Goal: Task Accomplishment & Management: Use online tool/utility

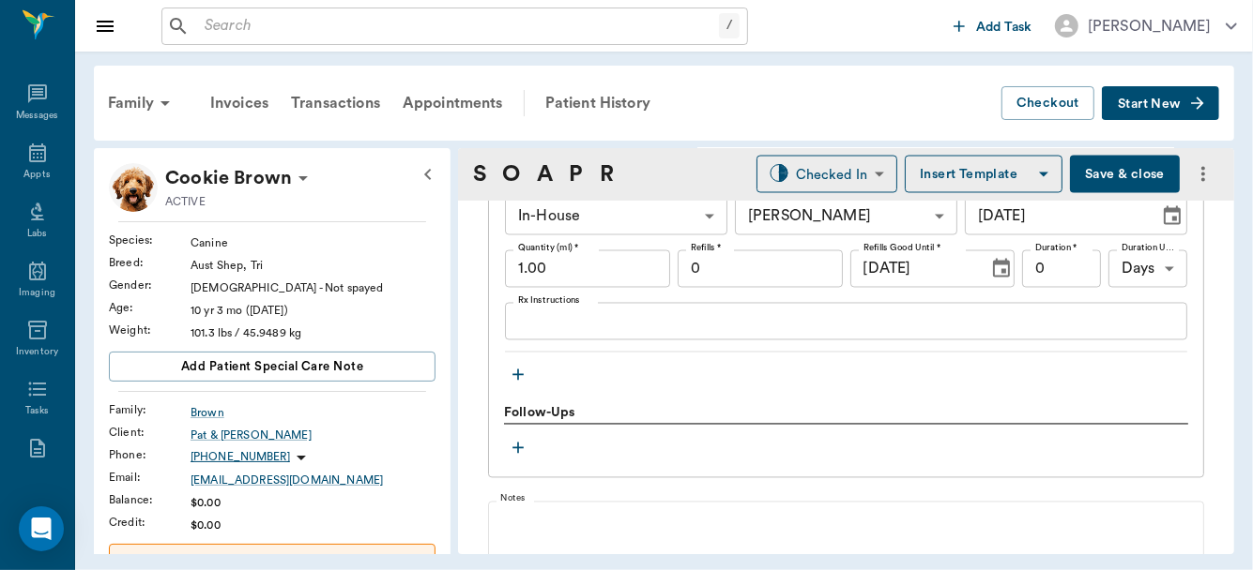
scroll to position [2151, 0]
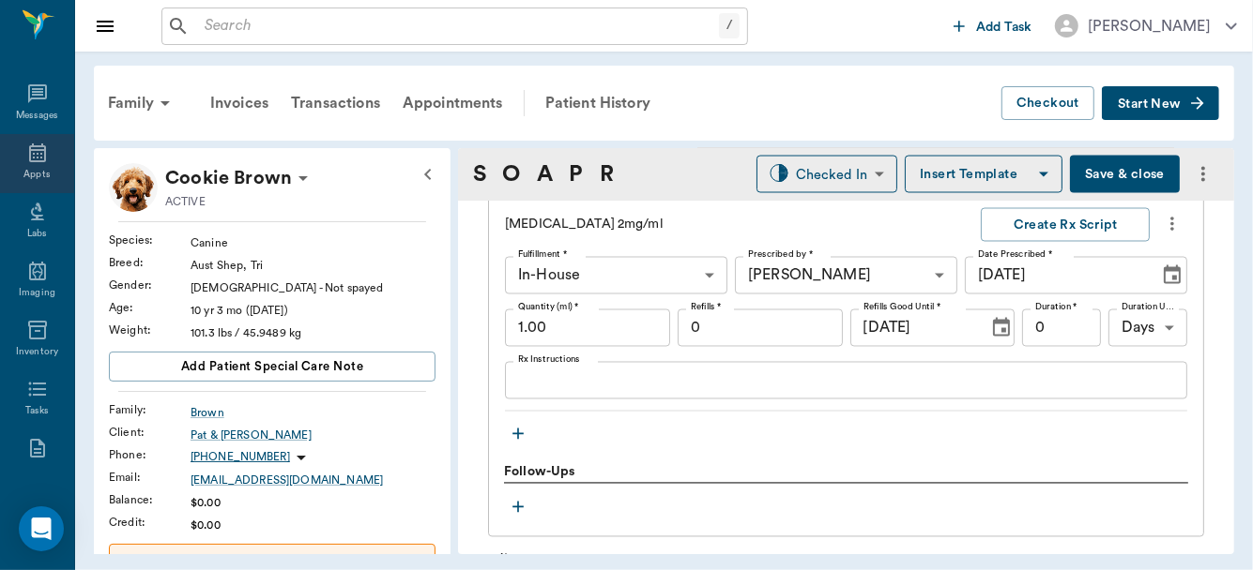
click at [26, 159] on icon at bounding box center [37, 153] width 23 height 23
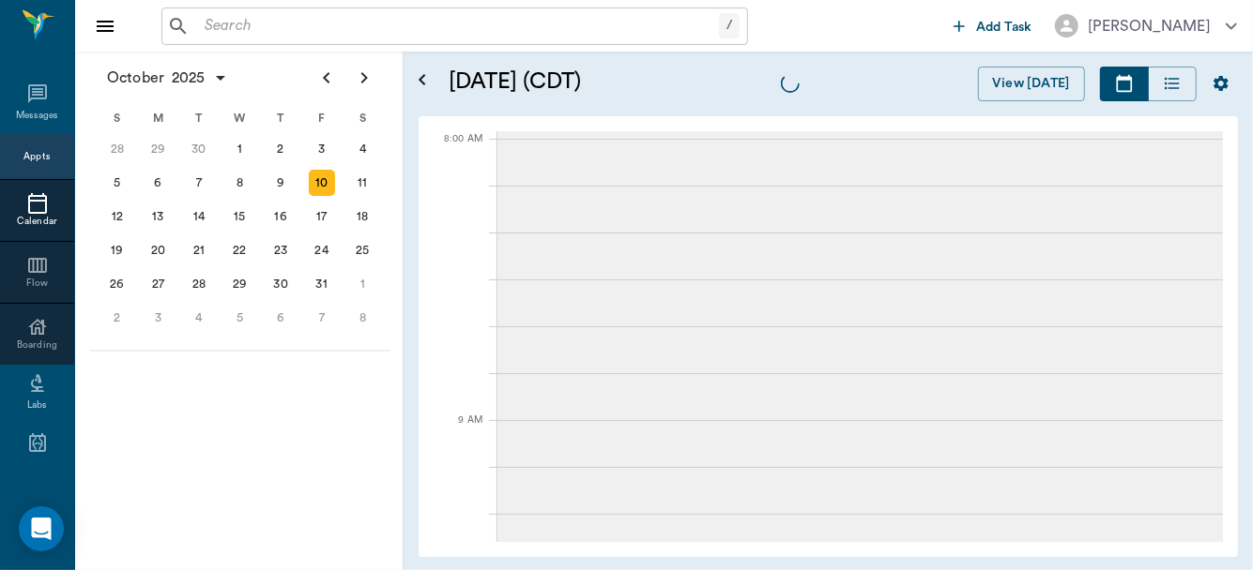
click at [278, 178] on div "9" at bounding box center [280, 183] width 26 height 26
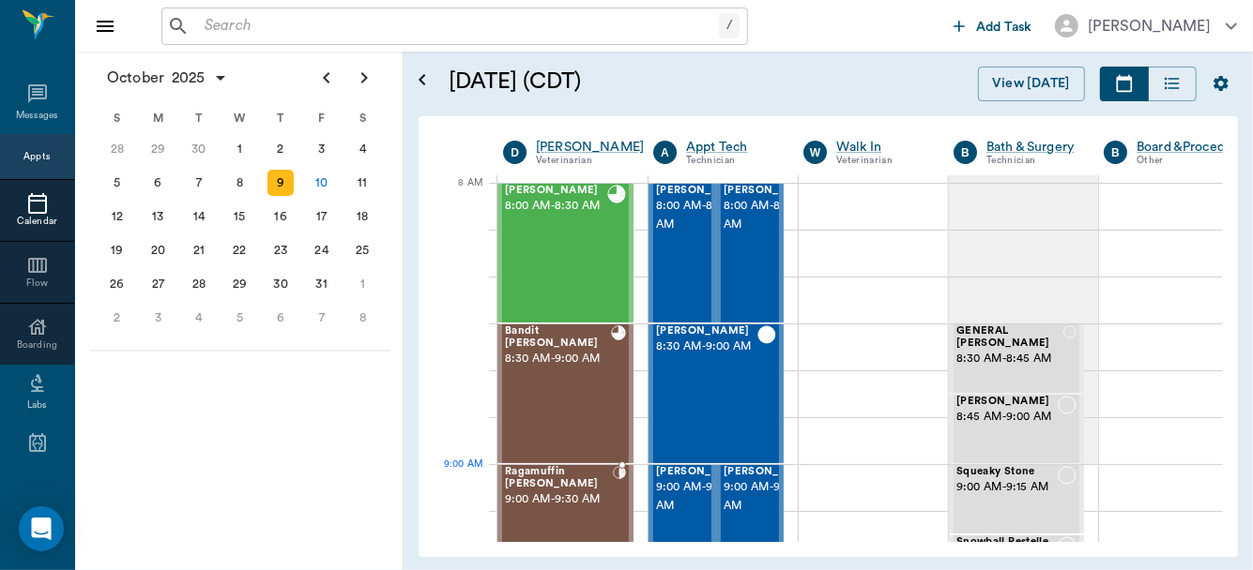
click at [568, 494] on span "9:00 AM - 9:30 AM" at bounding box center [559, 500] width 108 height 19
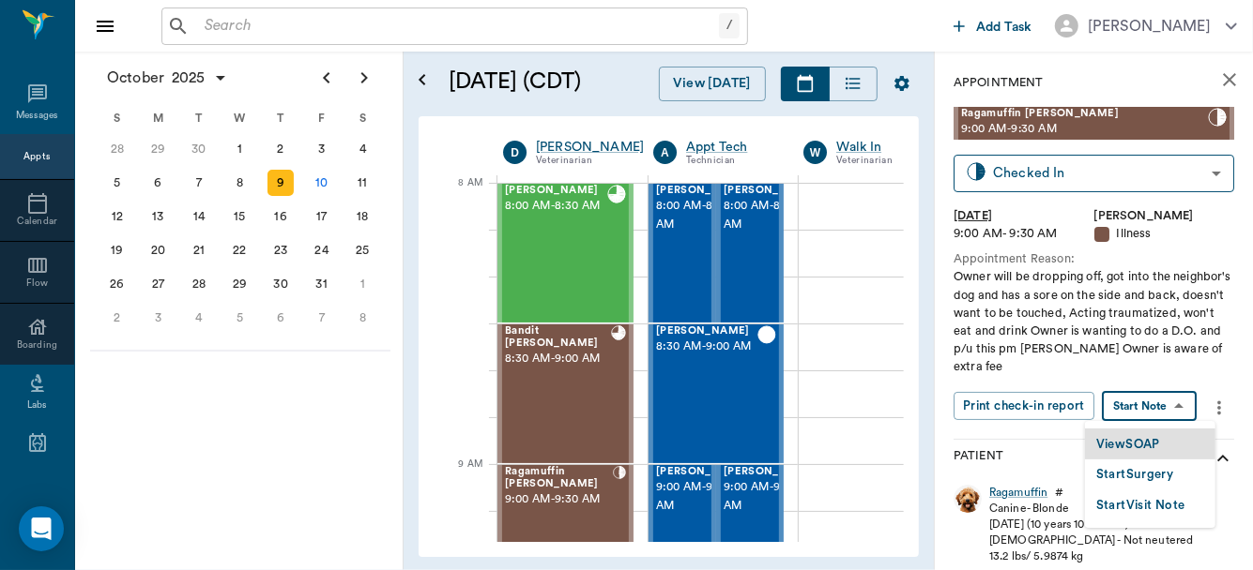
click at [1153, 399] on body "/ ​ Add Task [PERSON_NAME] Nectar Messages Appts Calendar Flow Boarding Labs Im…" at bounding box center [626, 285] width 1253 height 570
click at [1140, 439] on button "View SOAP" at bounding box center [1128, 445] width 64 height 22
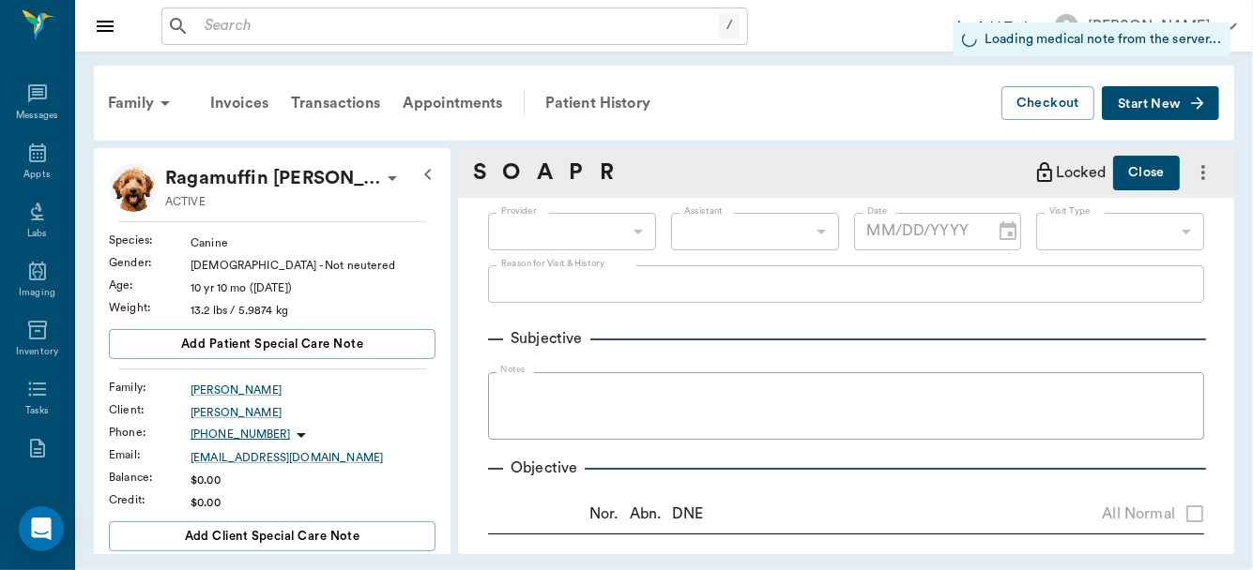
type input "63ec2f075fda476ae8351a4d"
type input "65d2be4f46e3a538d89b8c15"
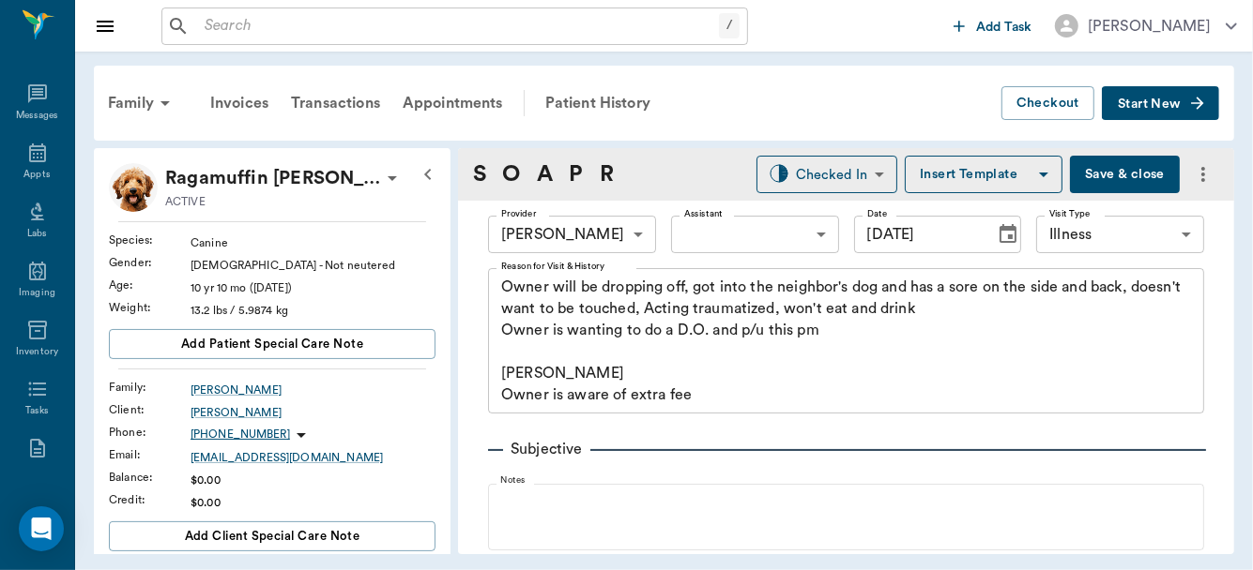
type input "[DATE]"
type textarea "Owner will be dropping off, got into the neighbor's dog and has a sore on the s…"
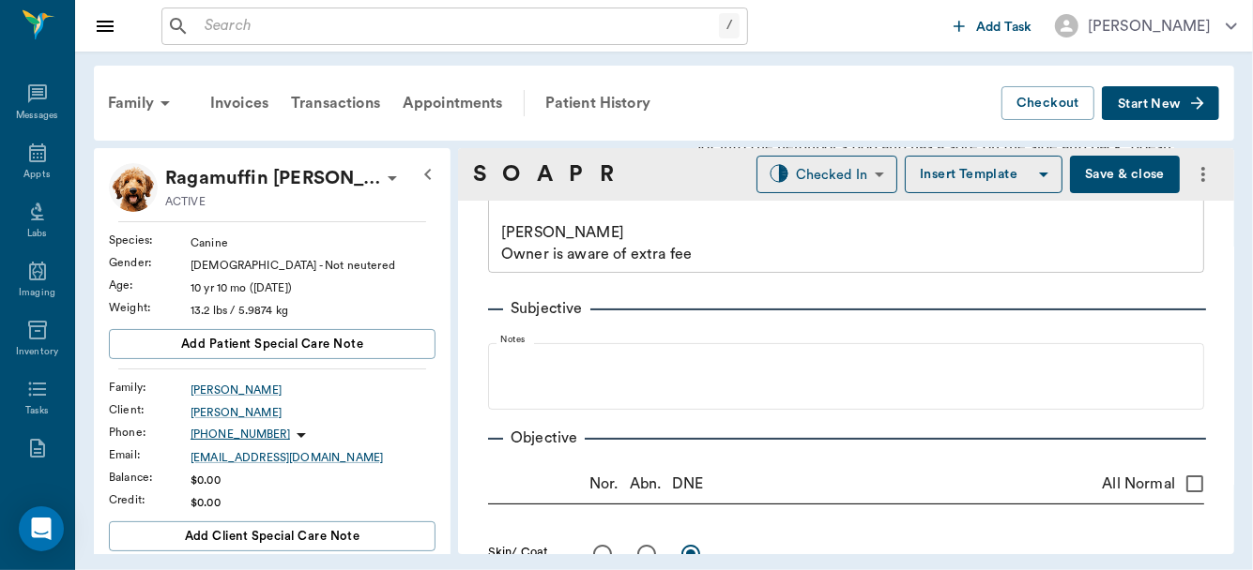
scroll to position [89, 0]
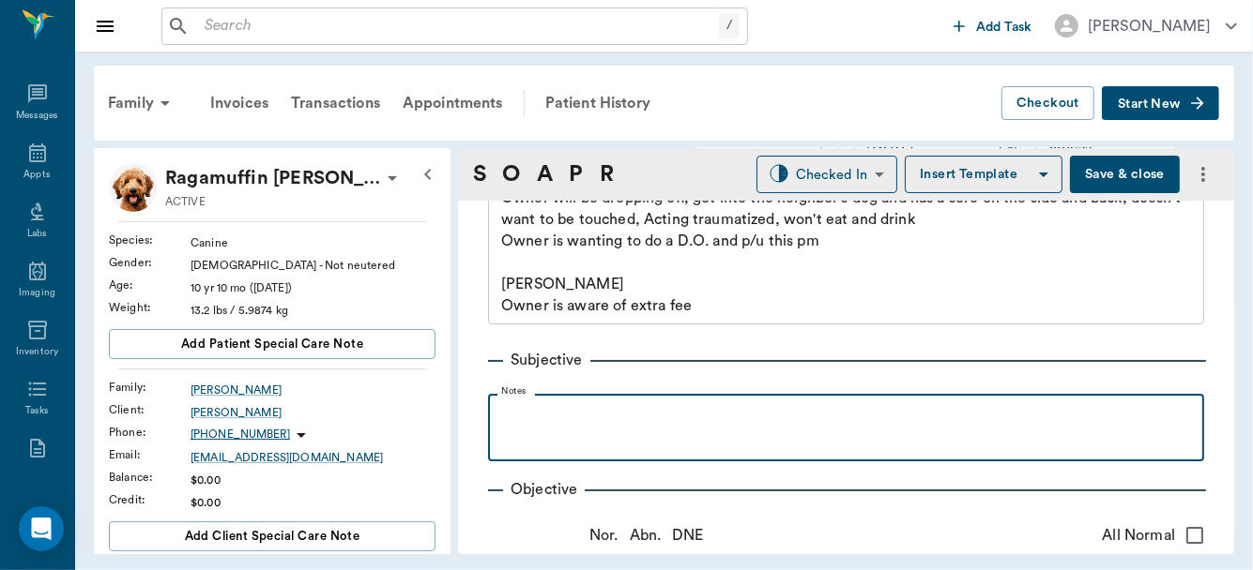
click at [656, 421] on p at bounding box center [845, 414] width 697 height 23
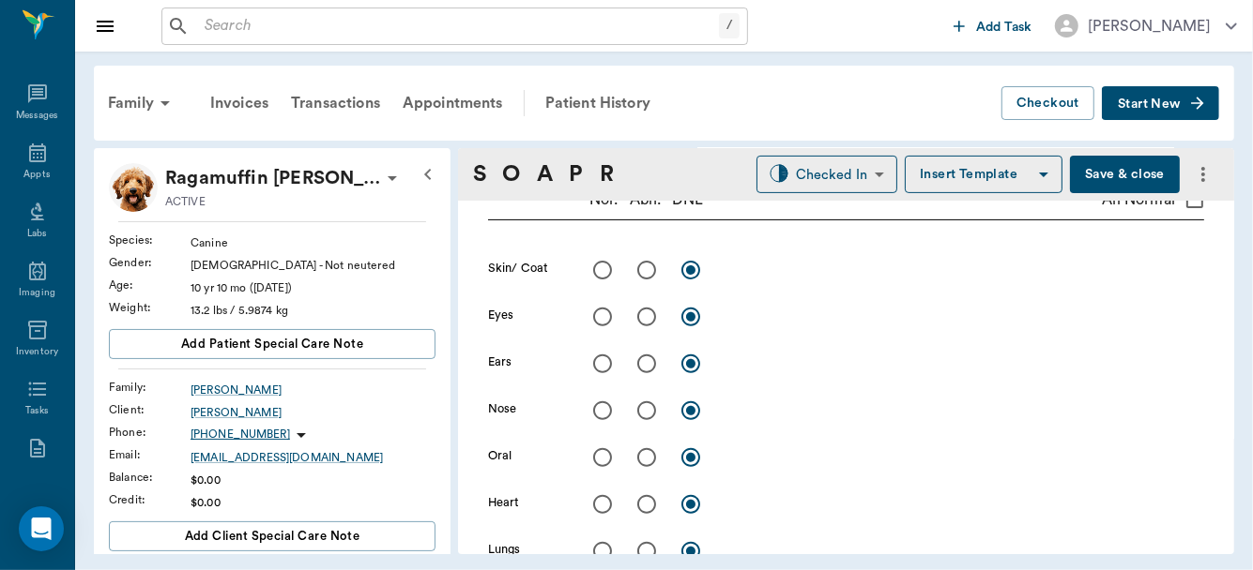
scroll to position [560, 0]
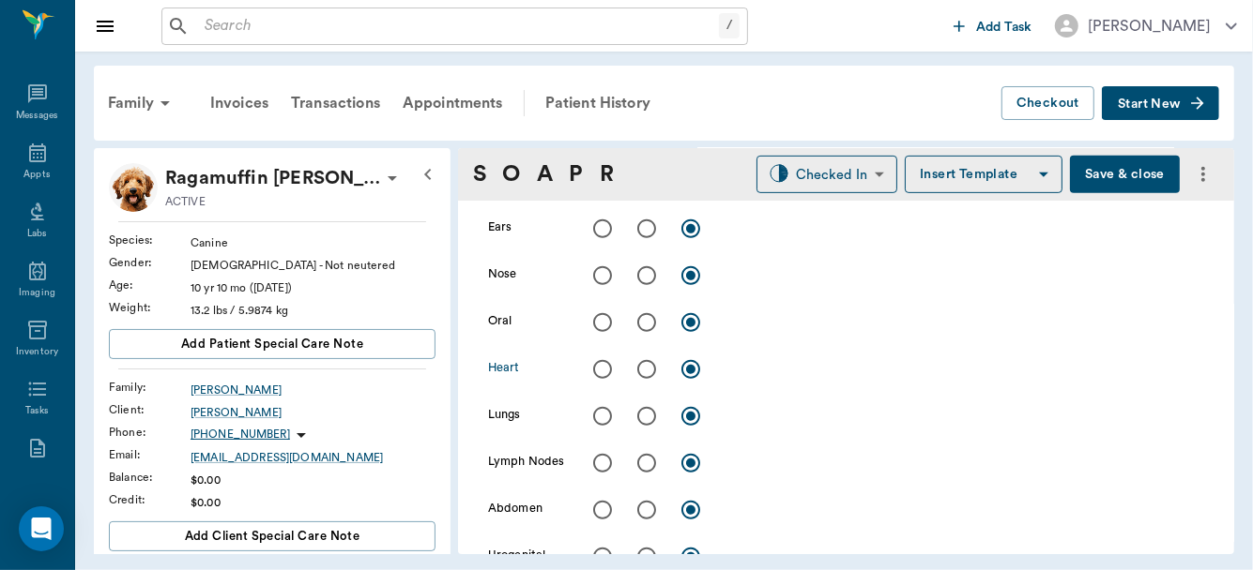
click at [604, 367] on input "radio" at bounding box center [602, 369] width 39 height 39
radio input "true"
click at [597, 415] on input "radio" at bounding box center [602, 416] width 39 height 39
radio input "true"
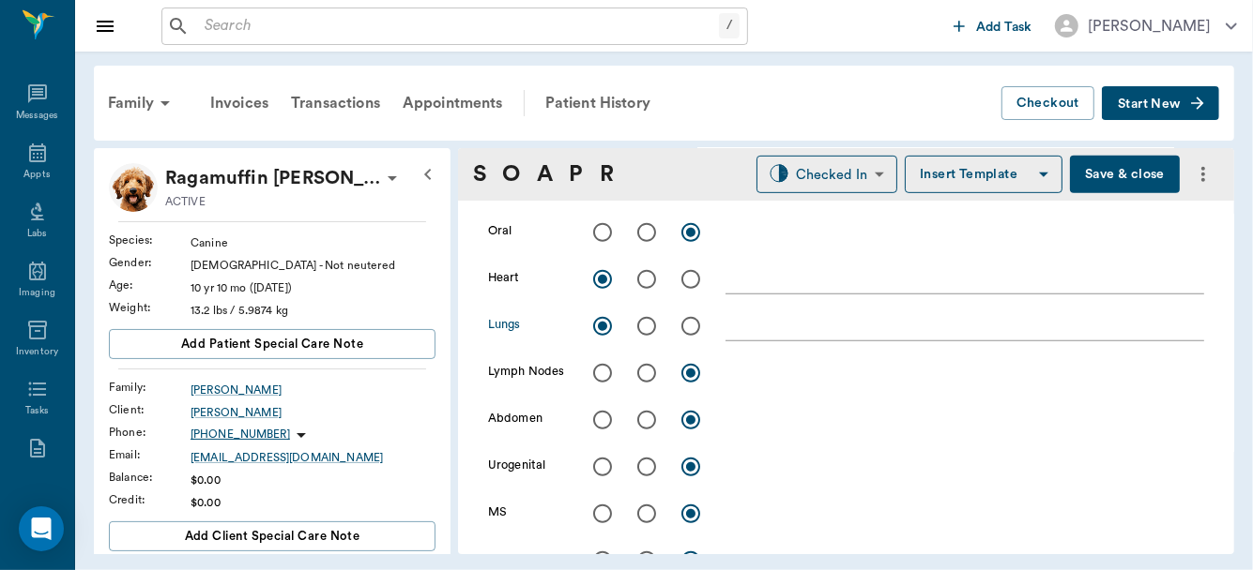
scroll to position [715, 0]
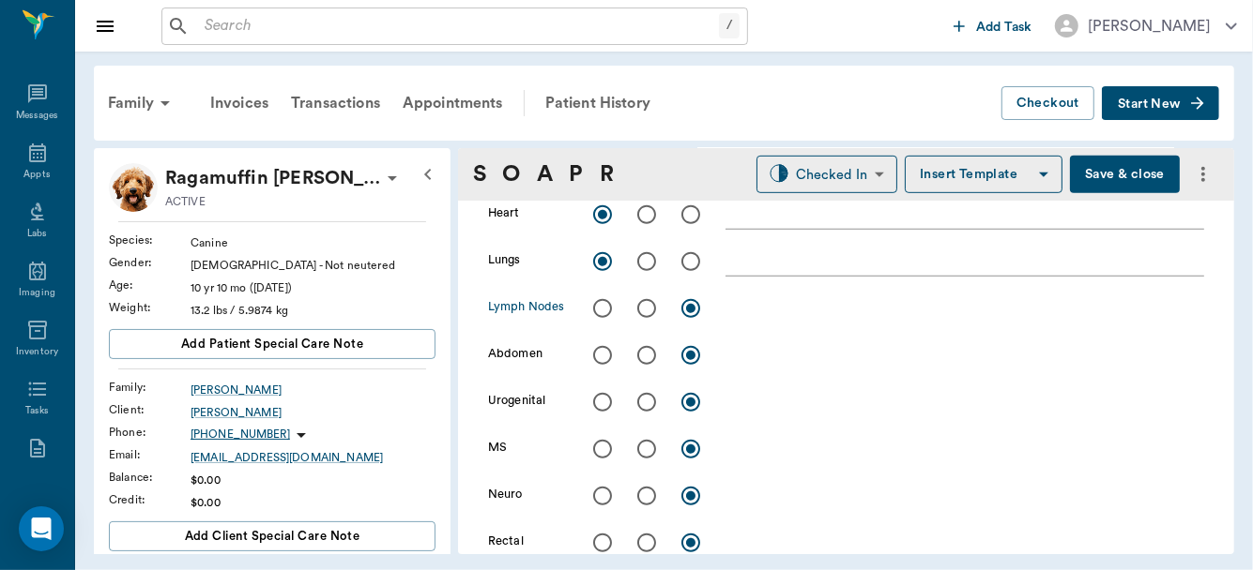
click at [603, 307] on input "radio" at bounding box center [602, 308] width 39 height 39
radio input "true"
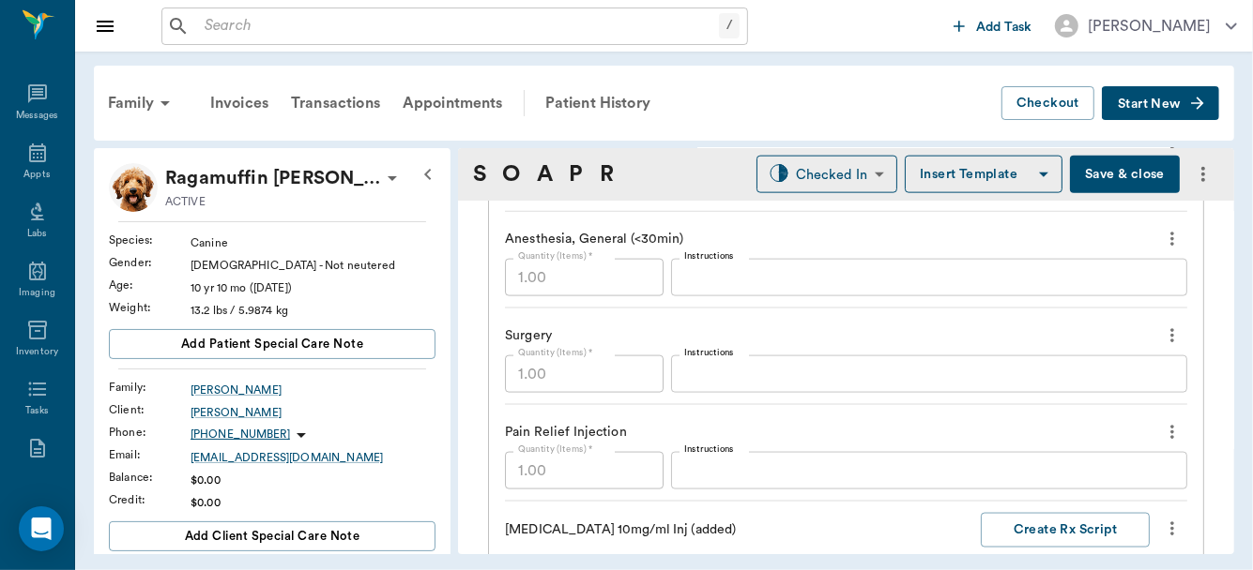
scroll to position [1573, 0]
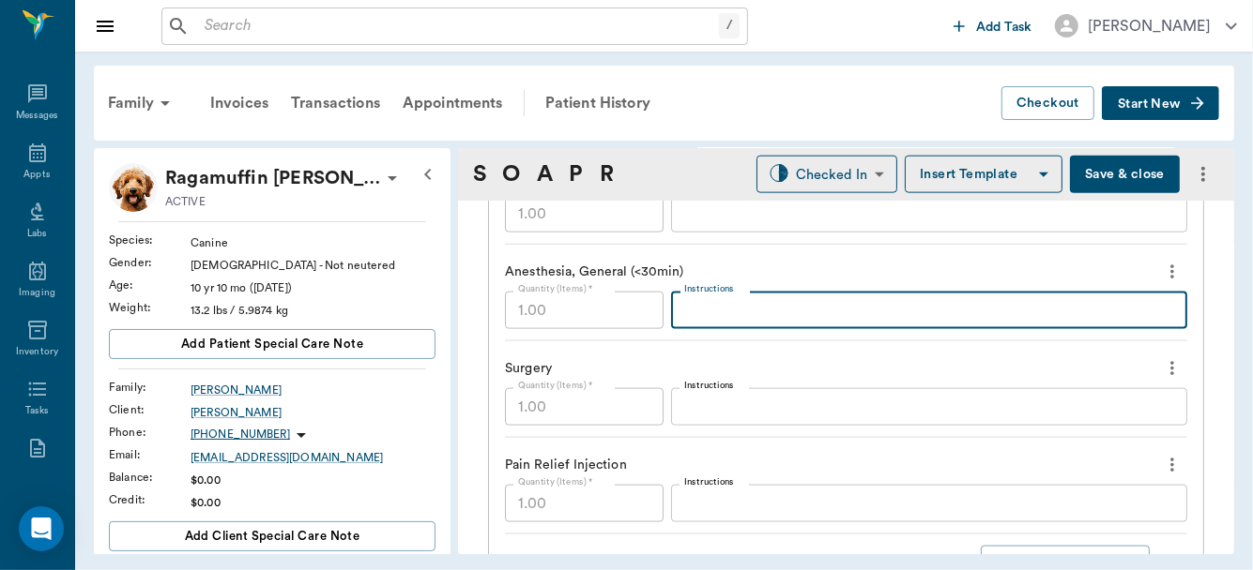
click at [787, 304] on textarea "Instructions" at bounding box center [929, 311] width 490 height 22
type textarea "D"
click at [732, 307] on textarea "Dexmeddetomidine" at bounding box center [929, 311] width 490 height 22
click at [834, 306] on textarea "[MEDICAL_DATA]" at bounding box center [929, 311] width 490 height 22
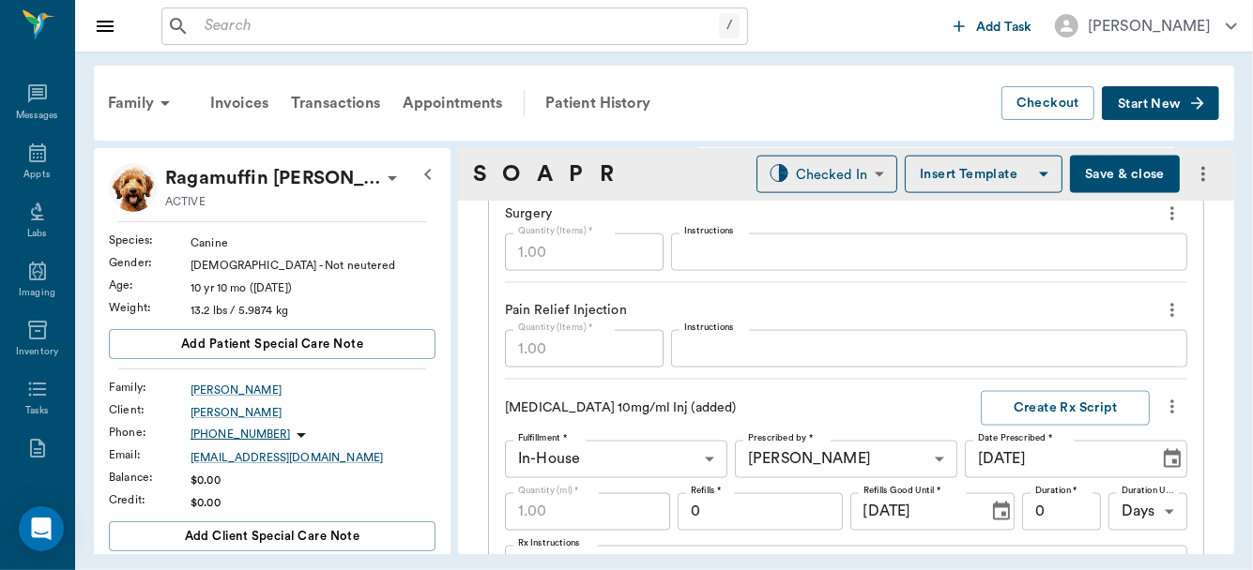
type textarea "[MEDICAL_DATA] .2, Reverse .15"
click at [746, 350] on textarea "Instructions" at bounding box center [929, 350] width 490 height 22
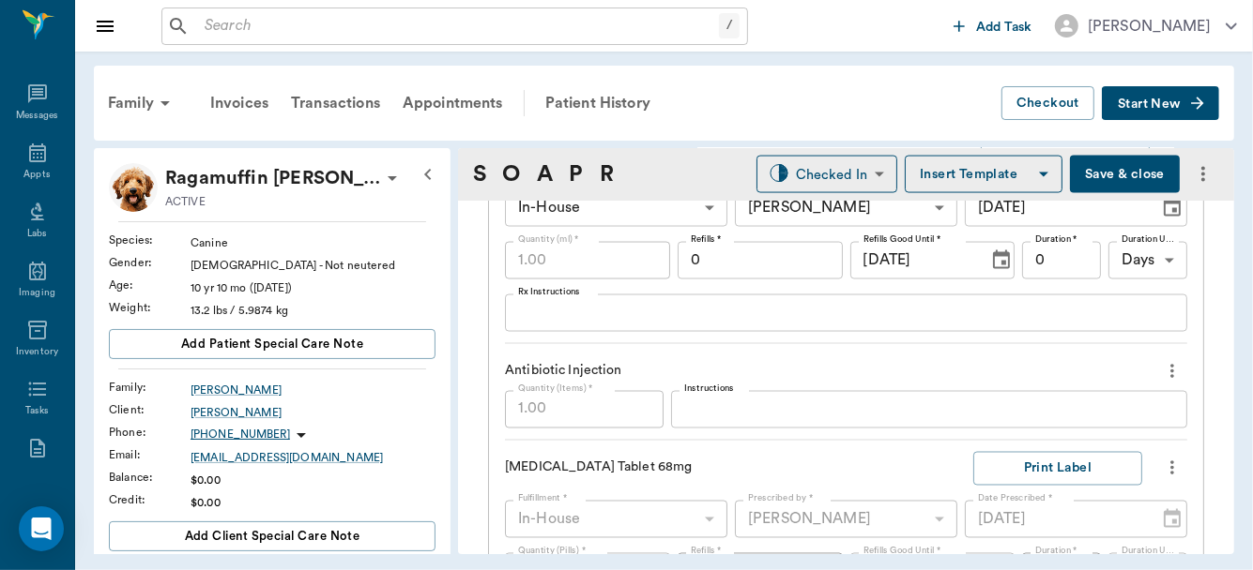
scroll to position [1909, 0]
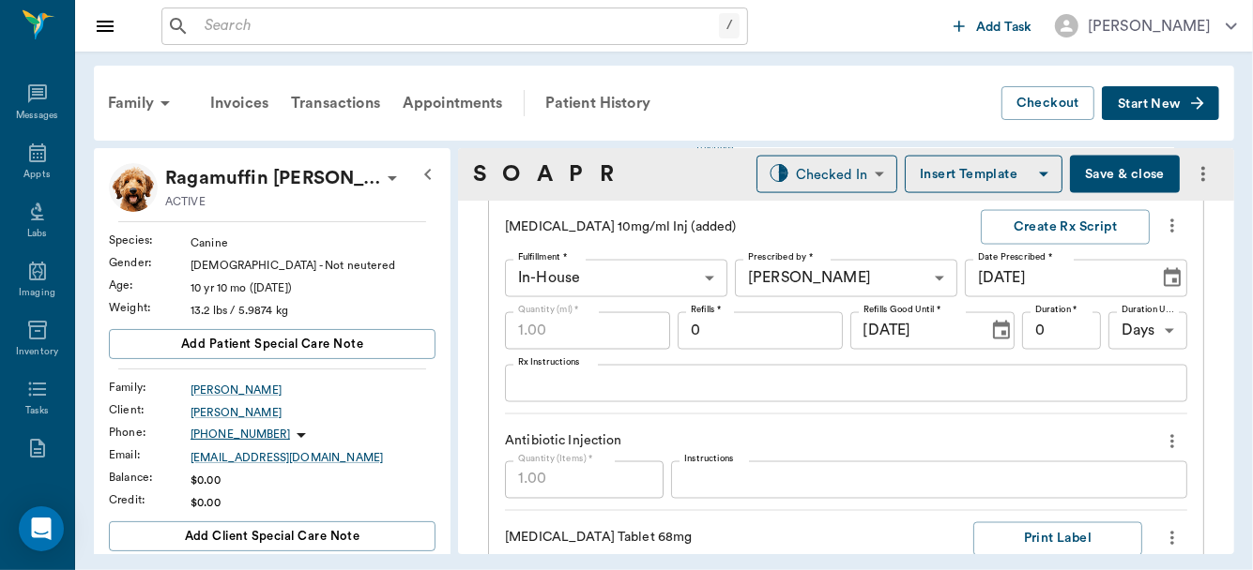
type textarea "[MEDICAL_DATA]"
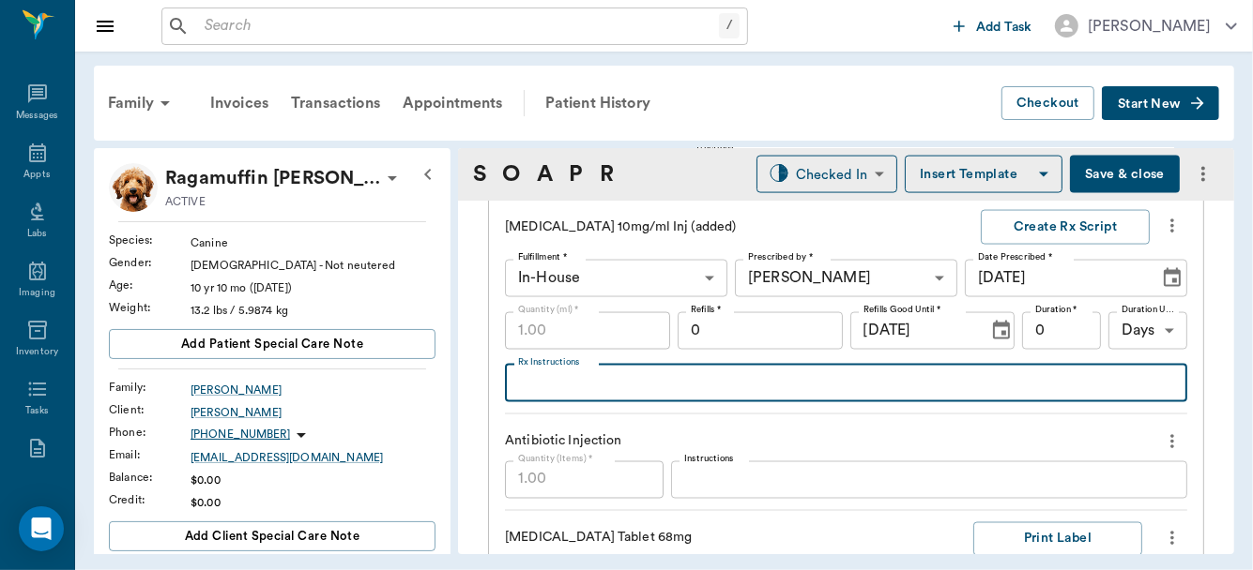
click at [785, 372] on textarea "Rx Instructions" at bounding box center [846, 383] width 656 height 22
type textarea "actually .05cc IV"
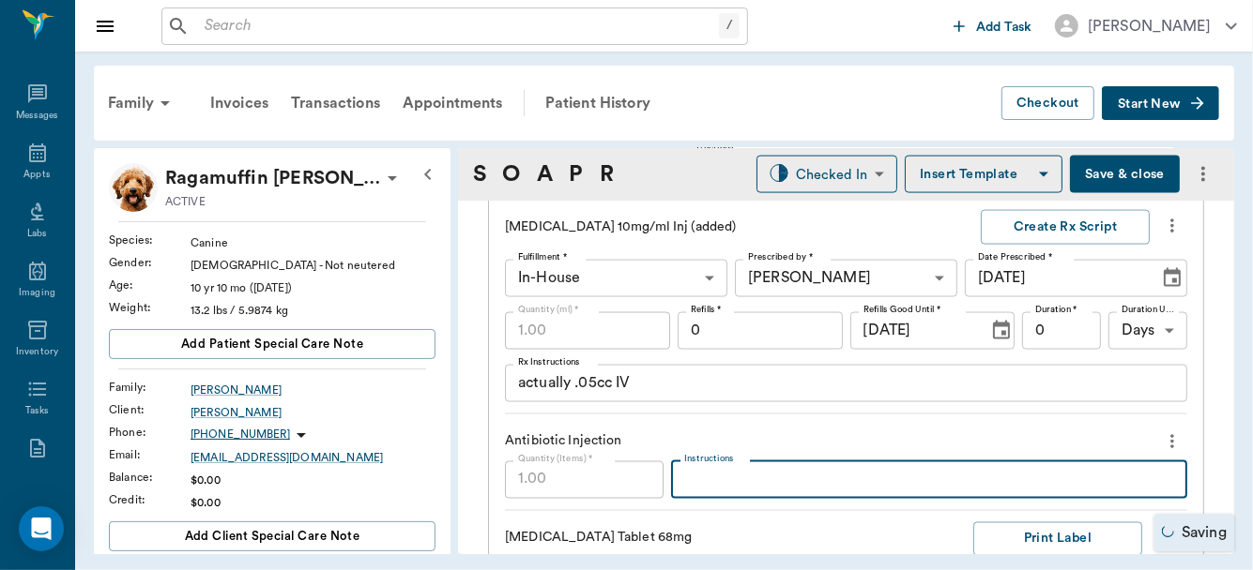
click at [730, 472] on textarea "Instructions" at bounding box center [929, 480] width 490 height 22
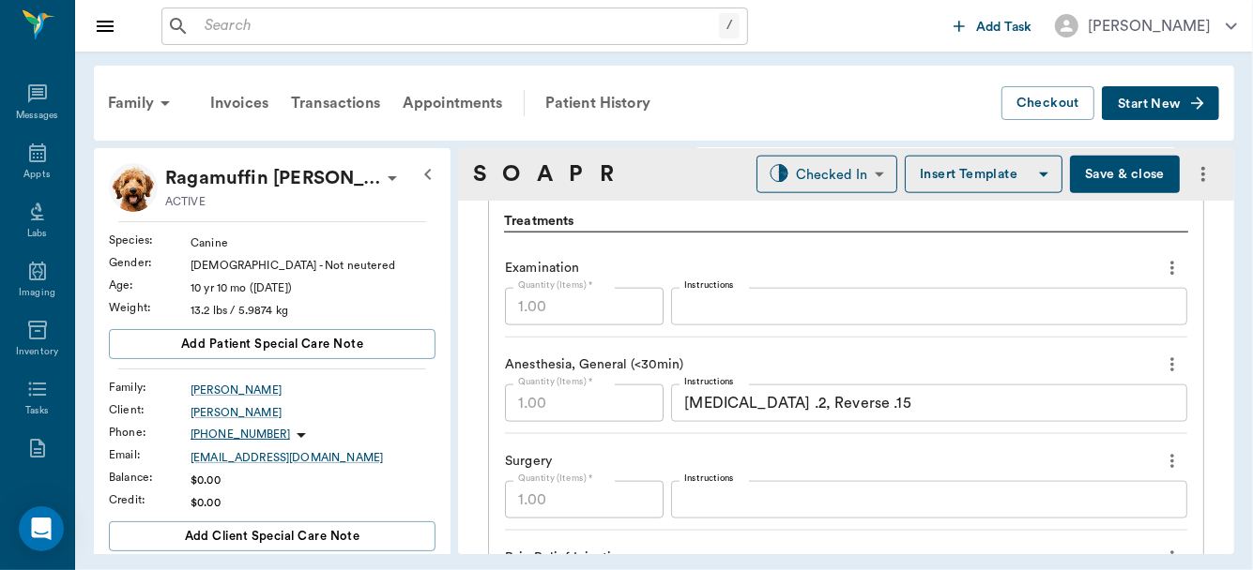
scroll to position [1513, 0]
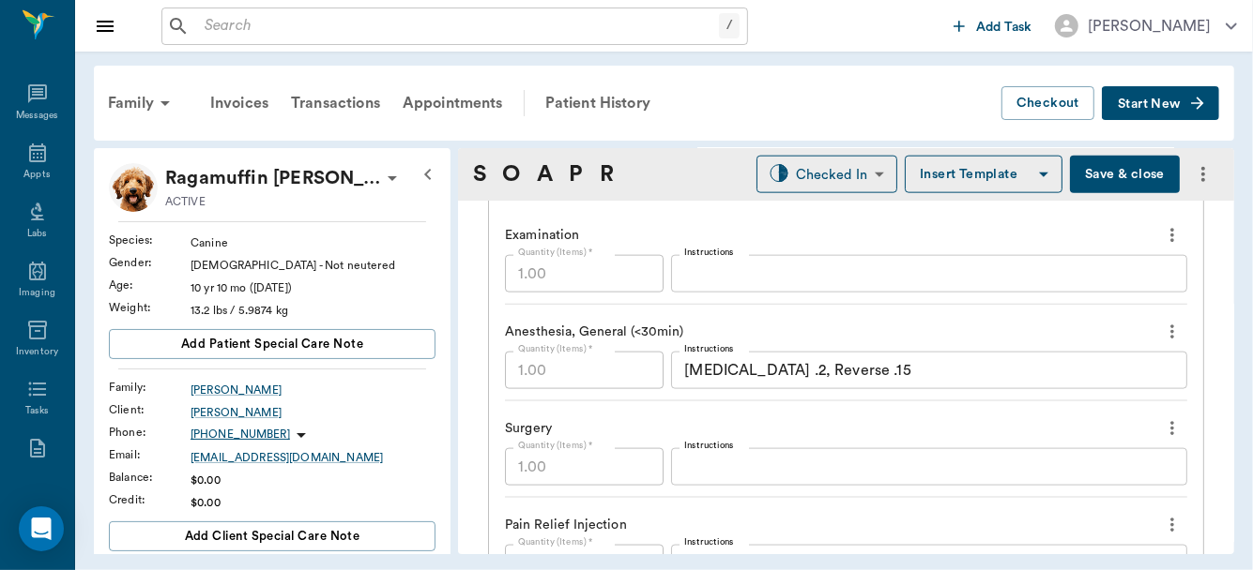
type textarea "Amp / Linc"
click at [784, 469] on textarea "Instructions" at bounding box center [929, 468] width 490 height 22
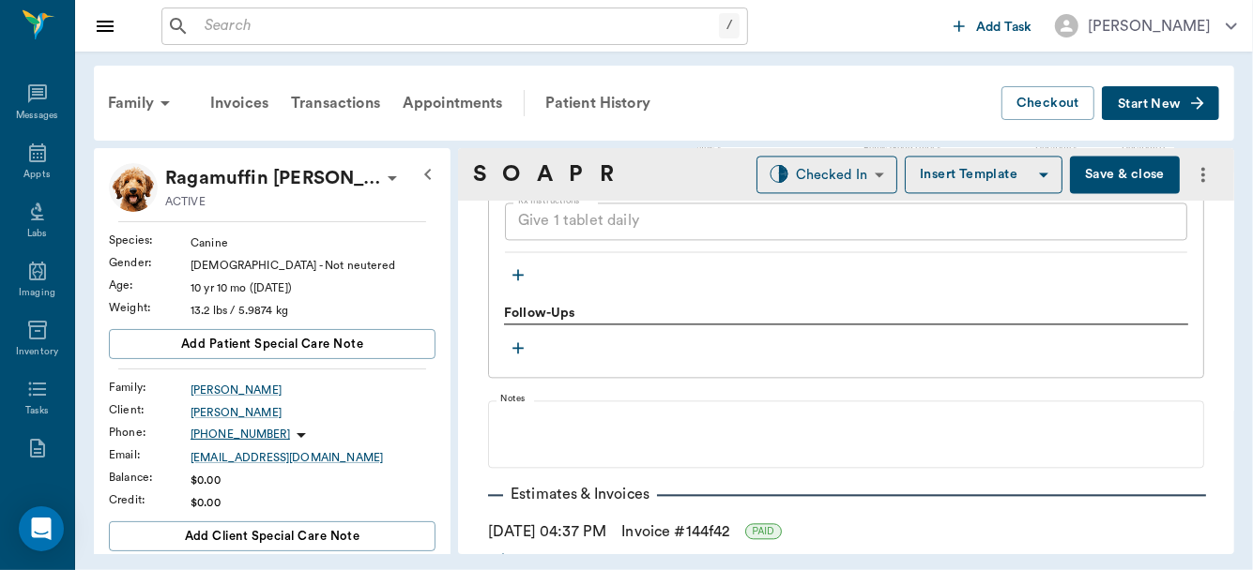
scroll to position [2645, 0]
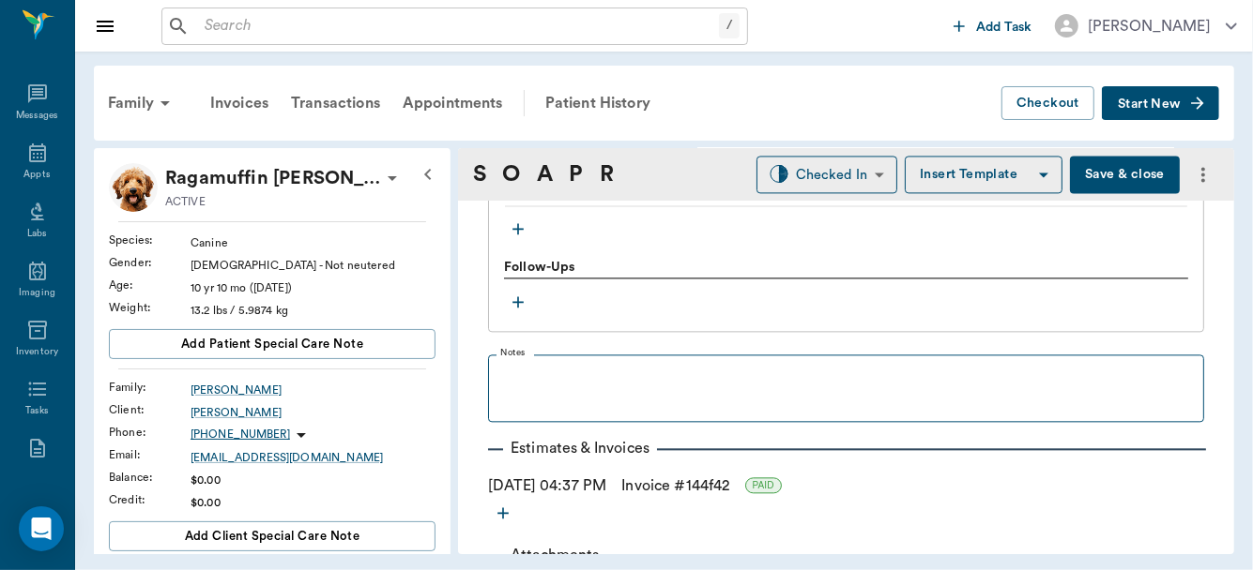
type textarea "Placed [PERSON_NAME] drains, covered with bandage"
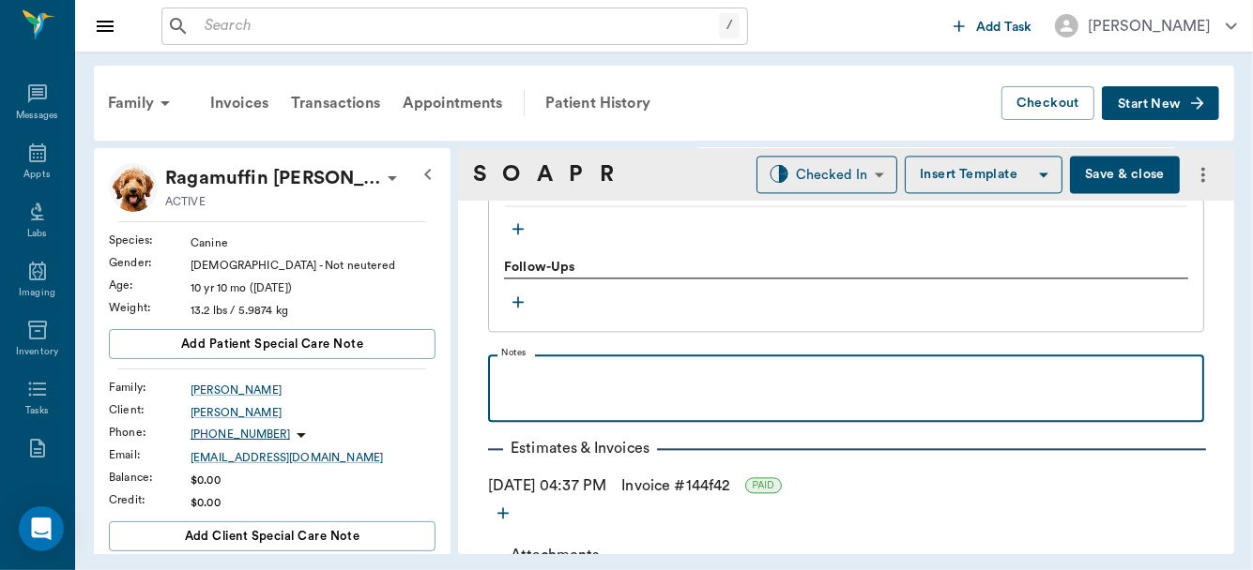
click at [555, 368] on p at bounding box center [845, 375] width 697 height 23
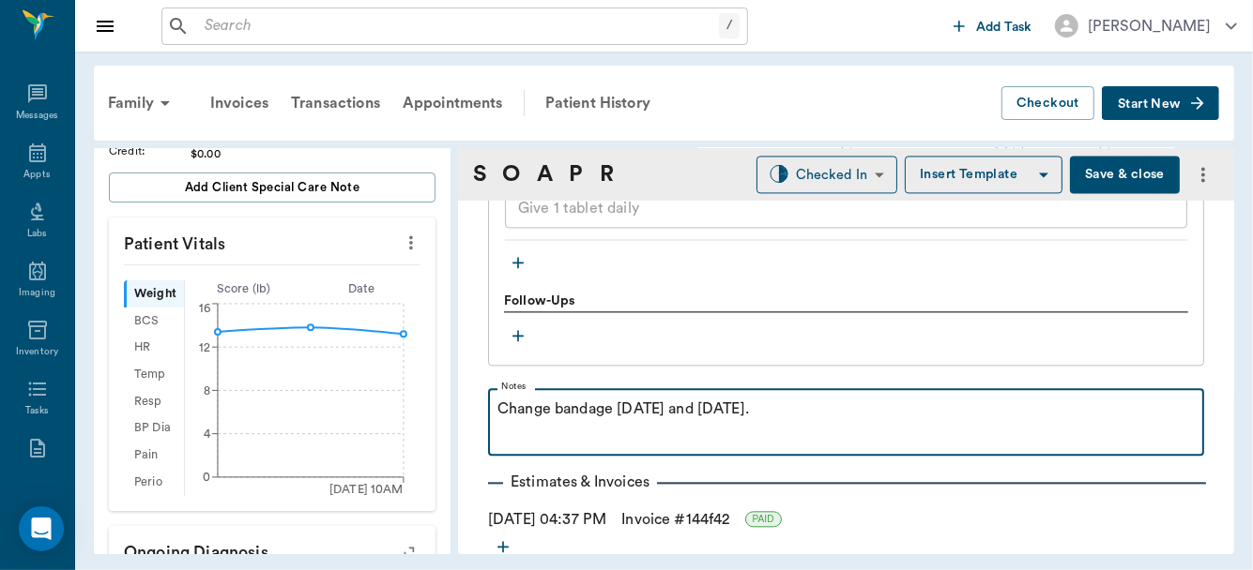
scroll to position [347, 0]
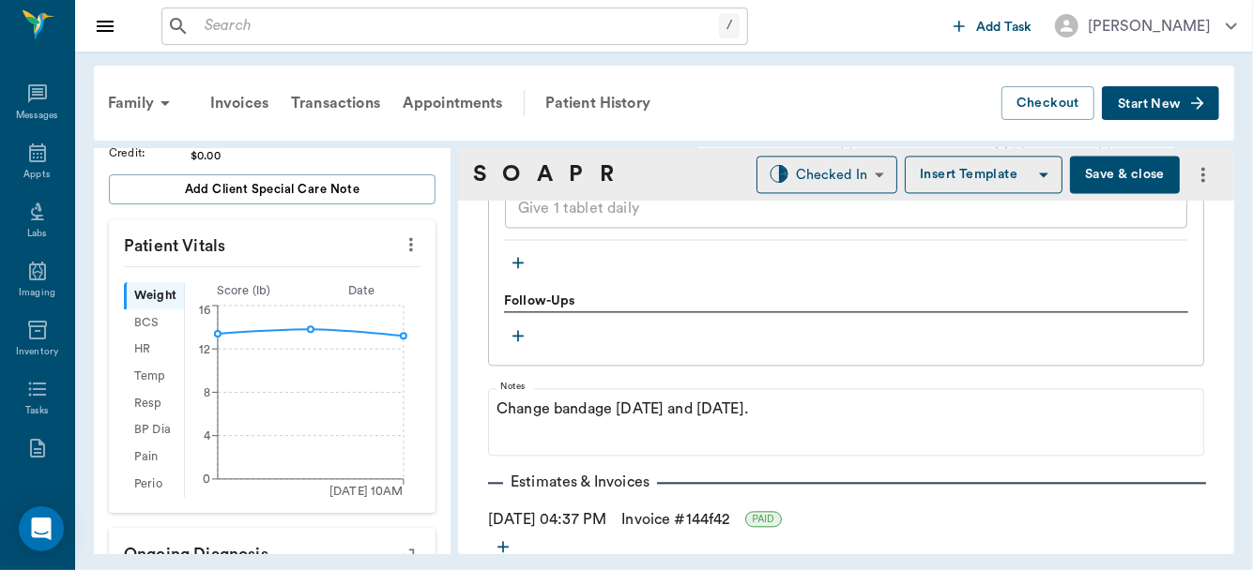
click at [401, 245] on icon "more" at bounding box center [411, 245] width 21 height 23
click at [301, 271] on span "Enter Vitals" at bounding box center [320, 276] width 158 height 20
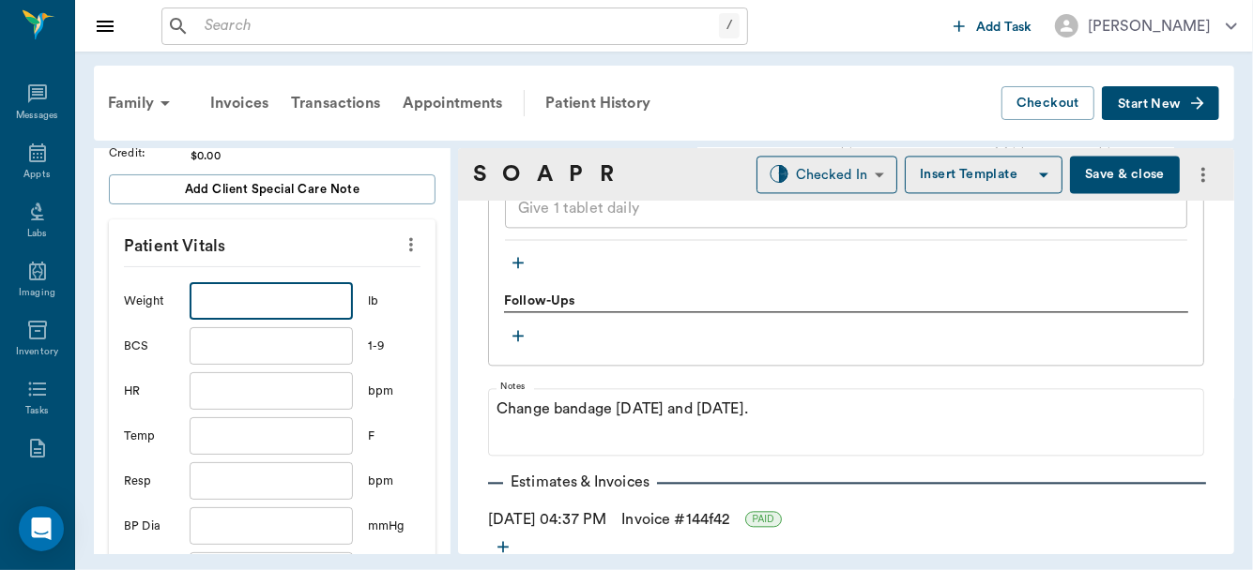
click at [263, 311] on input "text" at bounding box center [271, 301] width 163 height 38
type input "13.3"
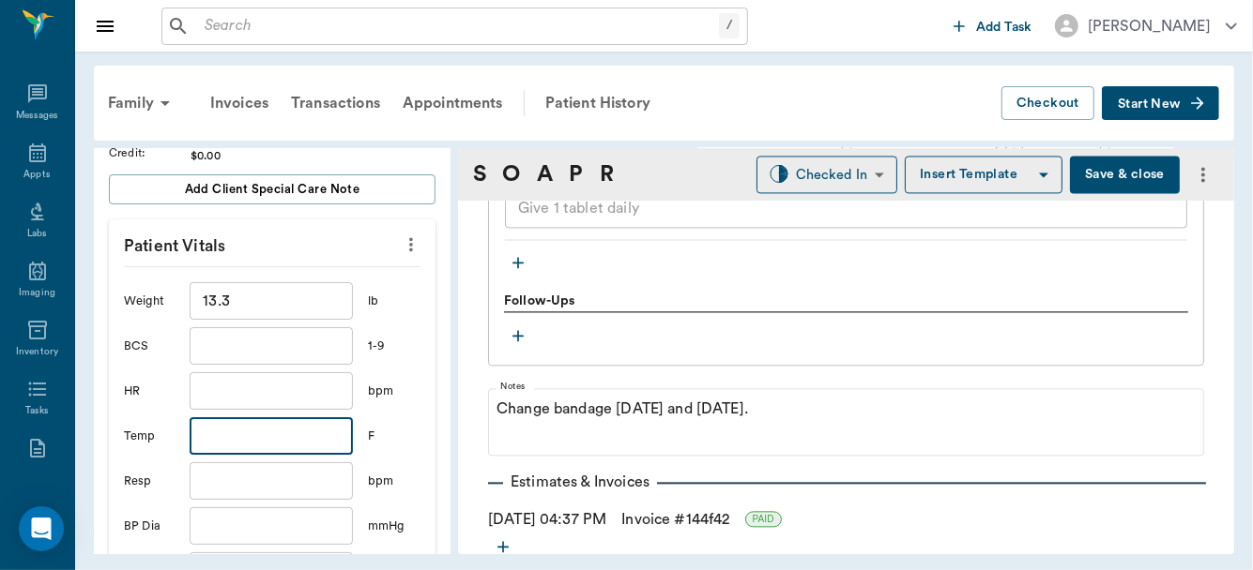
click at [238, 427] on input "text" at bounding box center [271, 437] width 163 height 38
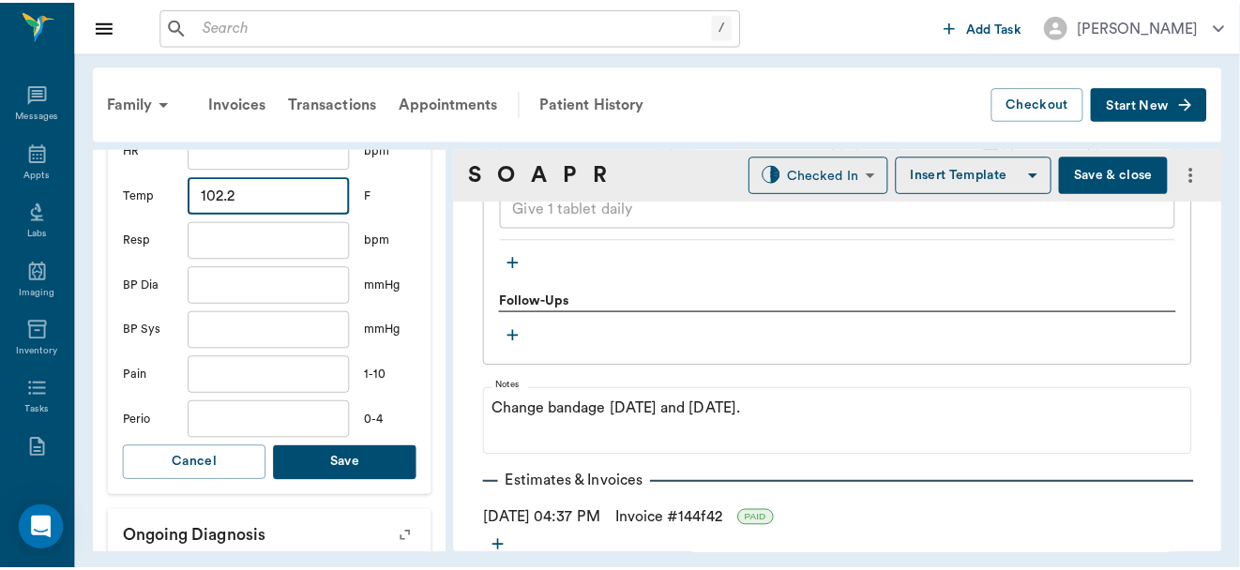
scroll to position [636, 0]
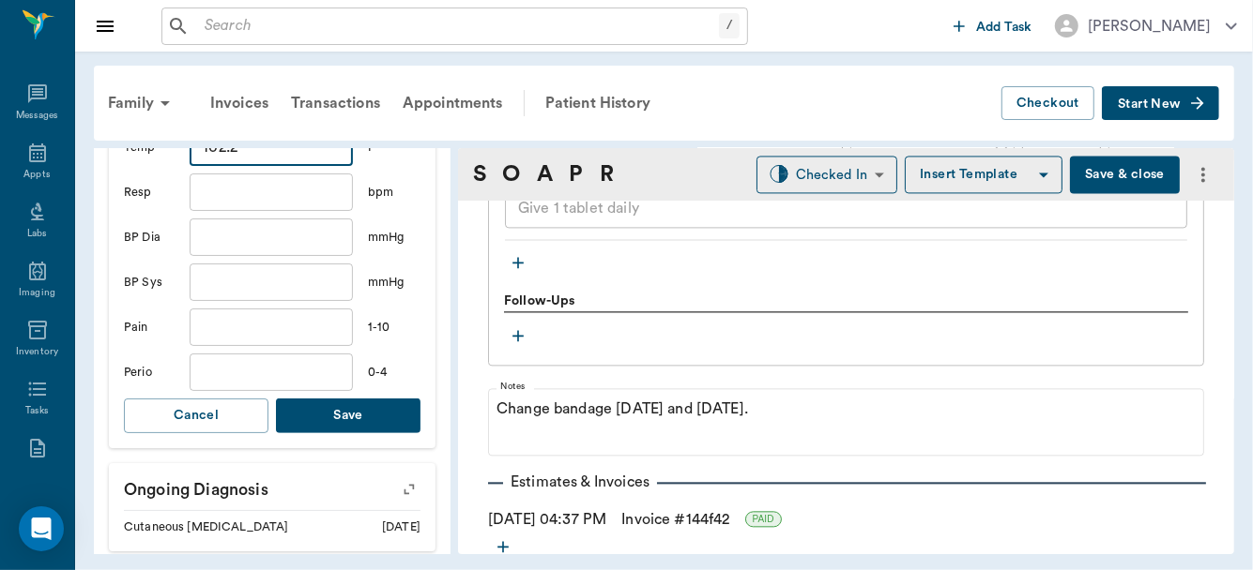
type input "102.2"
click at [348, 410] on button "Save" at bounding box center [348, 416] width 144 height 35
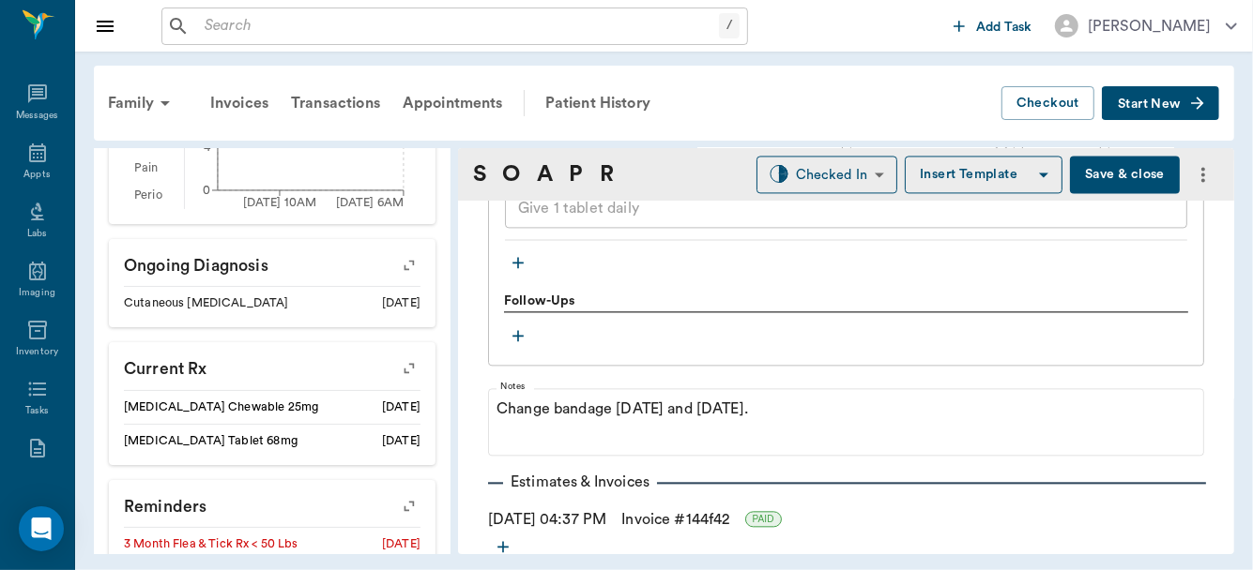
click at [1087, 174] on button "Save & close" at bounding box center [1125, 175] width 110 height 38
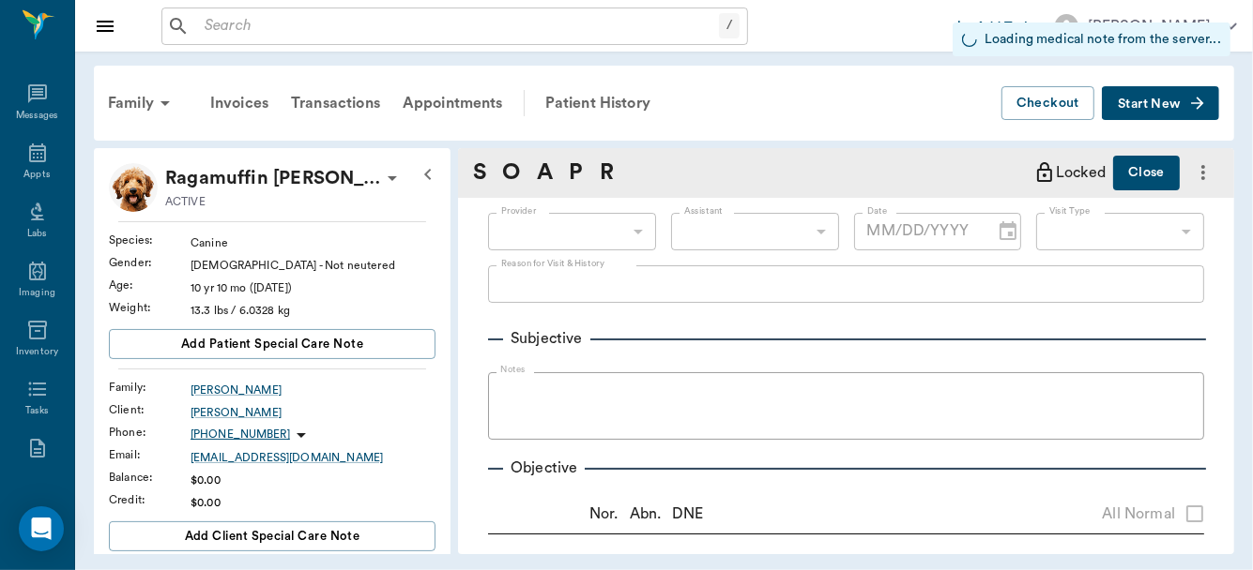
type input "63ec2f075fda476ae8351a4d"
type input "65d2be4f46e3a538d89b8c15"
radio input "true"
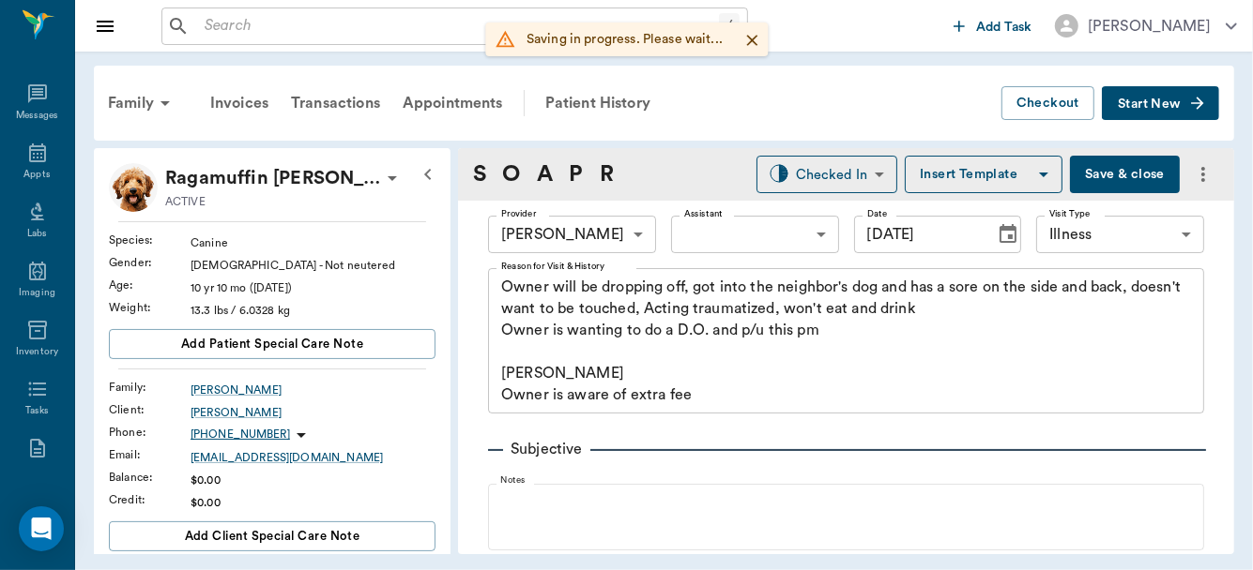
type input "[DATE]"
type textarea "Owner will be dropping off, got into the neighbor's dog and has a sore on the s…"
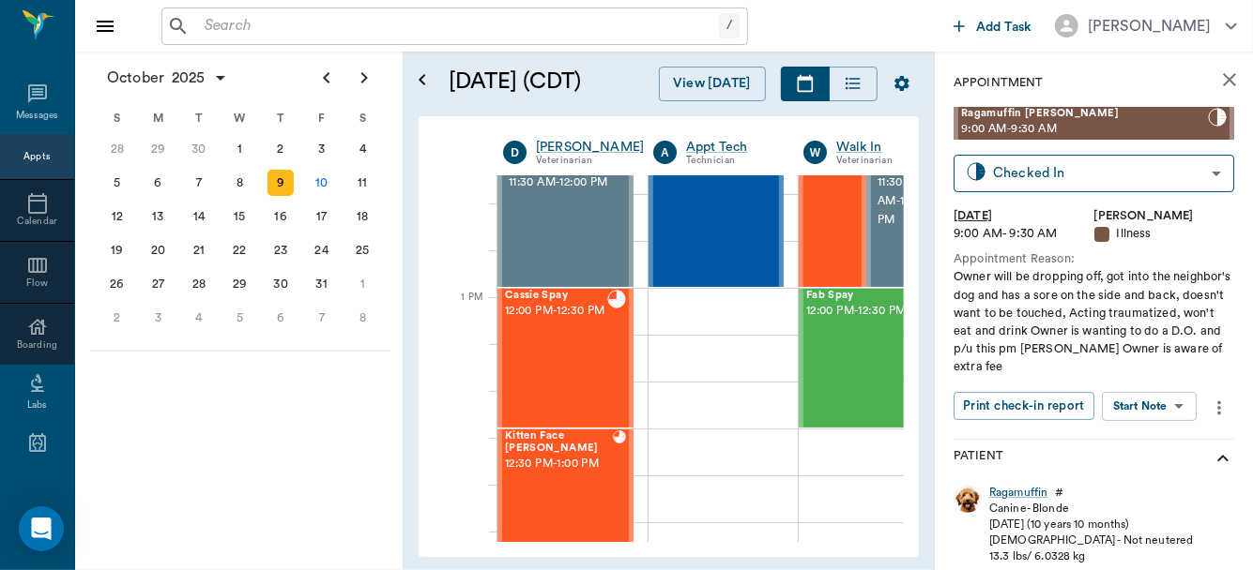
scroll to position [1721, 0]
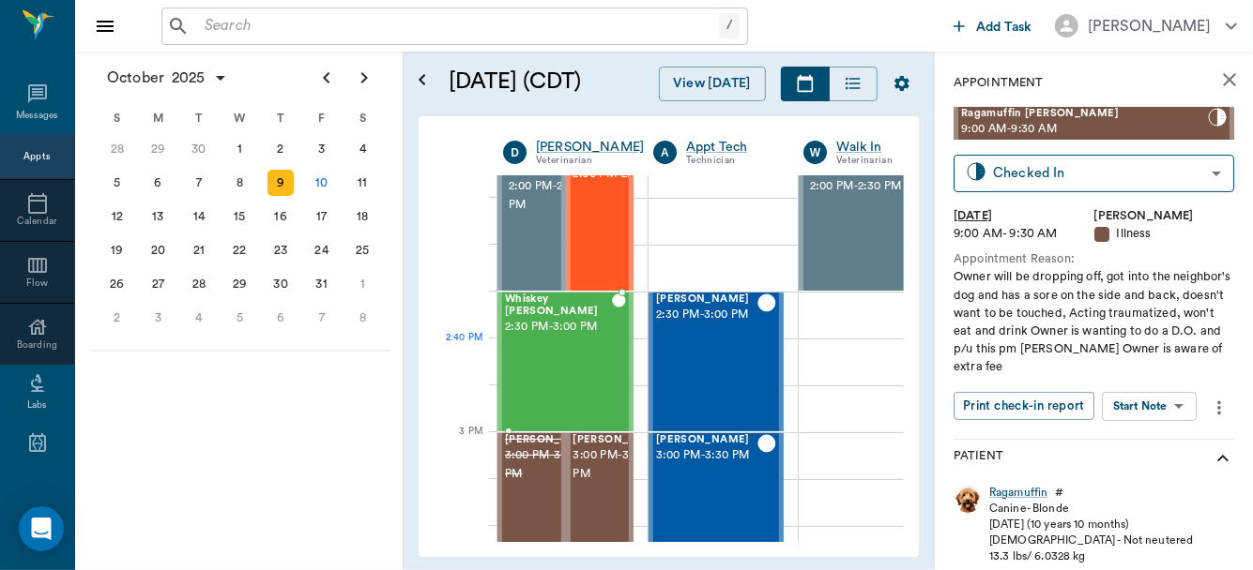
click at [560, 377] on div "Whiskey [PERSON_NAME] 2:30 PM - 3:00 PM" at bounding box center [558, 362] width 107 height 137
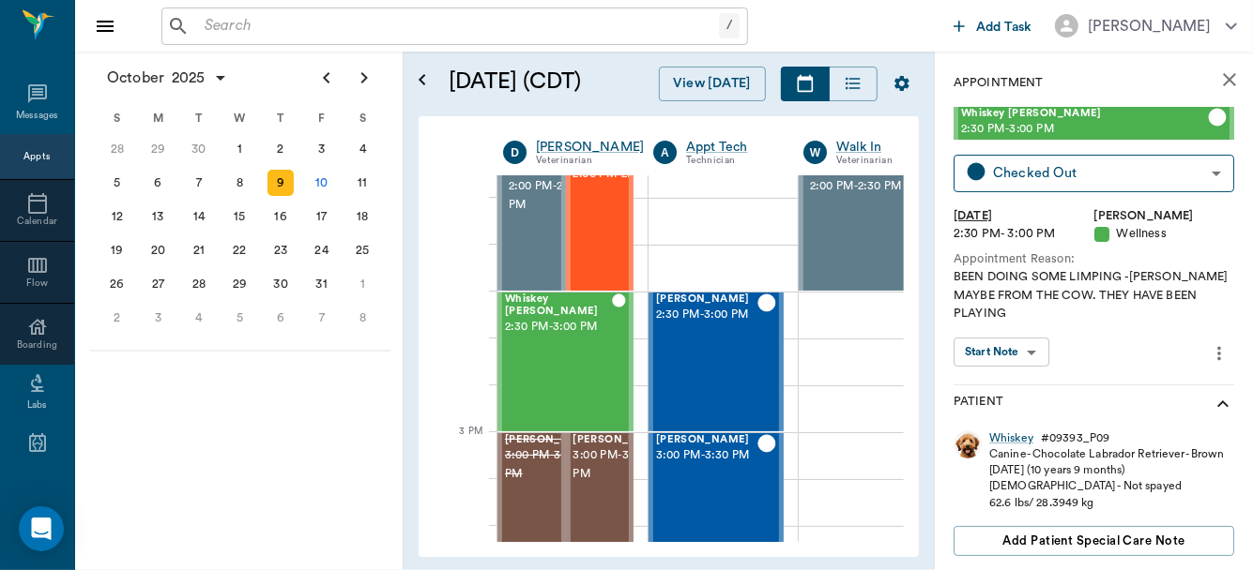
drag, startPoint x: 1025, startPoint y: 361, endPoint x: 1071, endPoint y: 348, distance: 48.7
click at [1071, 348] on div "Whiskey [PERSON_NAME] 2:30 PM - 3:00 PM Checked Out CHECKED_OUT ​ [DATE] 2:30 P…" at bounding box center [1093, 246] width 281 height 278
click at [1024, 335] on body "/ ​ Add Task [PERSON_NAME] Nectar Messages Appts Calendar Flow Boarding Labs Im…" at bounding box center [626, 285] width 1253 height 570
click at [1008, 368] on button "View SOAP" at bounding box center [991, 373] width 64 height 22
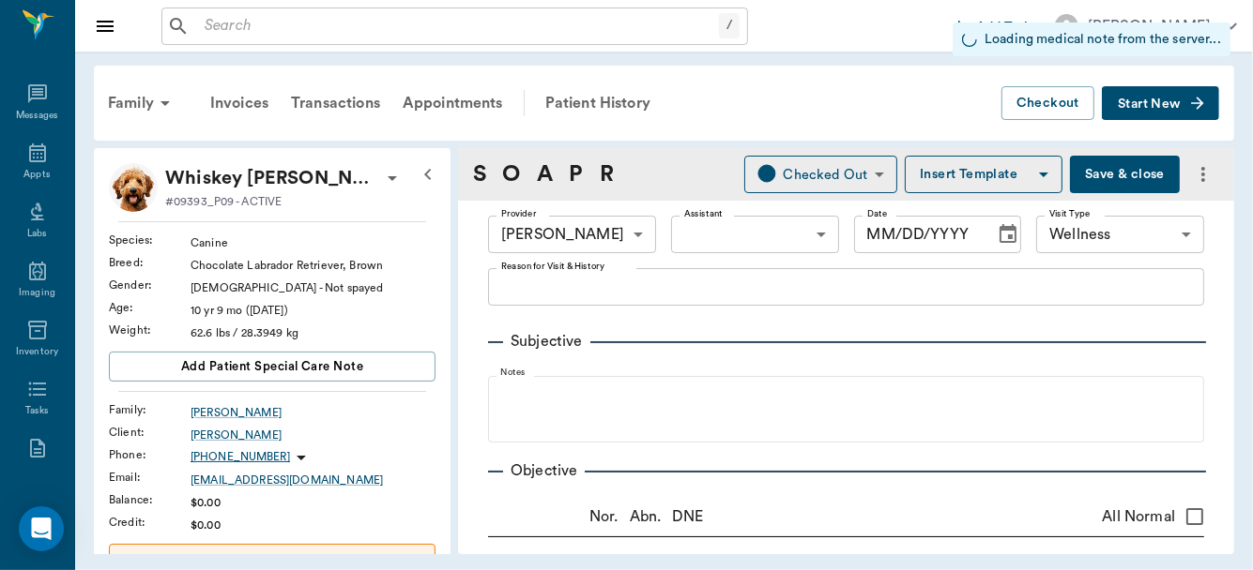
type input "63ec2f075fda476ae8351a4d"
type input "65d2be4f46e3a538d89b8c14"
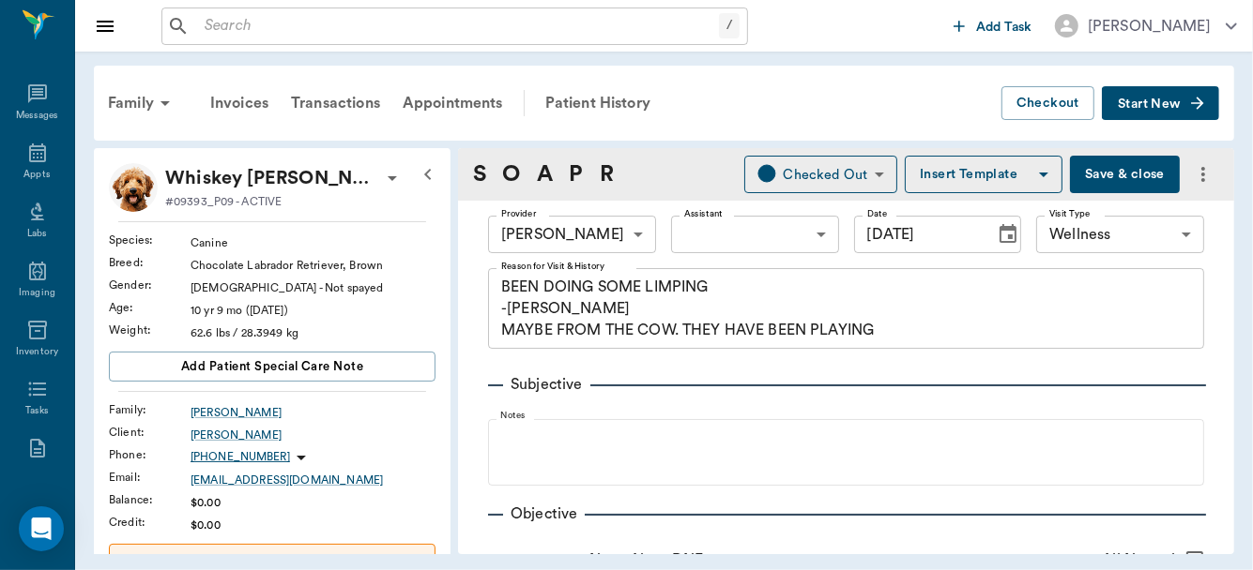
type input "[DATE]"
type textarea "BEEN DOING SOME LIMPING -[PERSON_NAME] MAYBE FROM THE COW. THEY HAVE BEEN PLAYI…"
type input "1.00"
type input "12"
type input "0"
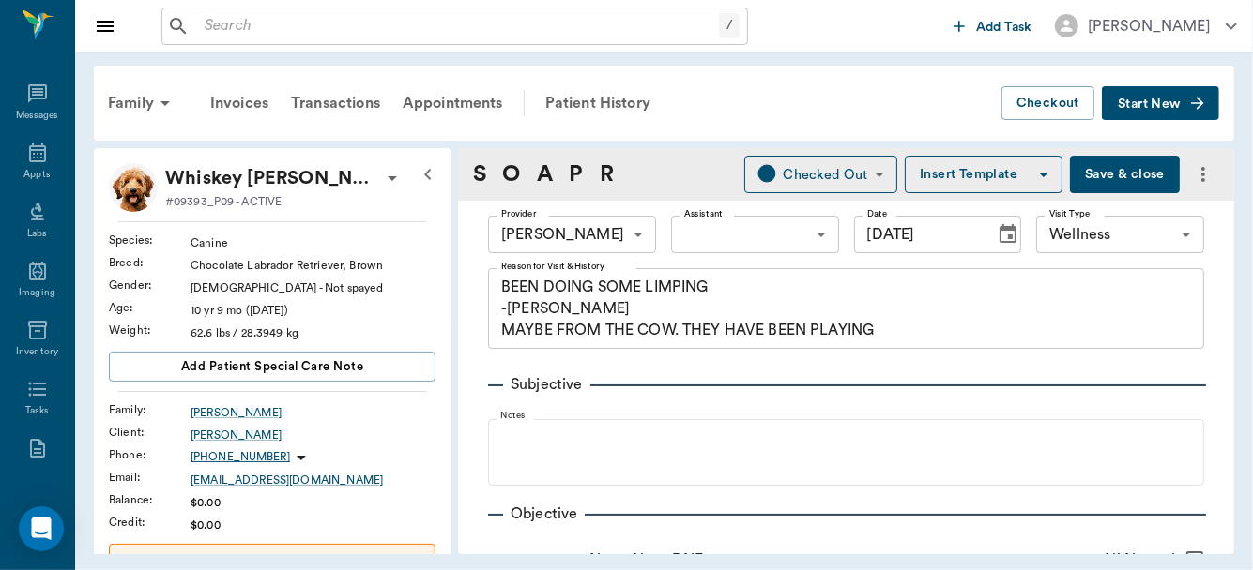
type textarea "Give 1 tablet daily"
type input "30.00"
type input "12"
type input "0"
type textarea "Give 1/2 tablet every other day"
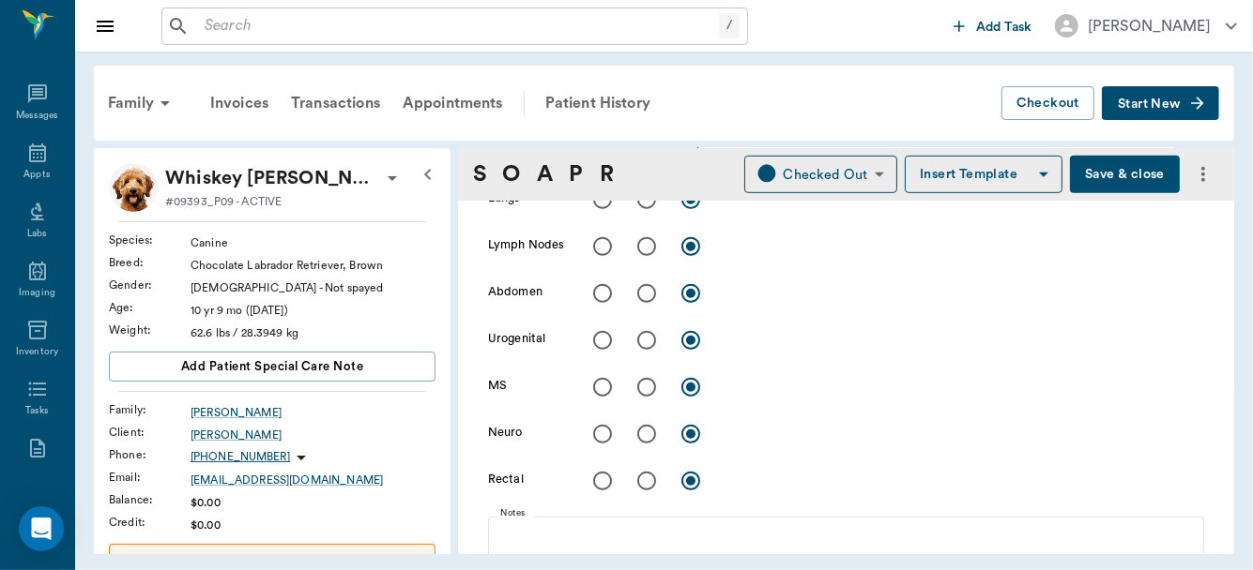
scroll to position [718, 0]
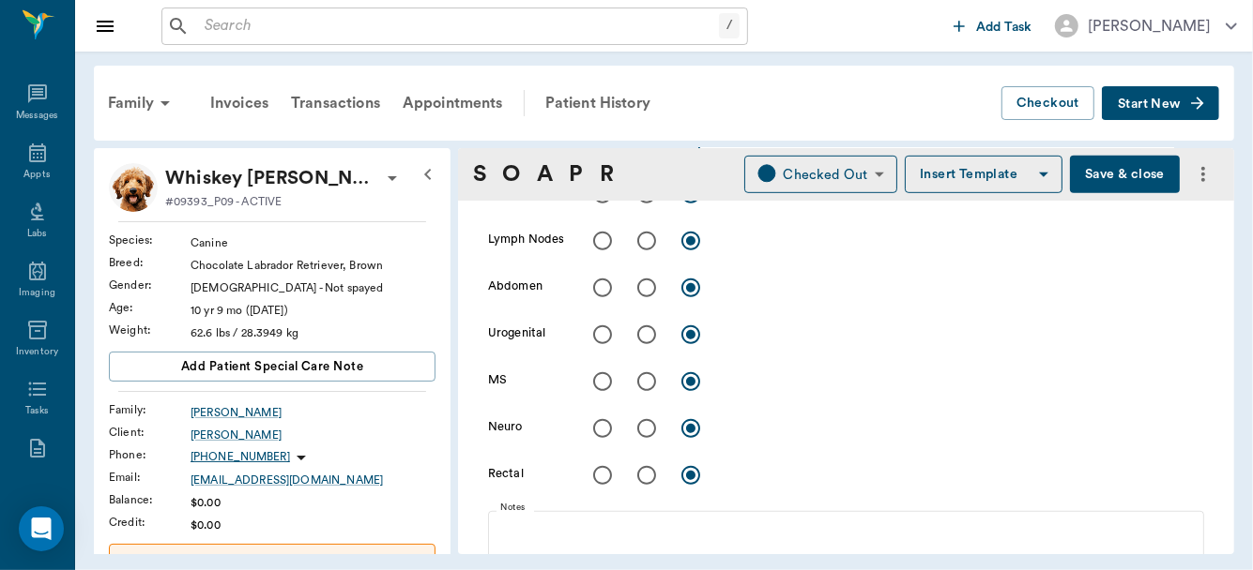
click at [646, 381] on input "radio" at bounding box center [646, 381] width 39 height 39
radio input "true"
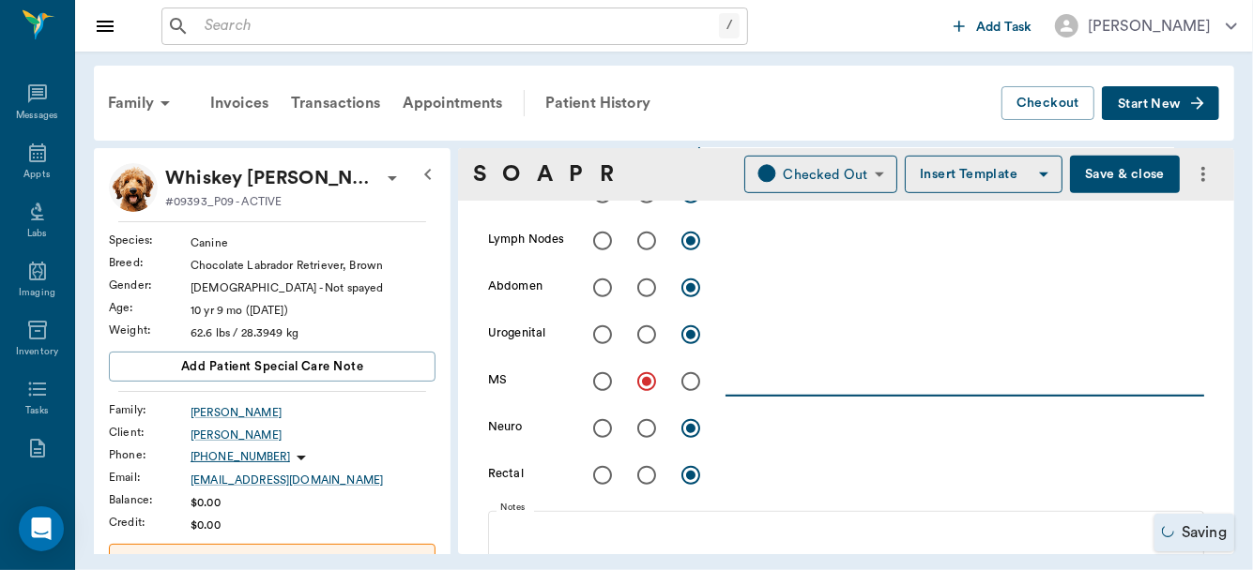
click at [745, 387] on textarea at bounding box center [964, 382] width 478 height 22
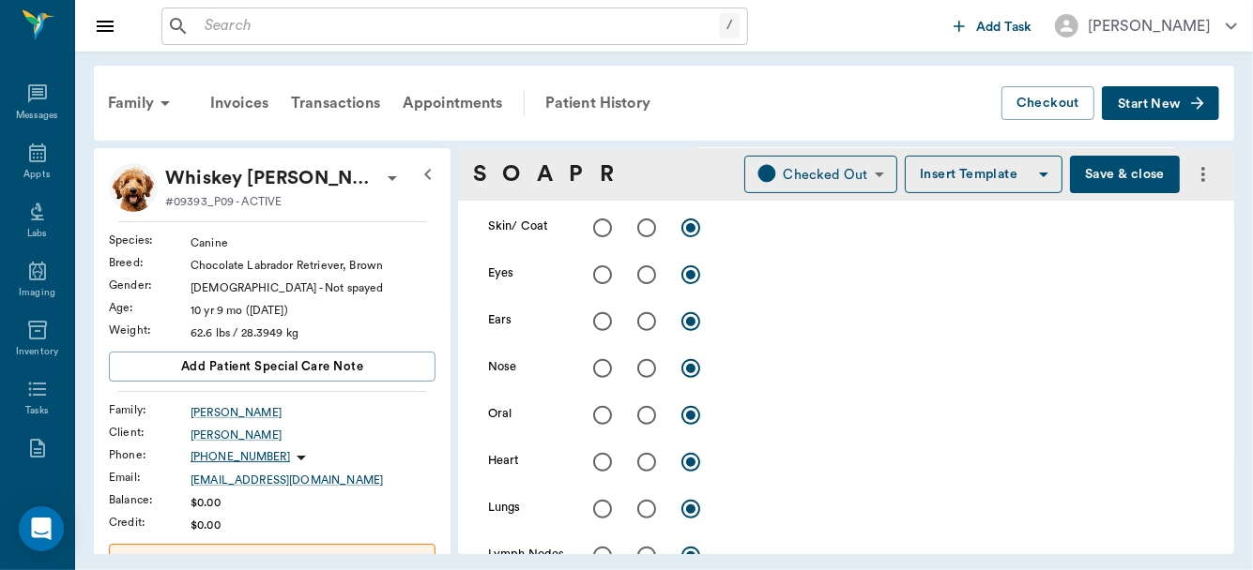
scroll to position [306, 0]
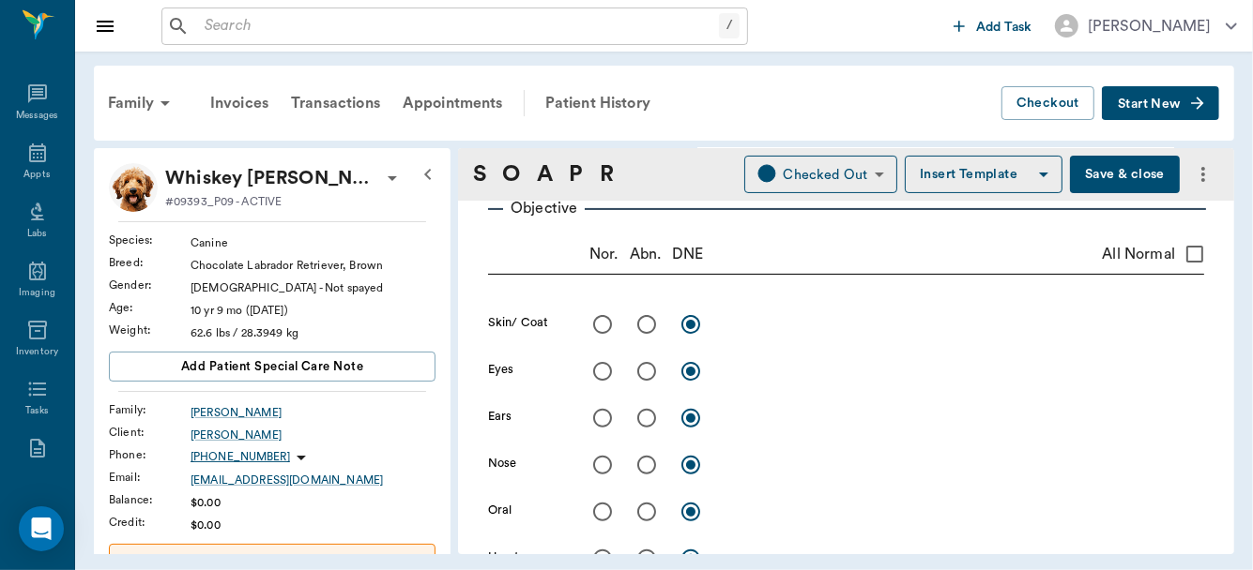
type textarea "Normal [MEDICAL_DATA] of LF, Lameness exam: Grade 1 at walk. Grade 2 post whole…"
click at [645, 322] on input "radio" at bounding box center [646, 324] width 39 height 39
radio input "true"
click at [744, 334] on div "x" at bounding box center [964, 325] width 478 height 27
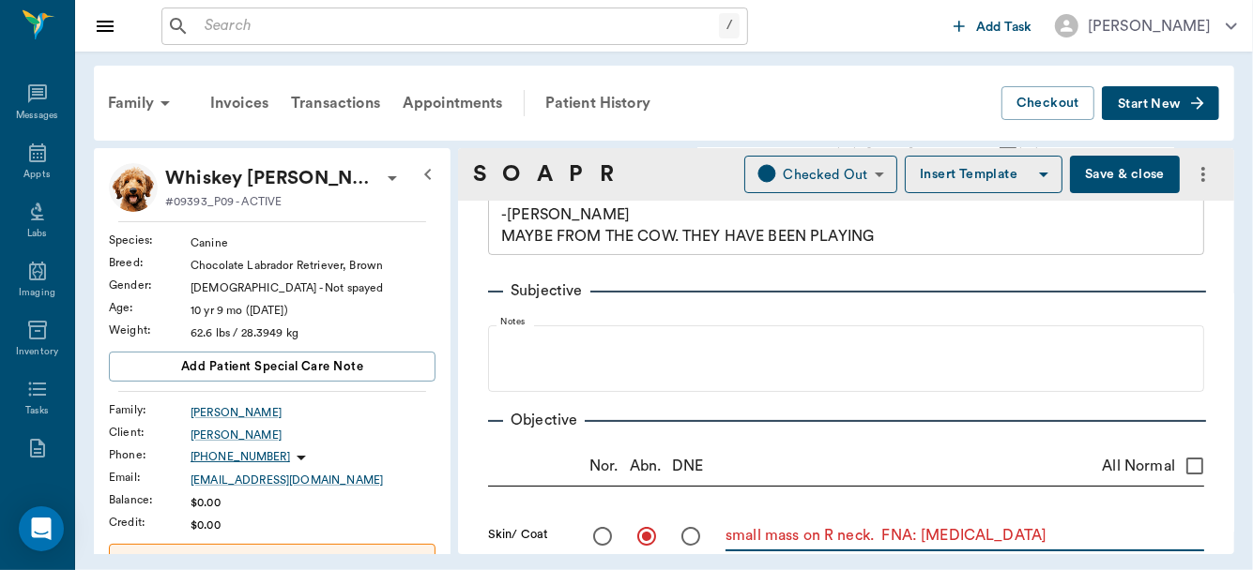
scroll to position [0, 0]
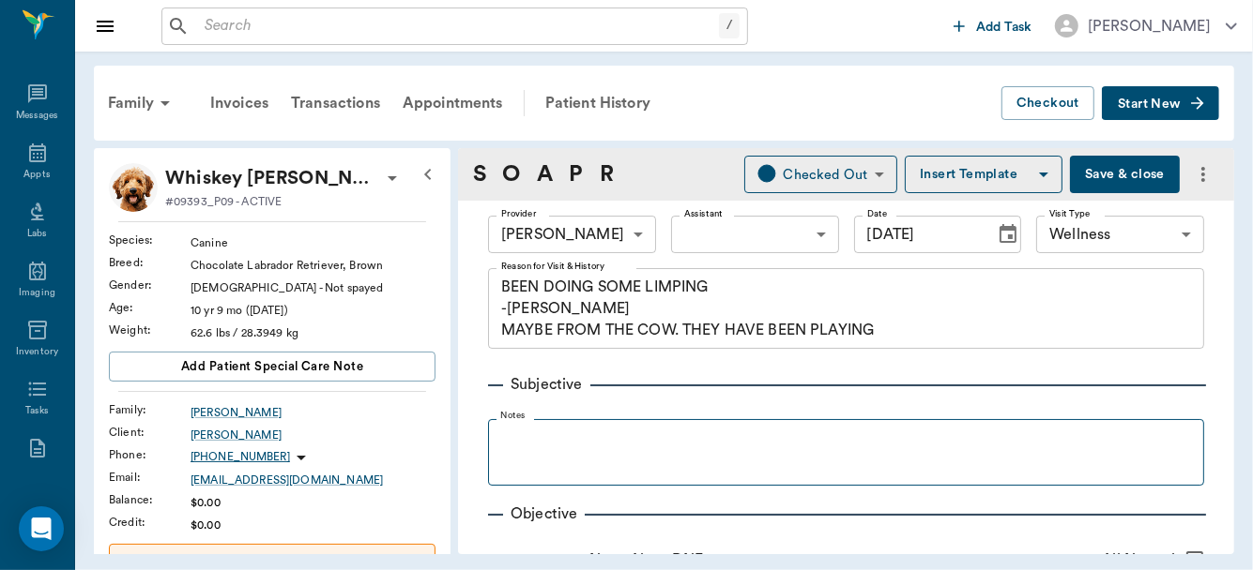
type textarea "small mass on R neck. FNA: [MEDICAL_DATA]"
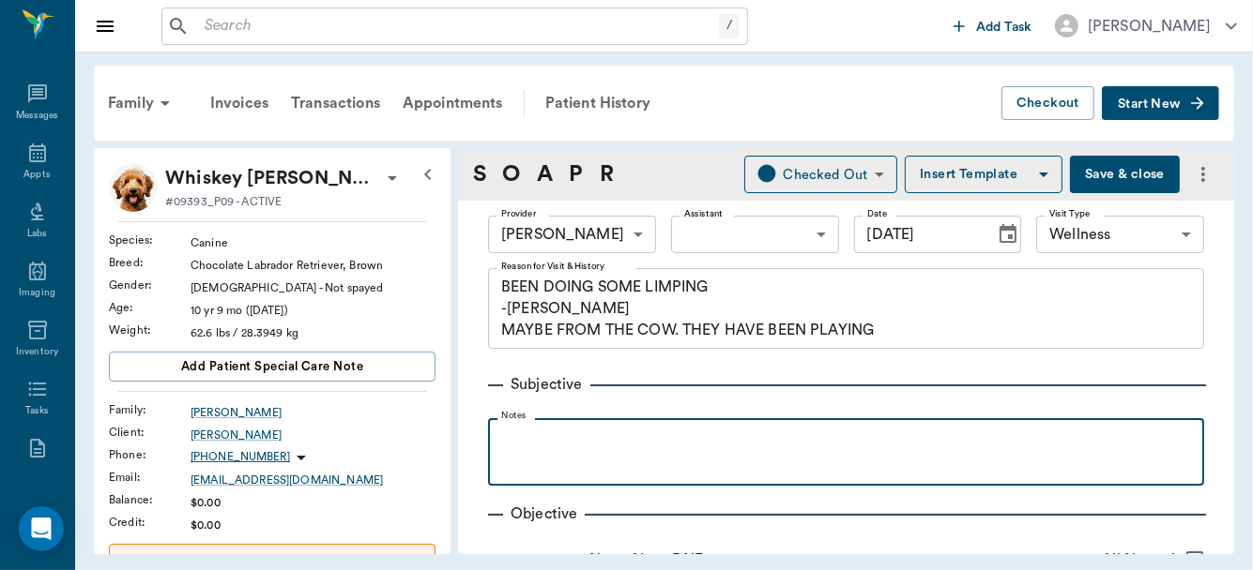
click at [529, 437] on p at bounding box center [845, 439] width 697 height 23
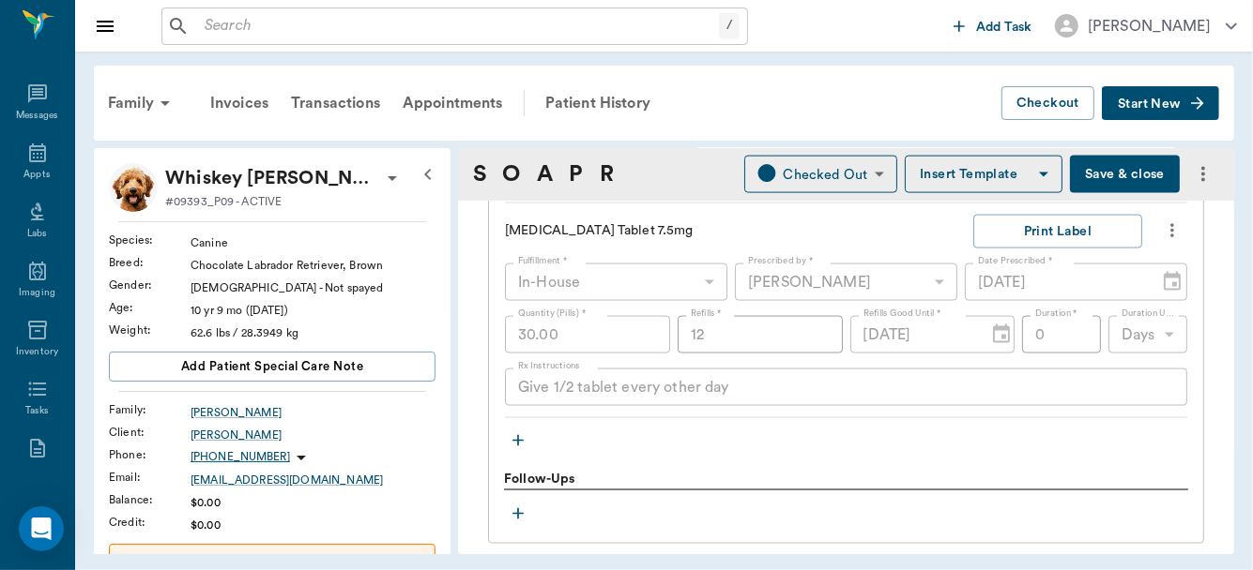
scroll to position [1711, 0]
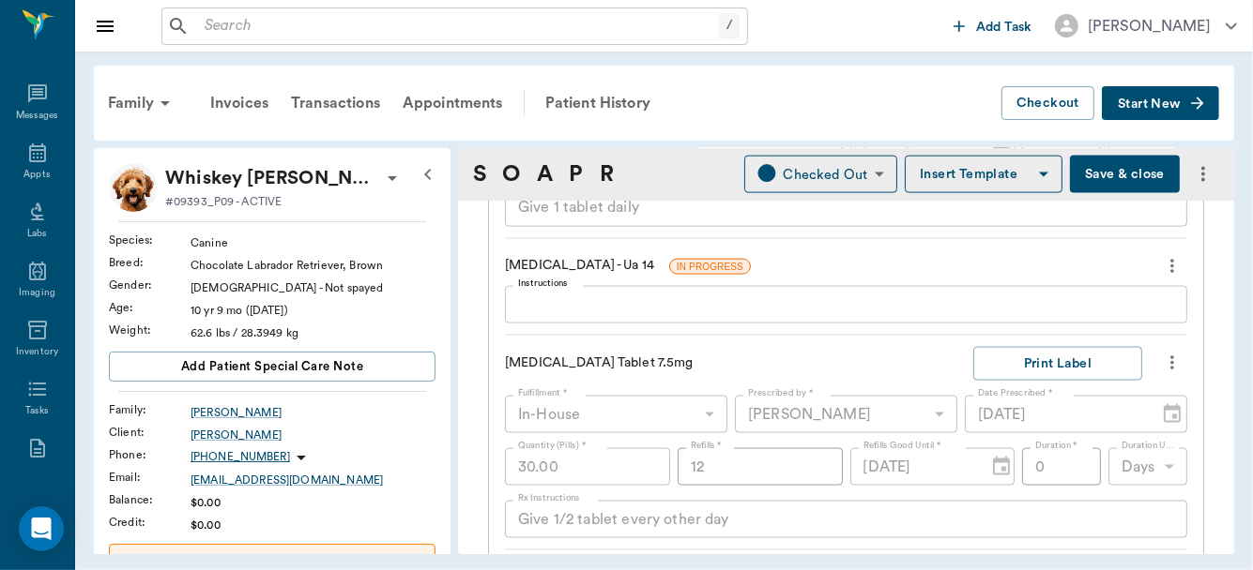
click at [632, 294] on textarea "Instructions" at bounding box center [846, 305] width 656 height 22
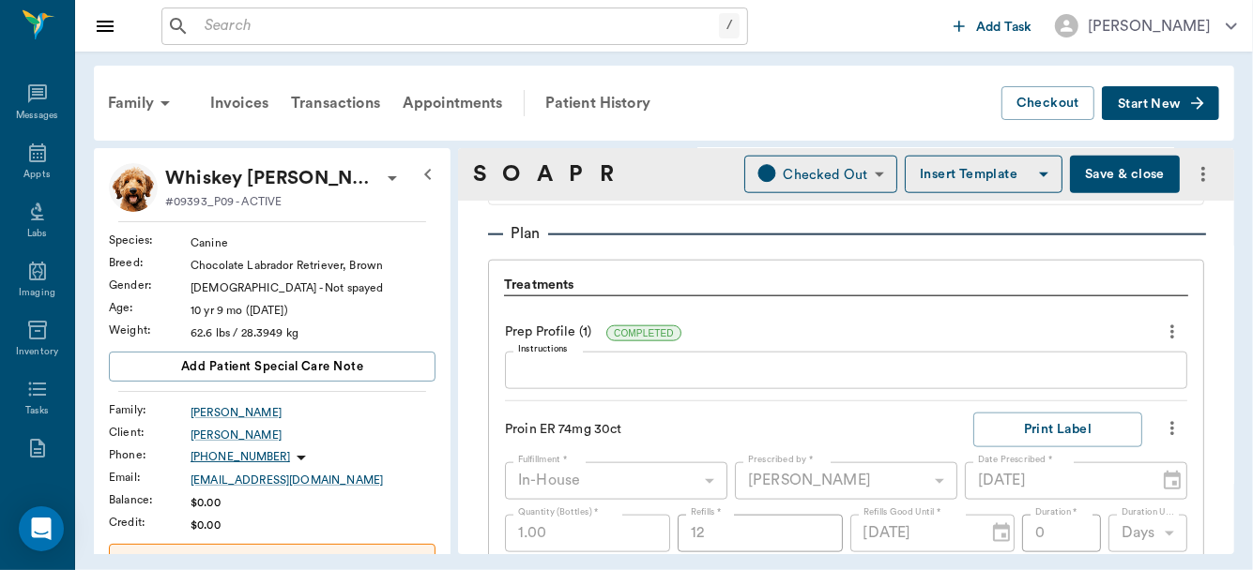
scroll to position [1322, 0]
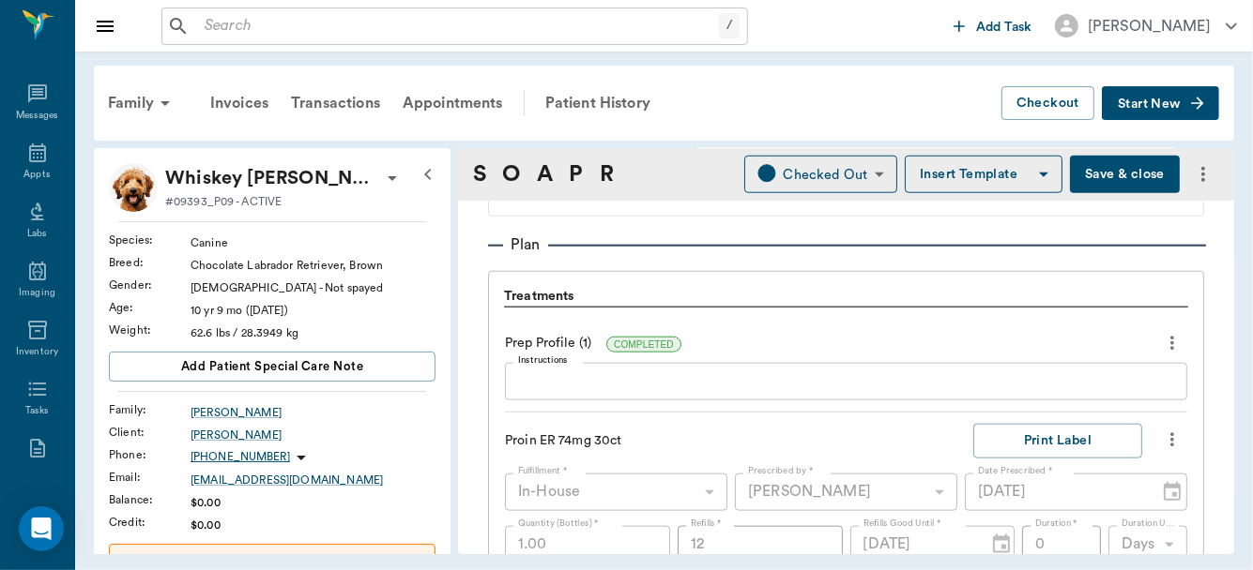
type textarea "normal SG: 1.001"
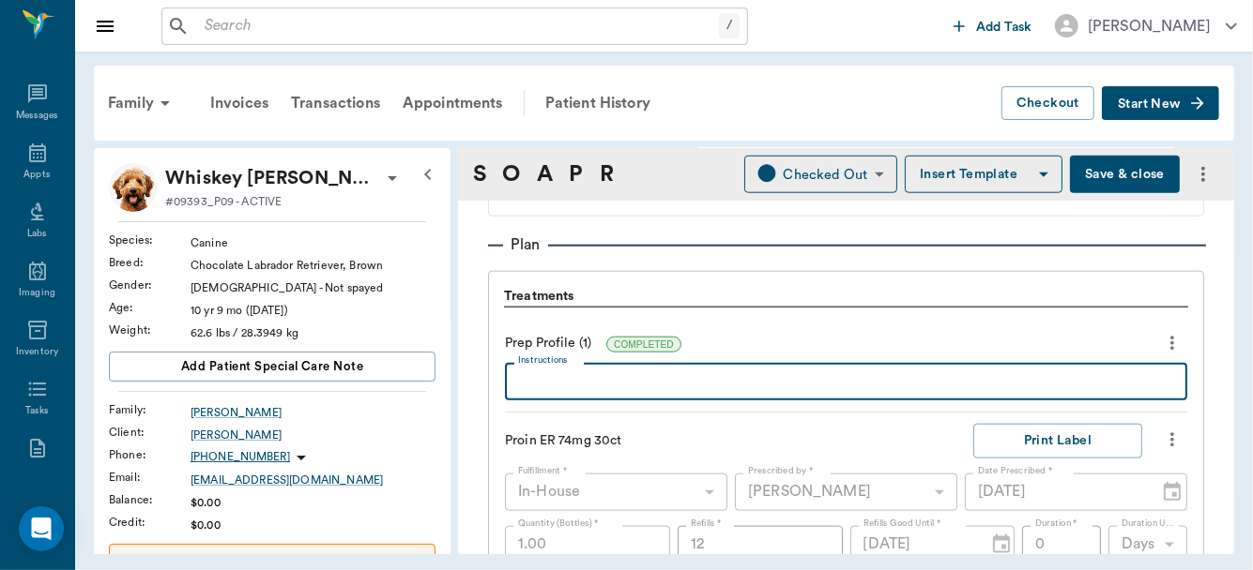
click at [862, 385] on textarea "Instructions" at bounding box center [846, 383] width 656 height 22
type textarea "normal"
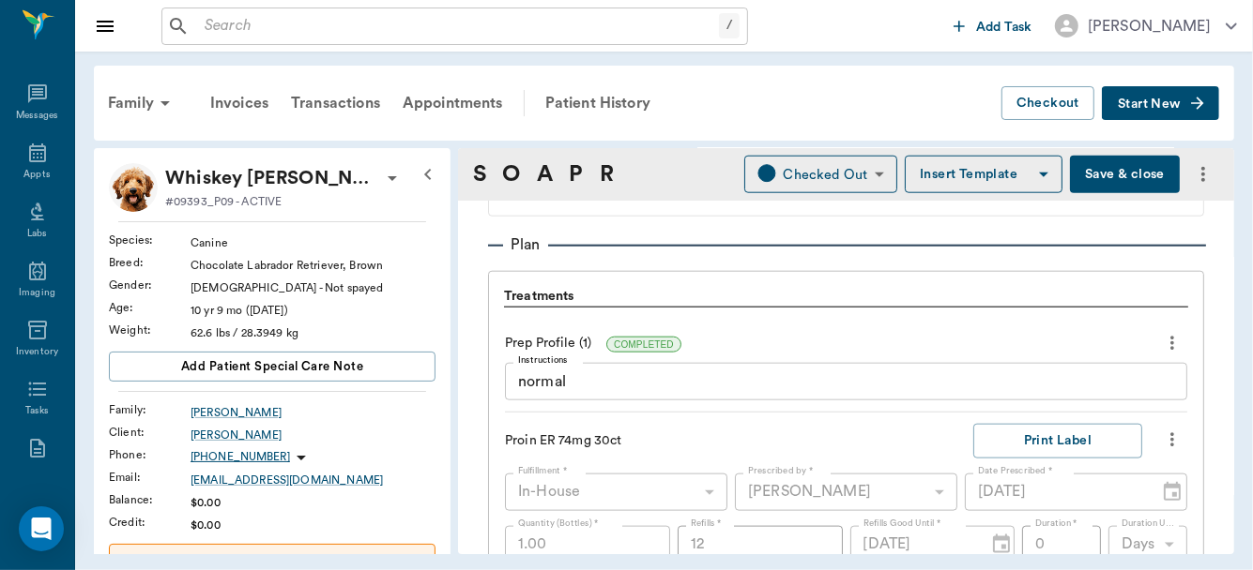
click at [381, 180] on icon at bounding box center [392, 178] width 23 height 23
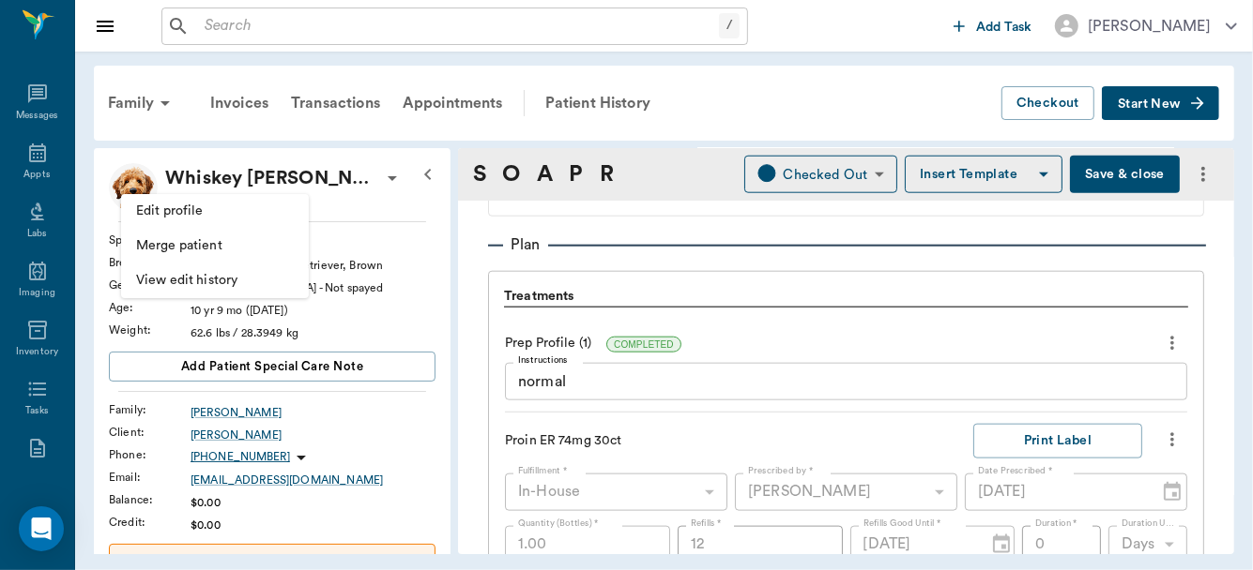
click at [183, 213] on span "Edit profile" at bounding box center [215, 212] width 158 height 20
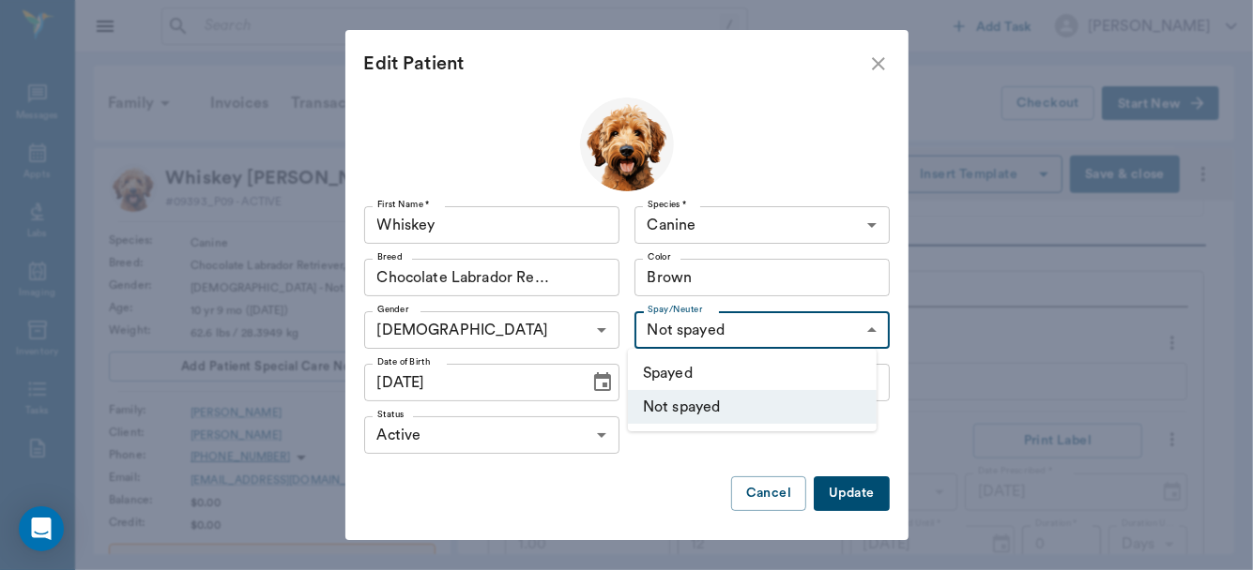
click at [857, 330] on body "/ ​ Add Task [PERSON_NAME] Nectar Messages Appts Labs Imaging Inventory Tasks F…" at bounding box center [626, 285] width 1253 height 570
click at [769, 369] on li "Spayed" at bounding box center [752, 374] width 249 height 34
type input "true"
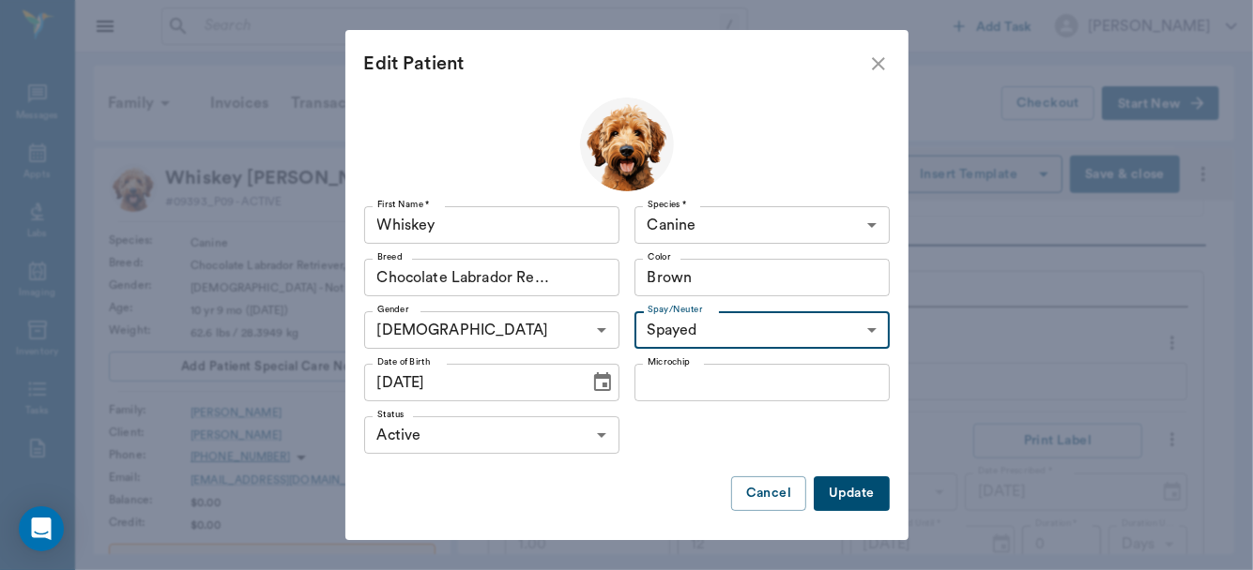
click at [843, 497] on button "Update" at bounding box center [850, 494] width 75 height 35
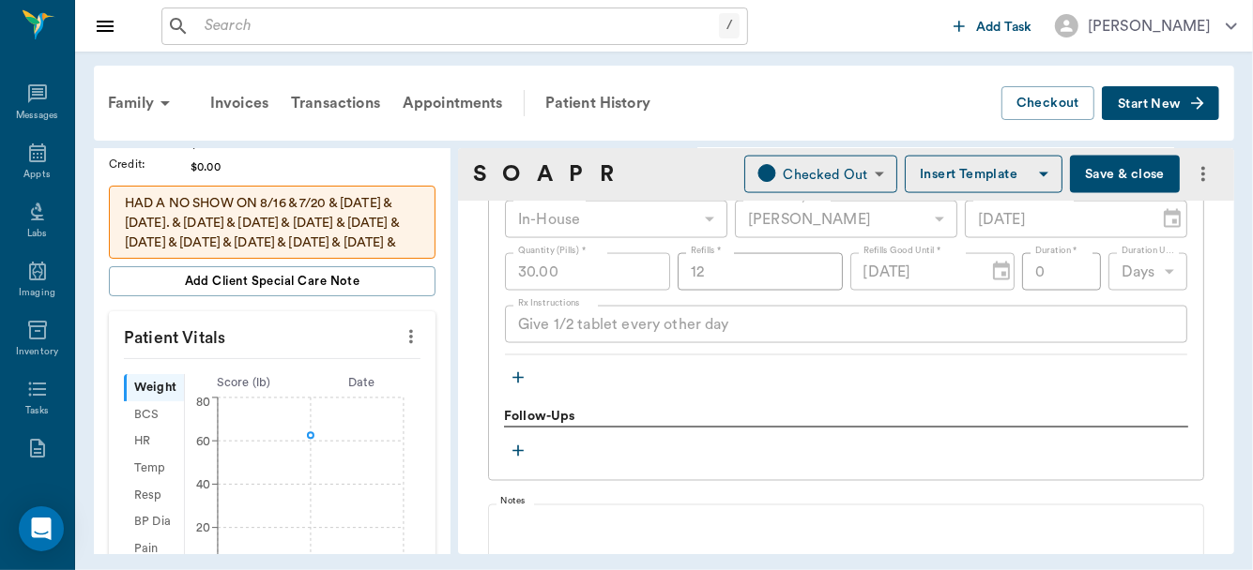
scroll to position [361, 0]
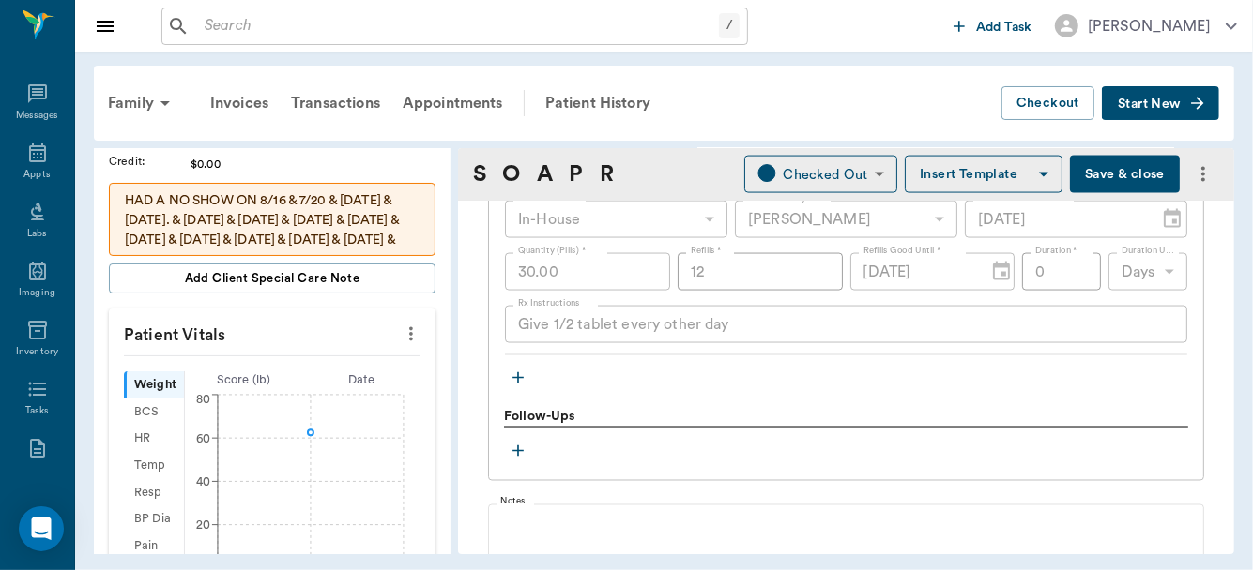
click at [401, 330] on icon "more" at bounding box center [411, 334] width 21 height 23
click at [274, 364] on span "Enter Vitals" at bounding box center [320, 365] width 158 height 20
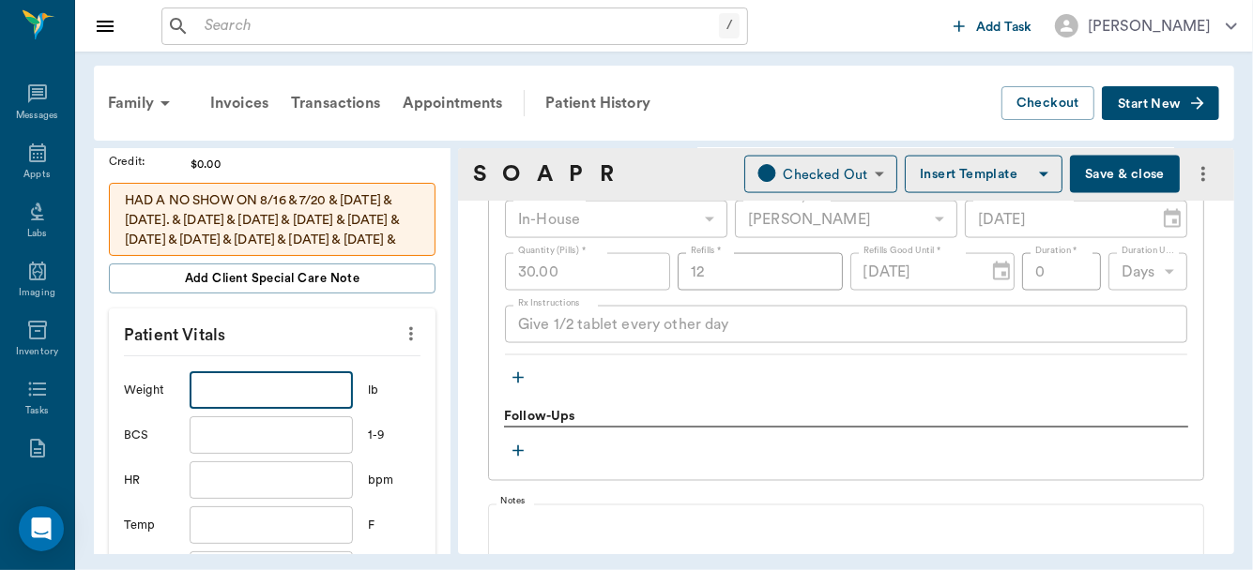
click at [261, 382] on input "text" at bounding box center [271, 391] width 163 height 38
type input "54"
click at [239, 519] on input "text" at bounding box center [271, 526] width 163 height 38
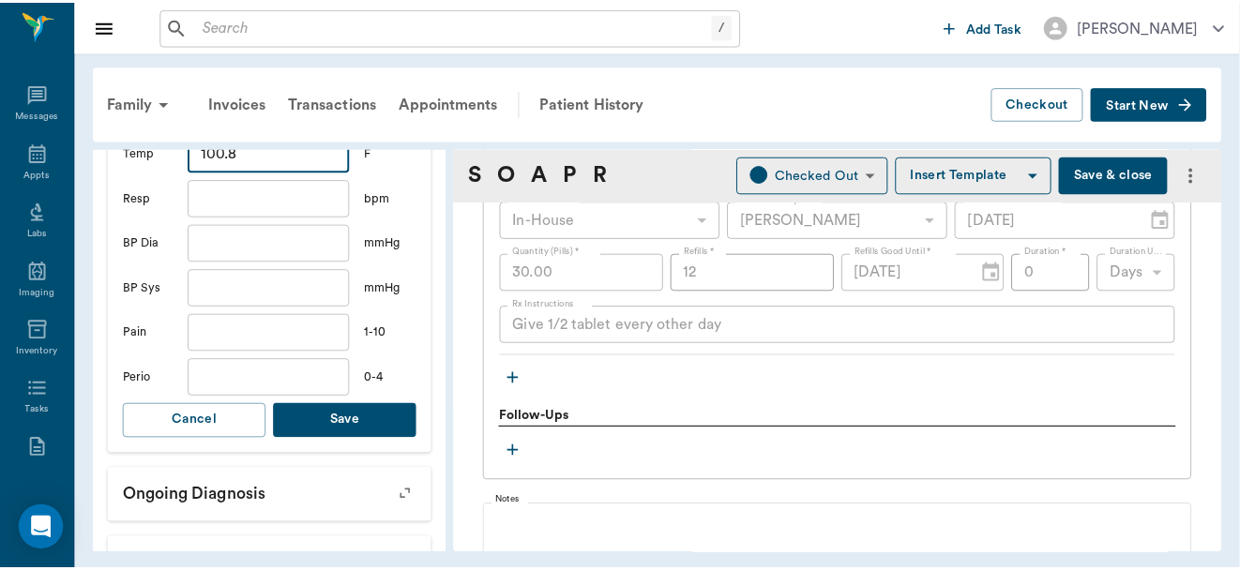
scroll to position [787, 0]
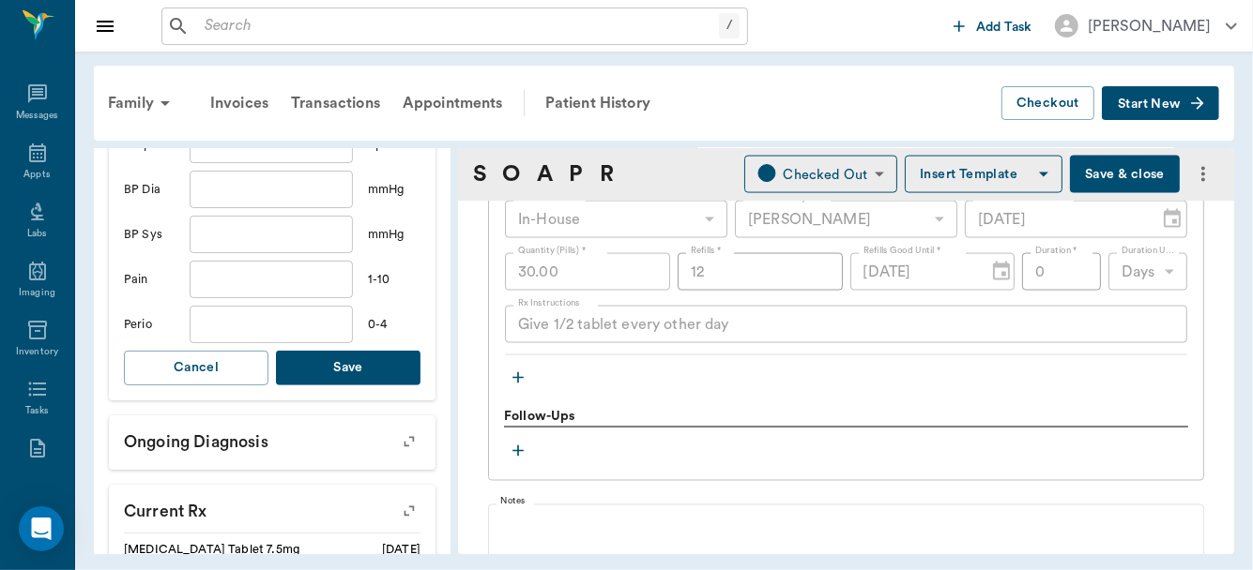
type input "100.8"
click at [342, 362] on button "Save" at bounding box center [348, 368] width 144 height 35
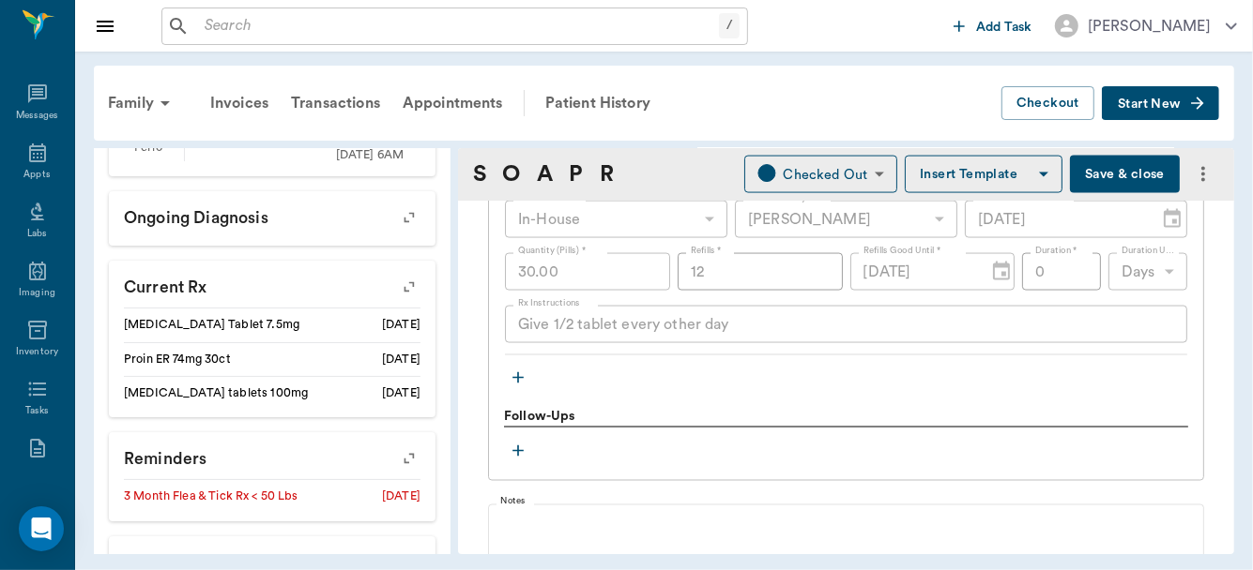
click at [342, 362] on li "Proin ER 74mg 30ct [DATE]" at bounding box center [272, 359] width 296 height 34
click at [1127, 172] on button "Save & close" at bounding box center [1125, 175] width 110 height 38
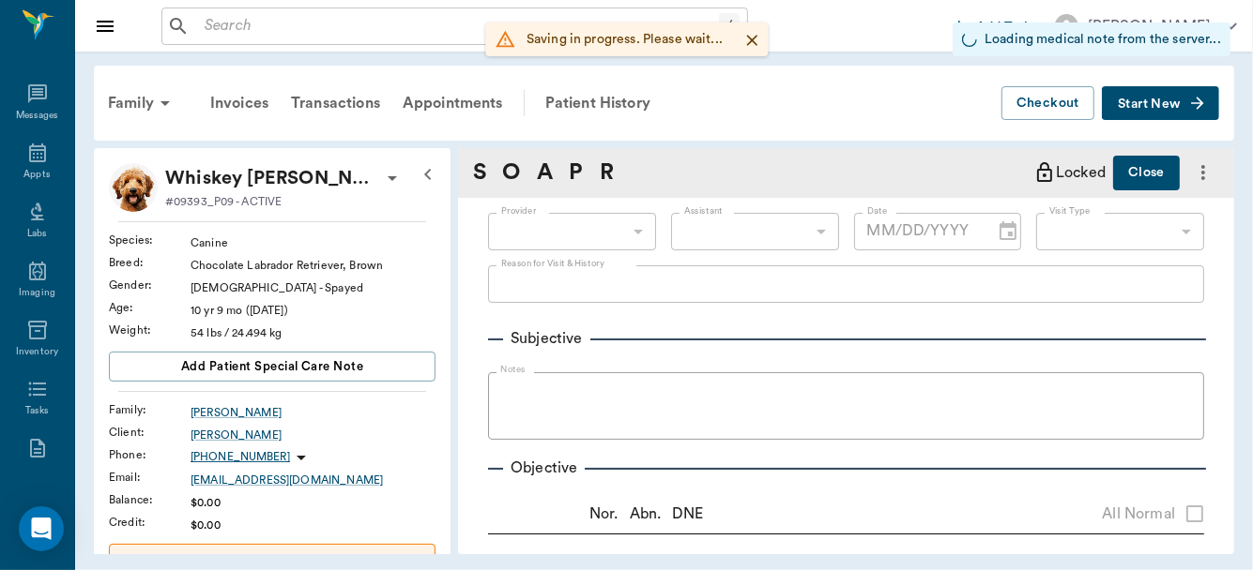
type input "63ec2f075fda476ae8351a4d"
type input "65d2be4f46e3a538d89b8c14"
radio input "true"
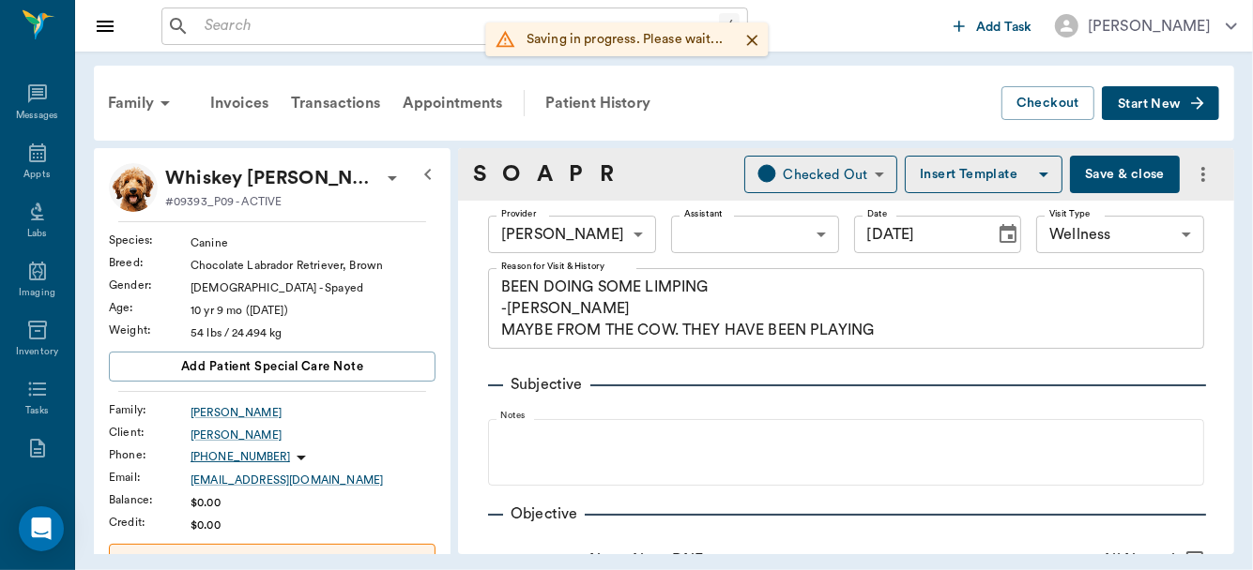
type input "[DATE]"
type textarea "BEEN DOING SOME LIMPING -[PERSON_NAME] MAYBE FROM THE COW. THEY HAVE BEEN PLAYI…"
type textarea "small mass on R neck. FNA: [MEDICAL_DATA]"
type textarea "Normal [MEDICAL_DATA] of LF, Lameness exam: Grade 1 at walk. Grade 2 post whole…"
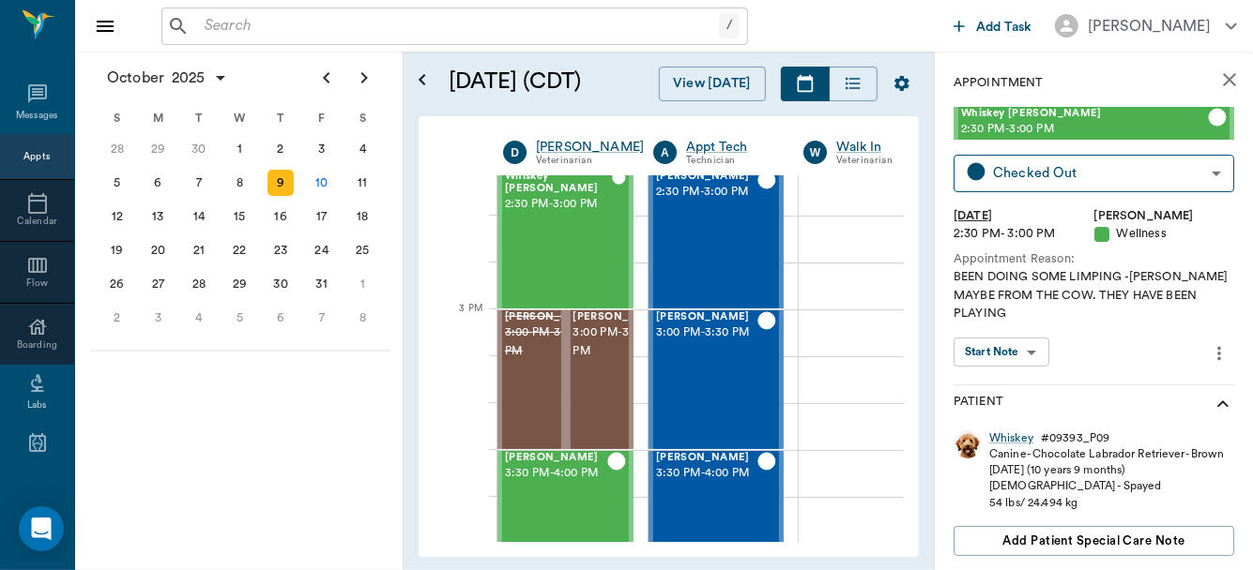
scroll to position [1960, 0]
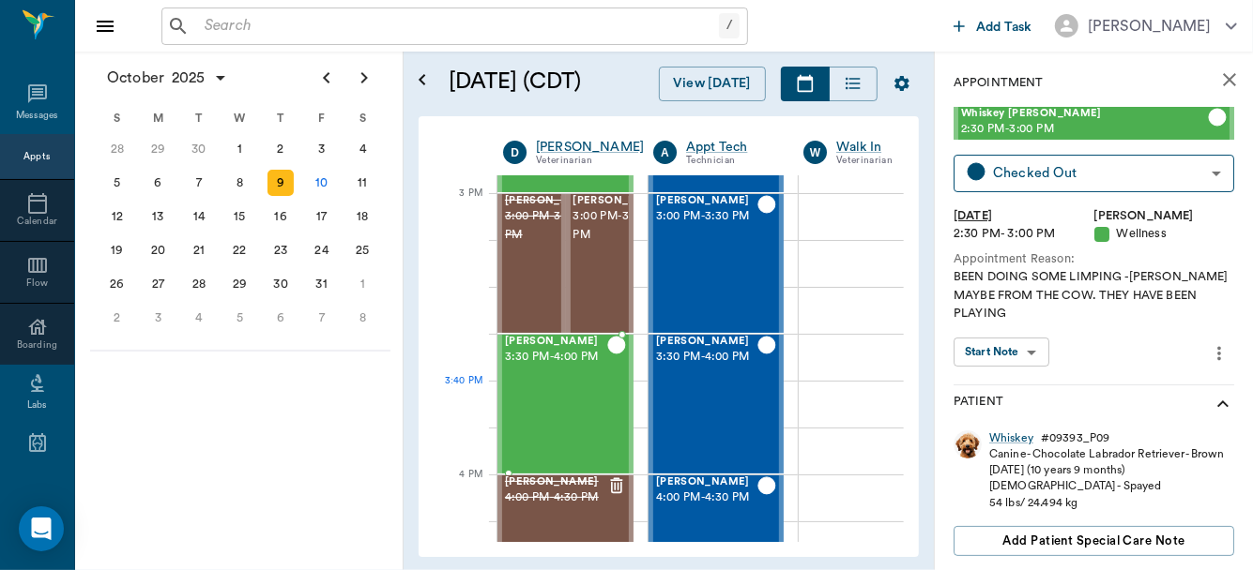
click at [569, 397] on div "[PERSON_NAME] 3:30 PM - 4:00 PM" at bounding box center [556, 404] width 102 height 137
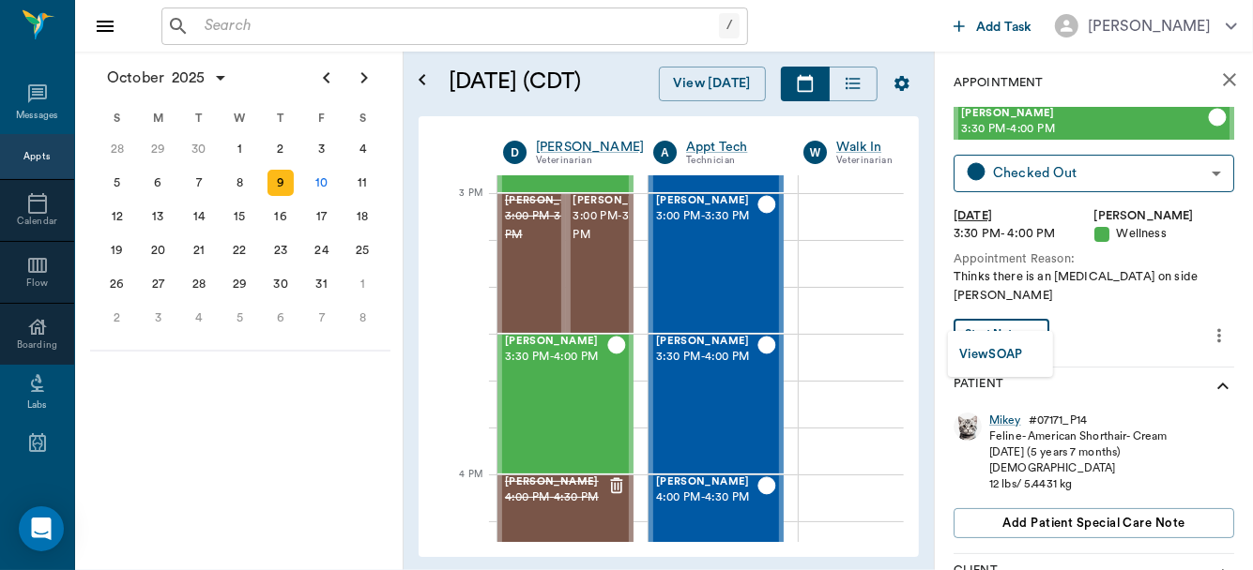
click at [1030, 311] on body "/ ​ Add Task [PERSON_NAME] Nectar Messages Appts Calendar Flow Boarding Labs Im…" at bounding box center [626, 285] width 1253 height 570
click at [1002, 353] on button "View SOAP" at bounding box center [991, 355] width 64 height 22
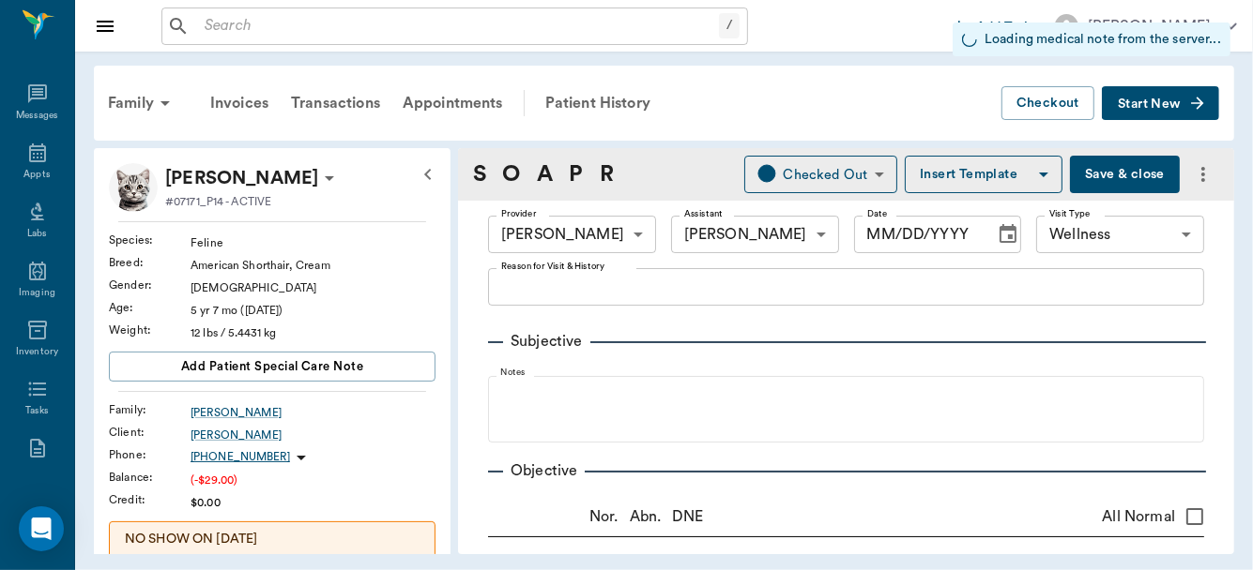
type input "63ec2f075fda476ae8351a4d"
type input "63ec2e7e52e12b0ba117b124"
type input "65d2be4f46e3a538d89b8c14"
type input "[DATE]"
type textarea "Thinks there is an [MEDICAL_DATA] on side [PERSON_NAME]"
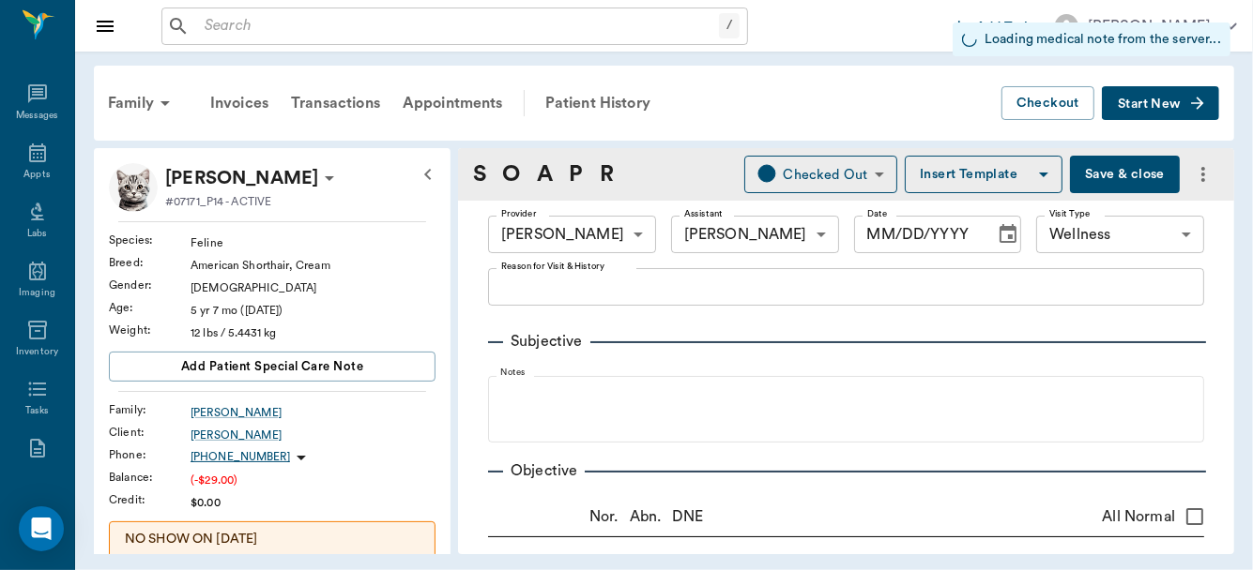
type input "1.00"
type input "0.55"
type input "1.00"
type input "0"
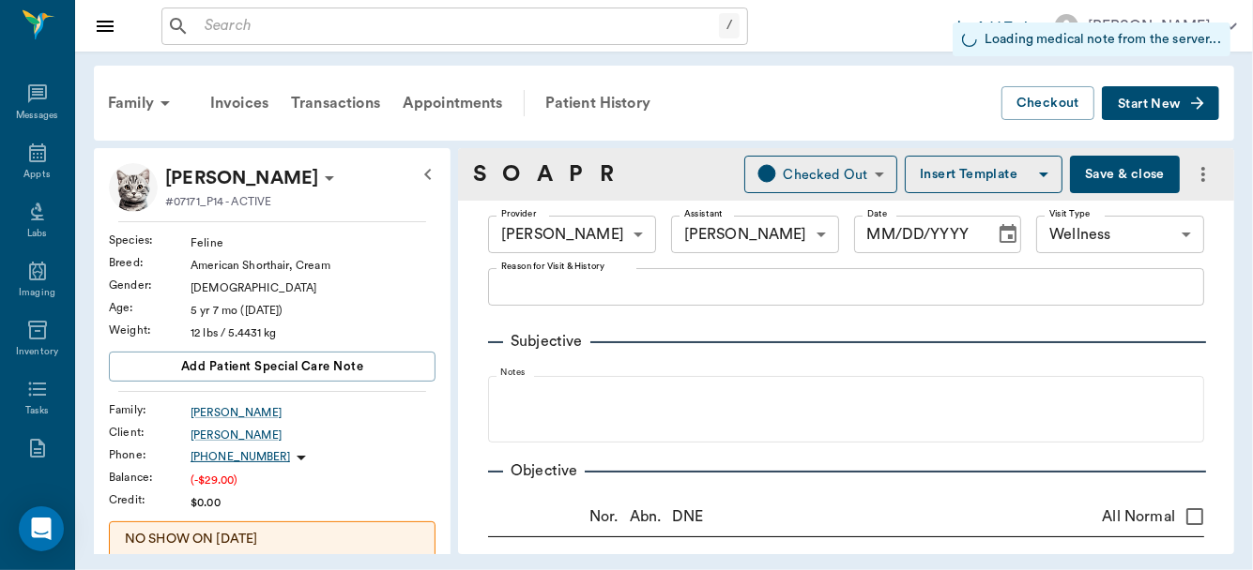
type input "0"
type input "1.00"
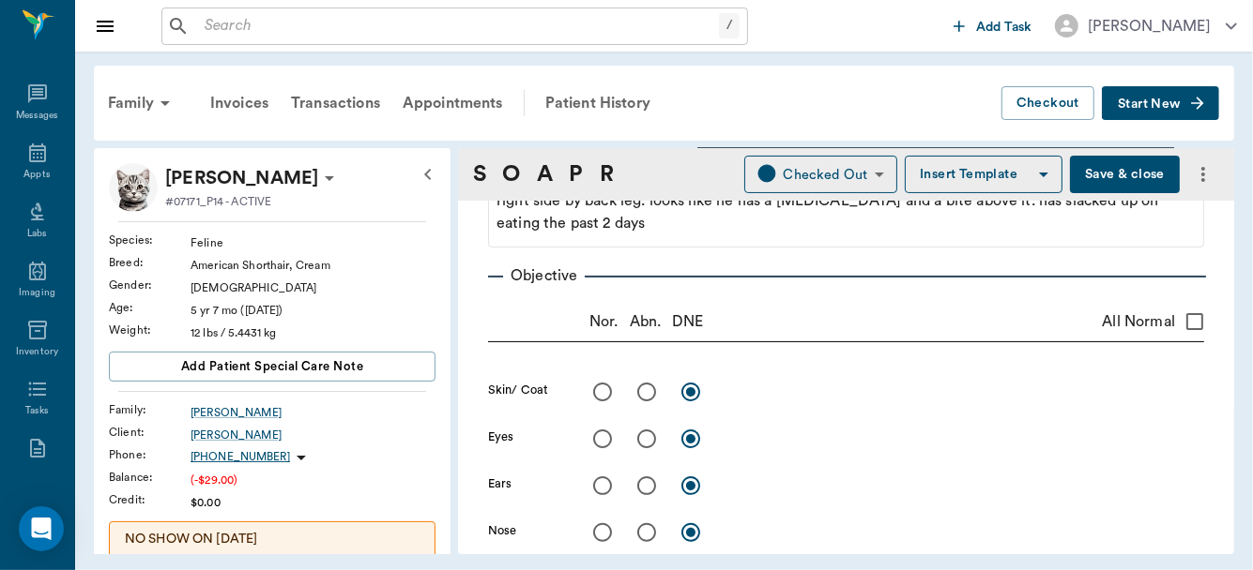
scroll to position [206, 0]
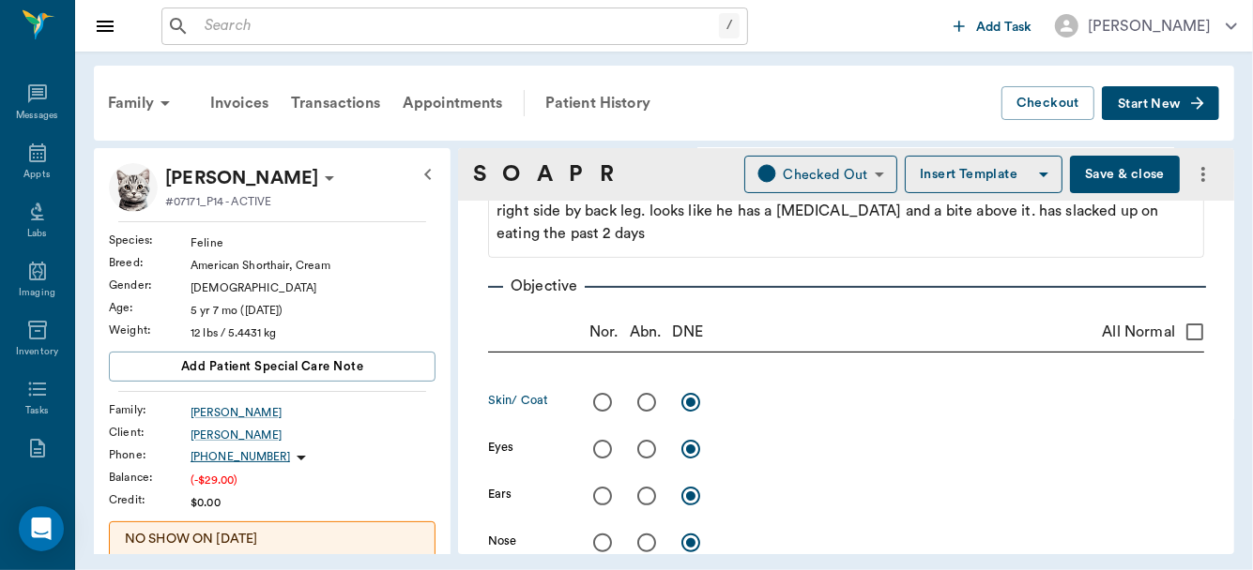
click at [645, 406] on input "radio" at bounding box center [646, 402] width 39 height 39
radio input "true"
click at [731, 403] on textarea at bounding box center [964, 402] width 478 height 22
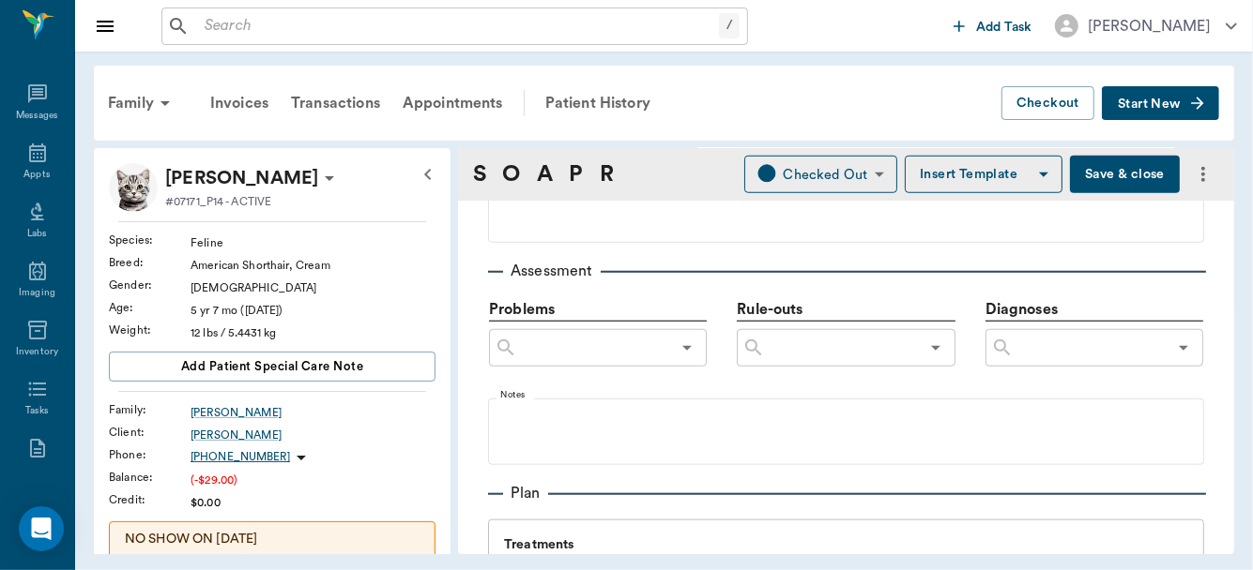
scroll to position [1052, 0]
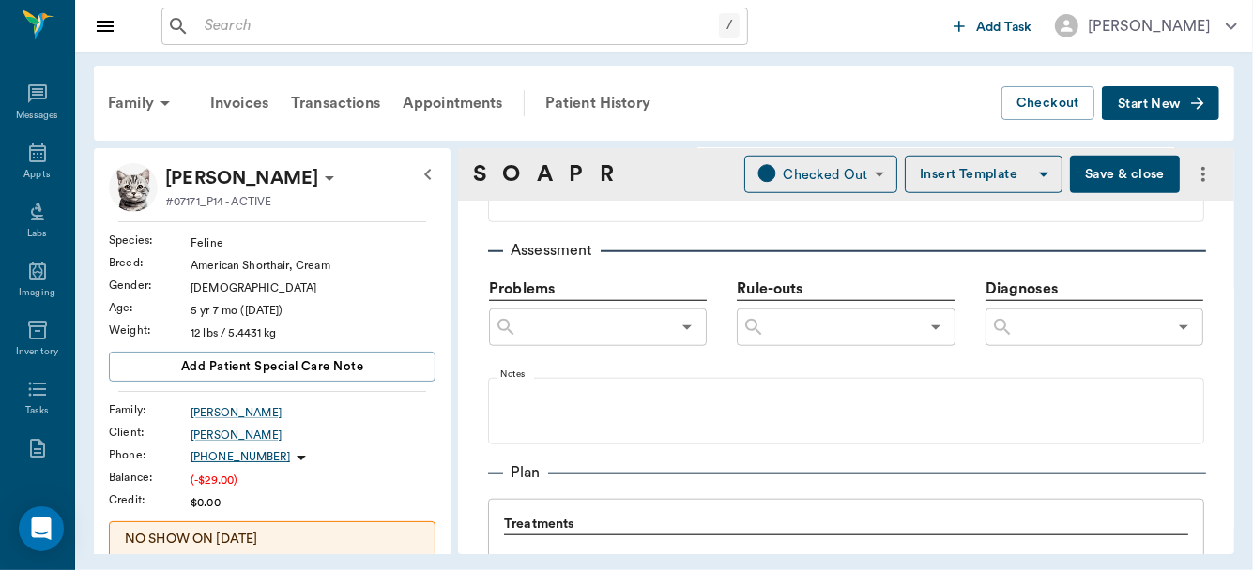
type textarea "Large [MEDICAL_DATA] on R side ([MEDICAL_DATA])"
click at [1092, 323] on input "text" at bounding box center [1089, 327] width 153 height 26
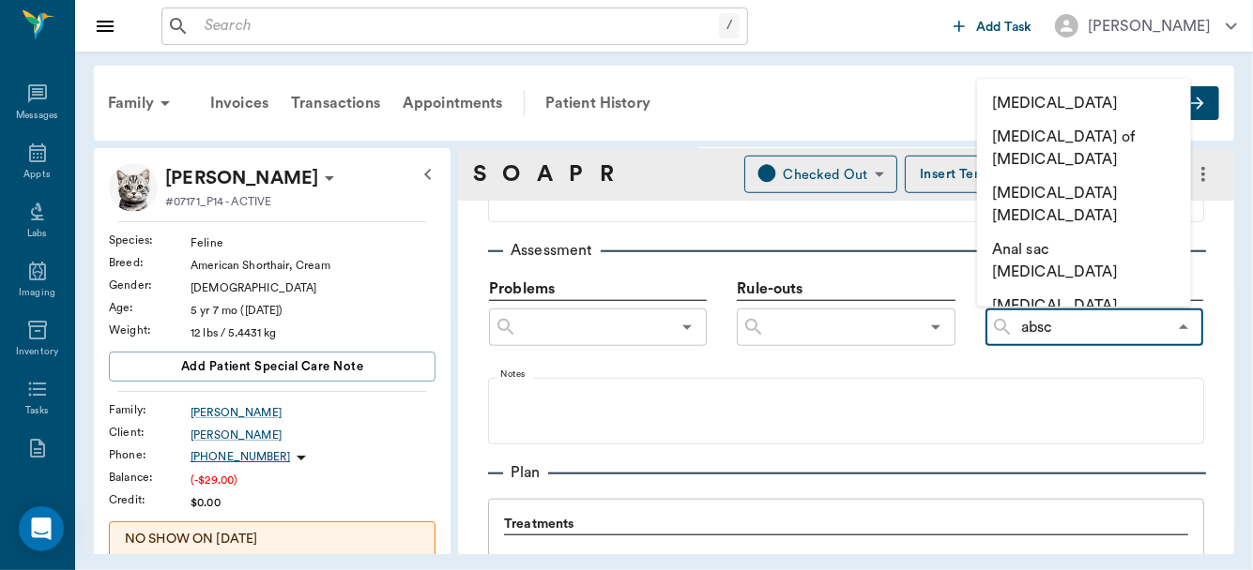
type input "absce"
click at [1056, 101] on li "[MEDICAL_DATA]" at bounding box center [1084, 103] width 214 height 34
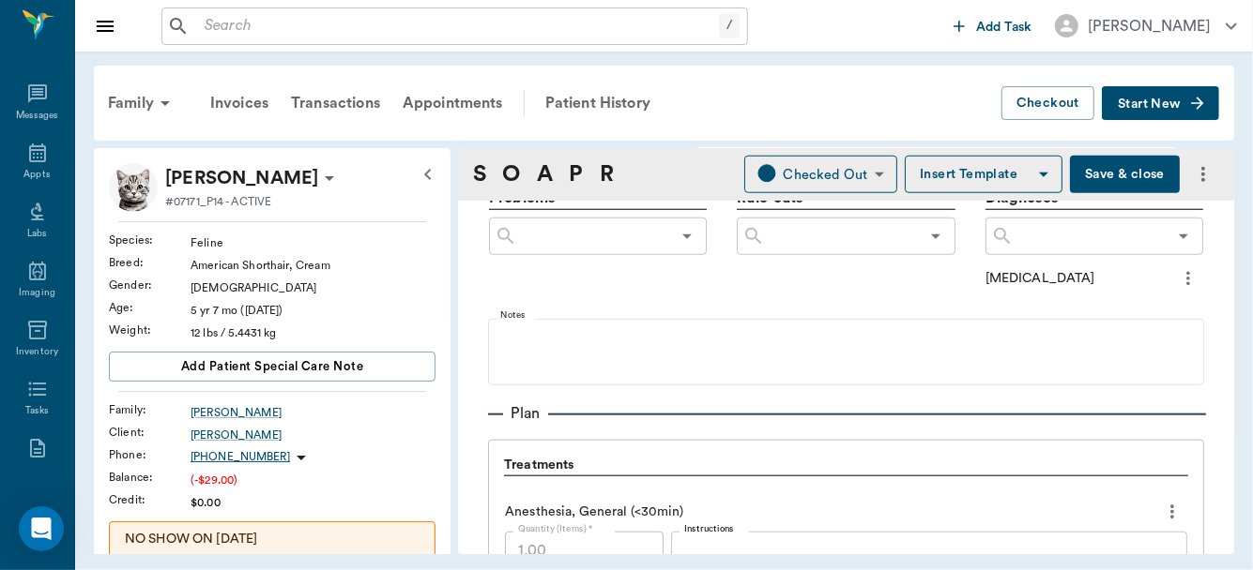
scroll to position [1331, 0]
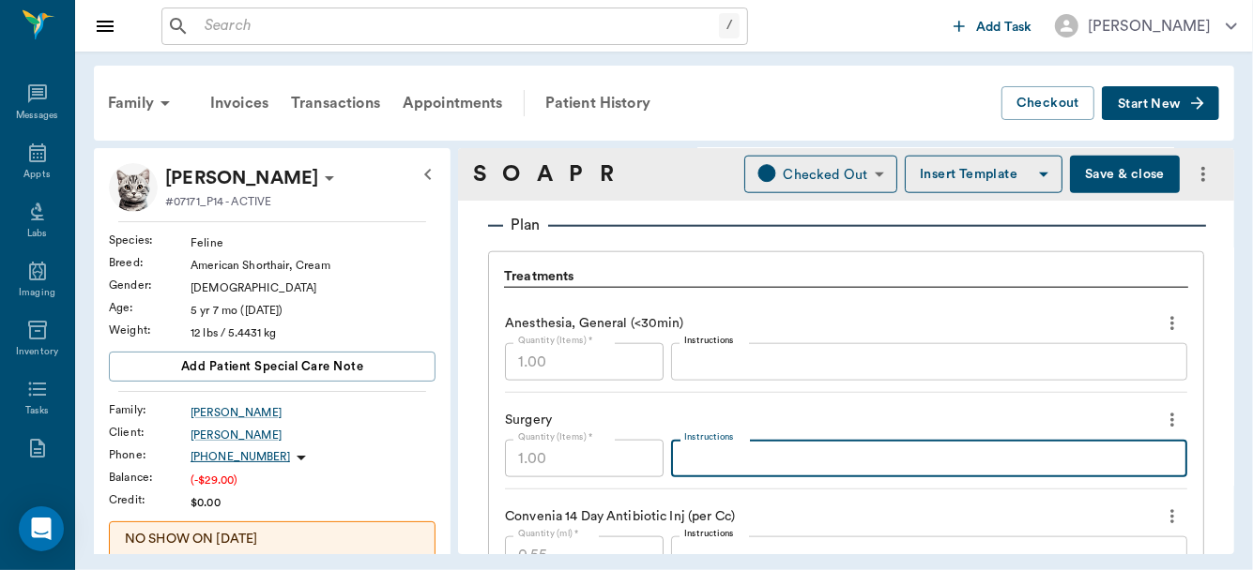
click at [749, 451] on textarea "Instructions" at bounding box center [929, 459] width 490 height 22
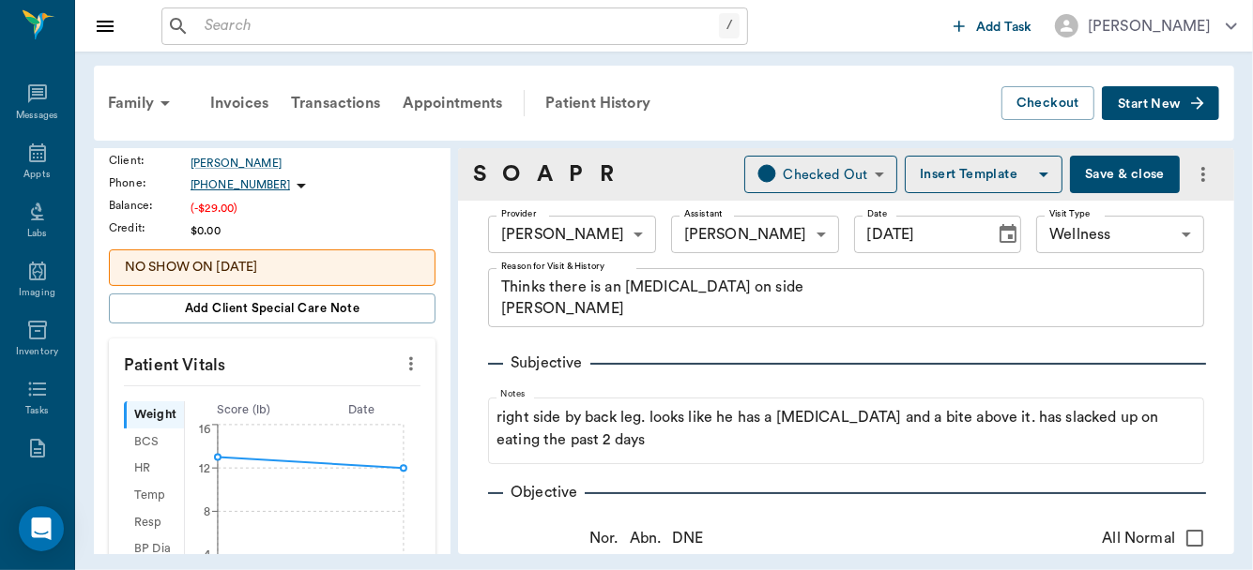
scroll to position [274, 0]
type textarea "Lanced, flushed [MEDICAL_DATA] (thick, white pus) with saline. Placed [PERSON_N…"
click at [401, 362] on icon "more" at bounding box center [411, 362] width 21 height 23
click at [293, 393] on span "Enter Vitals" at bounding box center [320, 393] width 158 height 20
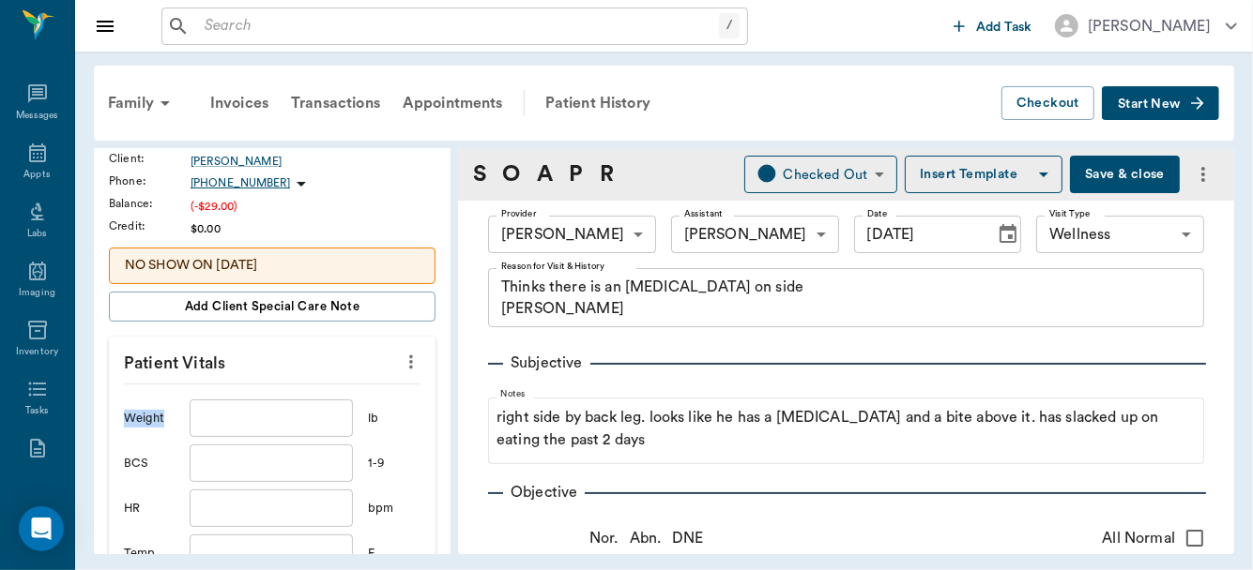
drag, startPoint x: 294, startPoint y: 393, endPoint x: 377, endPoint y: 353, distance: 92.7
click at [401, 358] on icon "more" at bounding box center [411, 362] width 21 height 23
click at [273, 388] on span "View Vitals" at bounding box center [320, 393] width 158 height 20
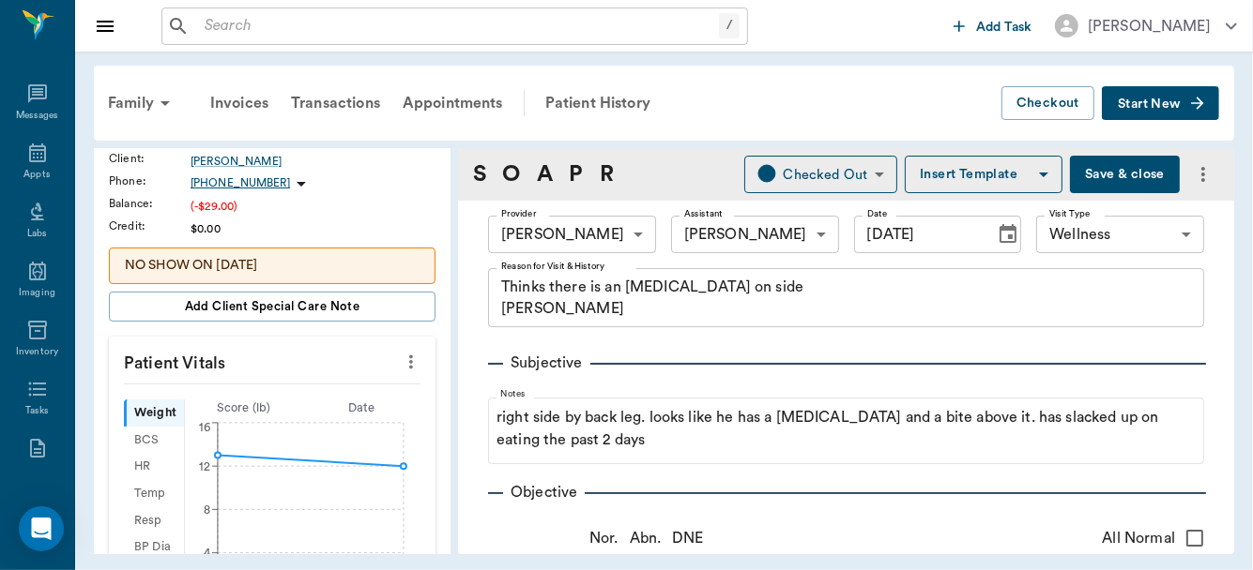
click at [409, 359] on icon "more" at bounding box center [411, 363] width 4 height 14
click at [268, 389] on span "Enter Vitals" at bounding box center [320, 393] width 158 height 20
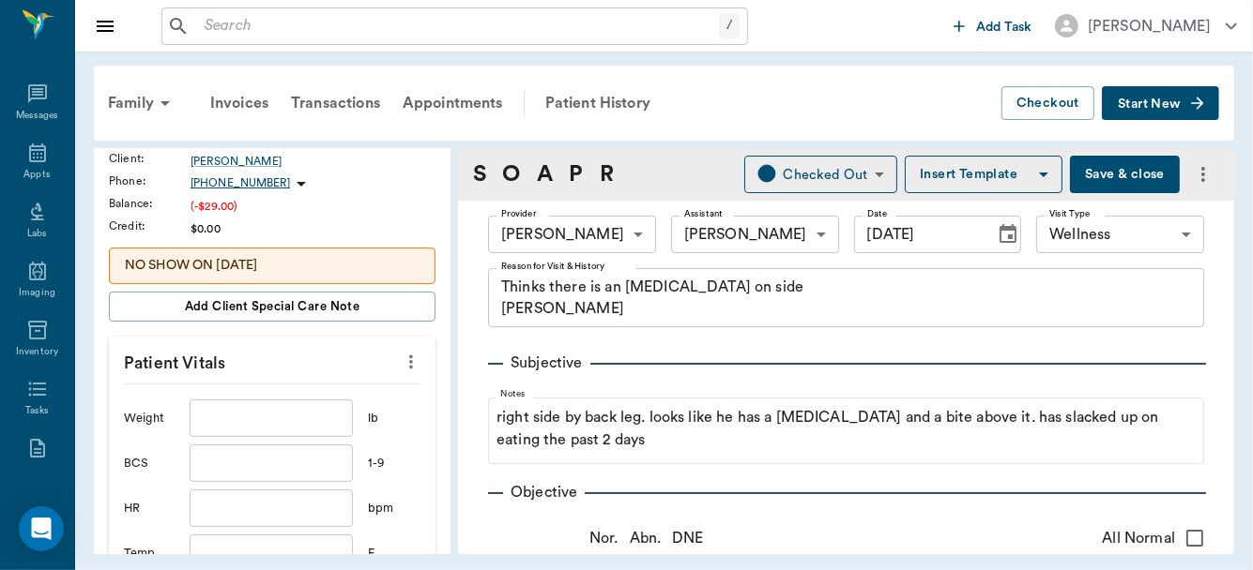
click at [250, 412] on input "text" at bounding box center [271, 419] width 163 height 38
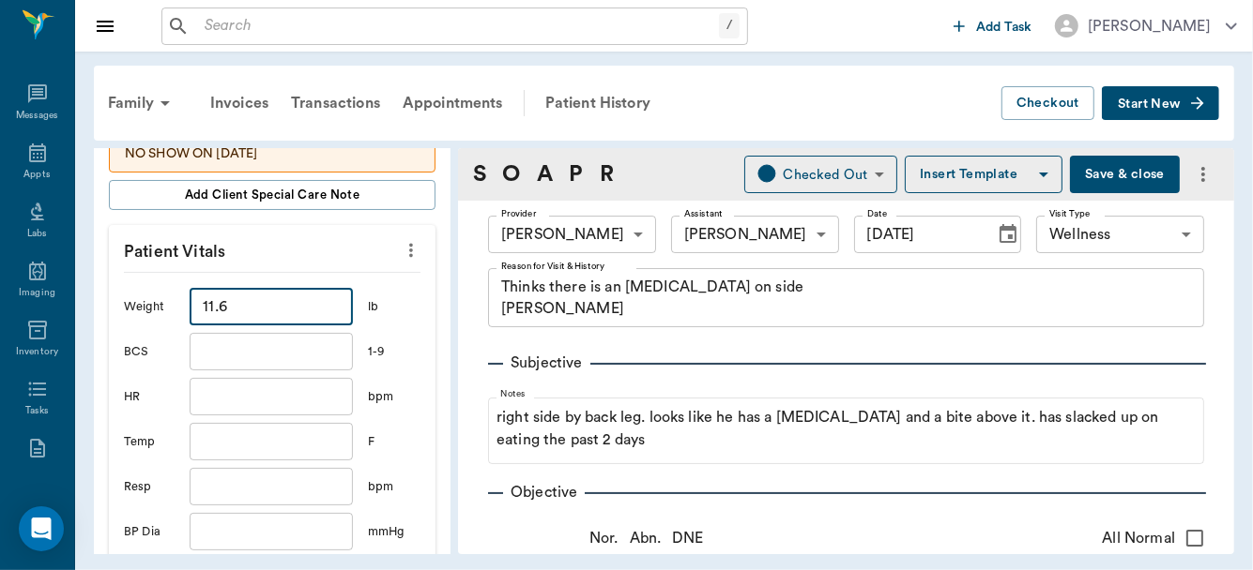
scroll to position [415, 0]
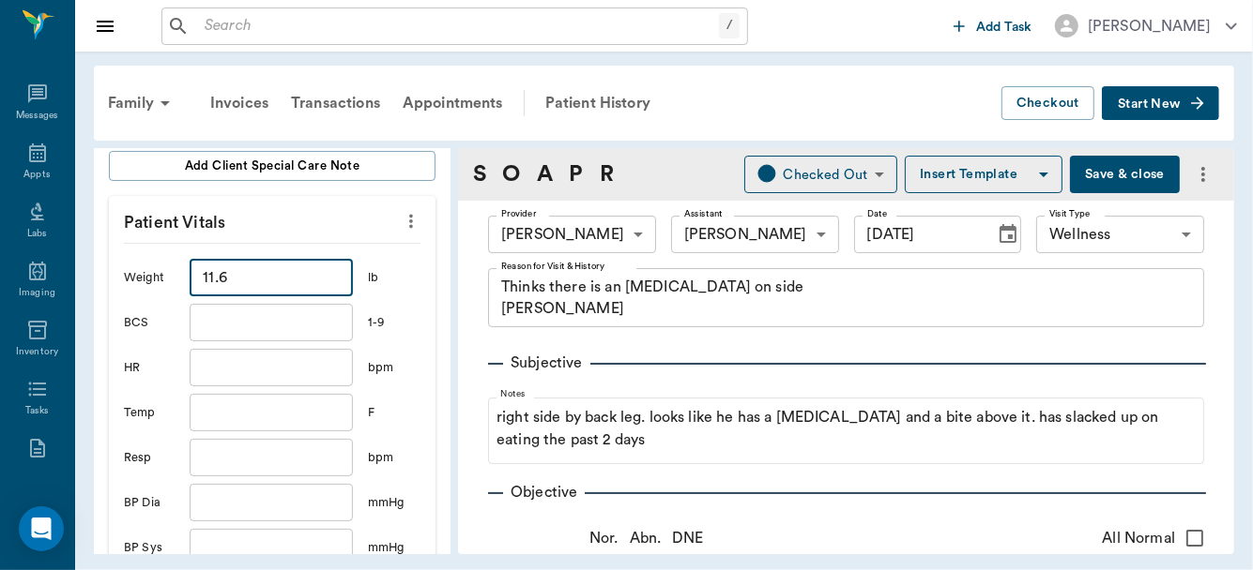
type input "11.6"
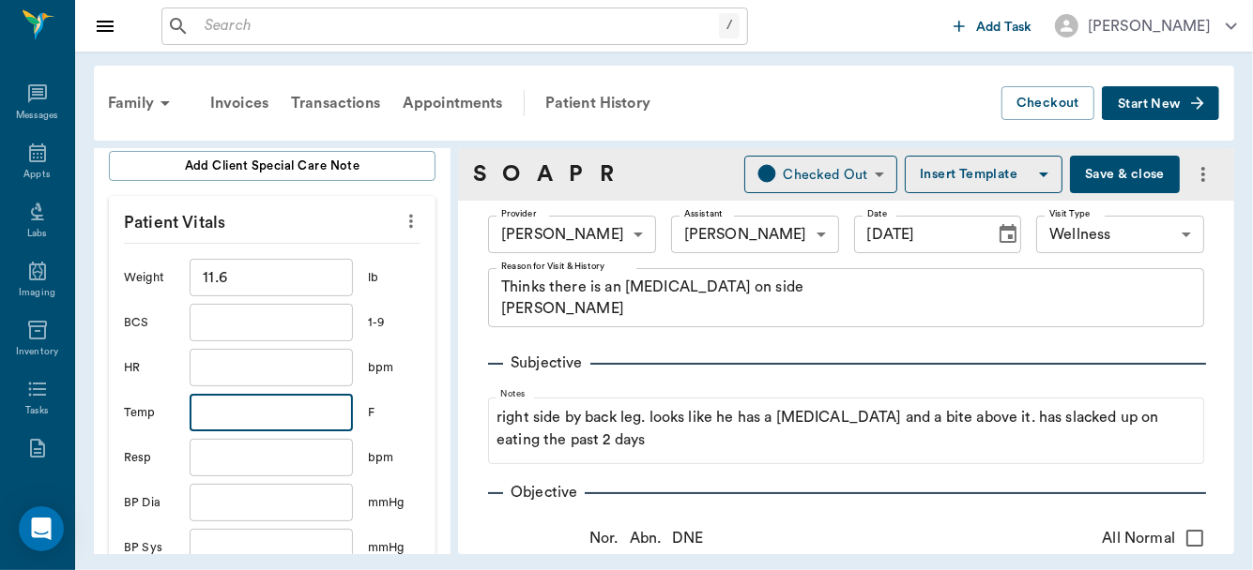
click at [257, 409] on input "text" at bounding box center [271, 413] width 163 height 38
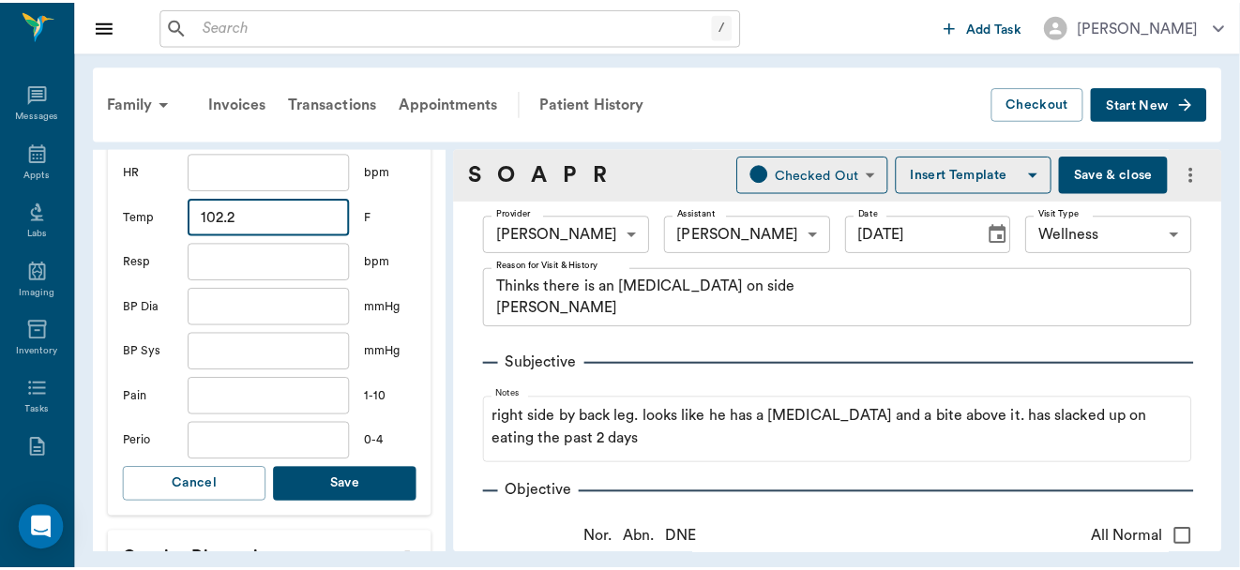
scroll to position [626, 0]
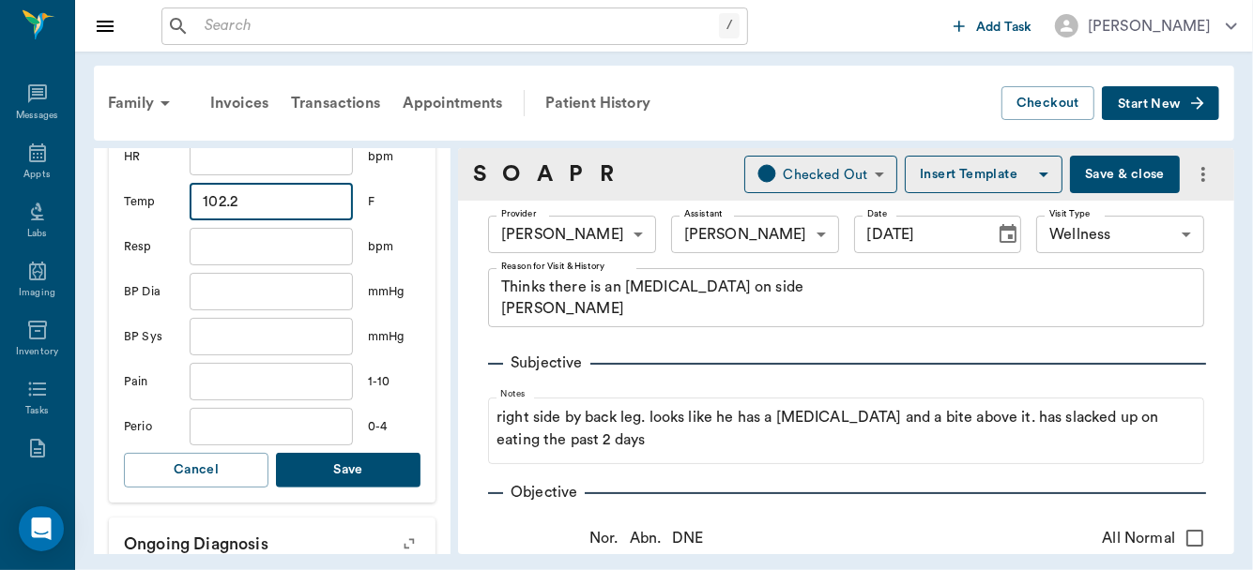
type input "102.2"
click at [345, 463] on button "Save" at bounding box center [348, 470] width 144 height 35
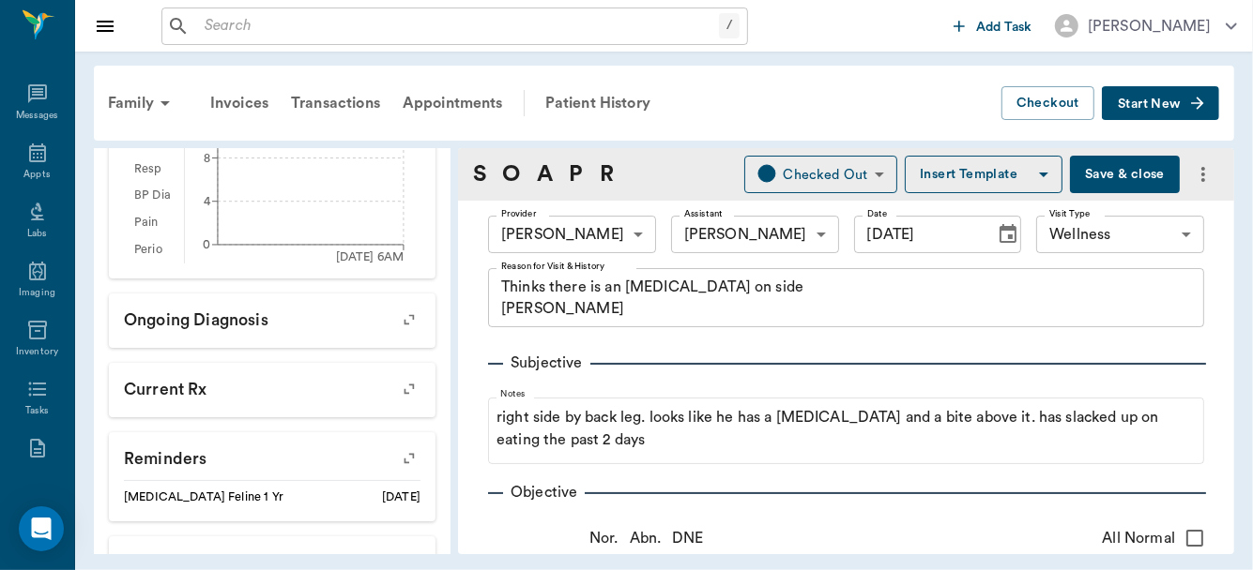
click at [1123, 172] on button "Save & close" at bounding box center [1125, 175] width 110 height 38
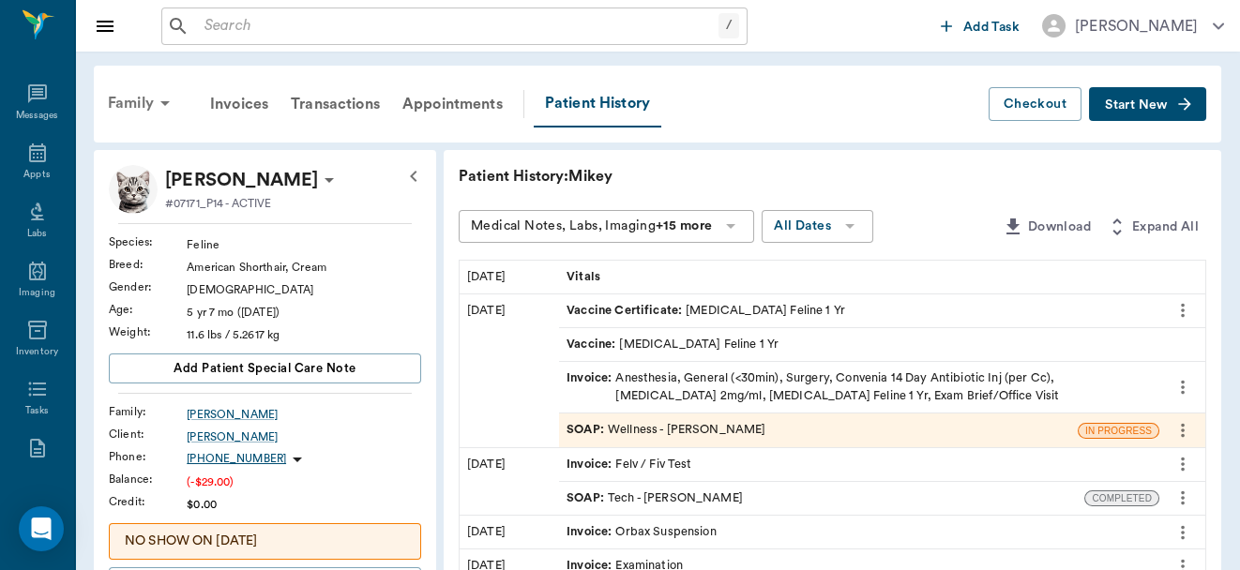
click at [148, 101] on div "Family" at bounding box center [142, 103] width 91 height 45
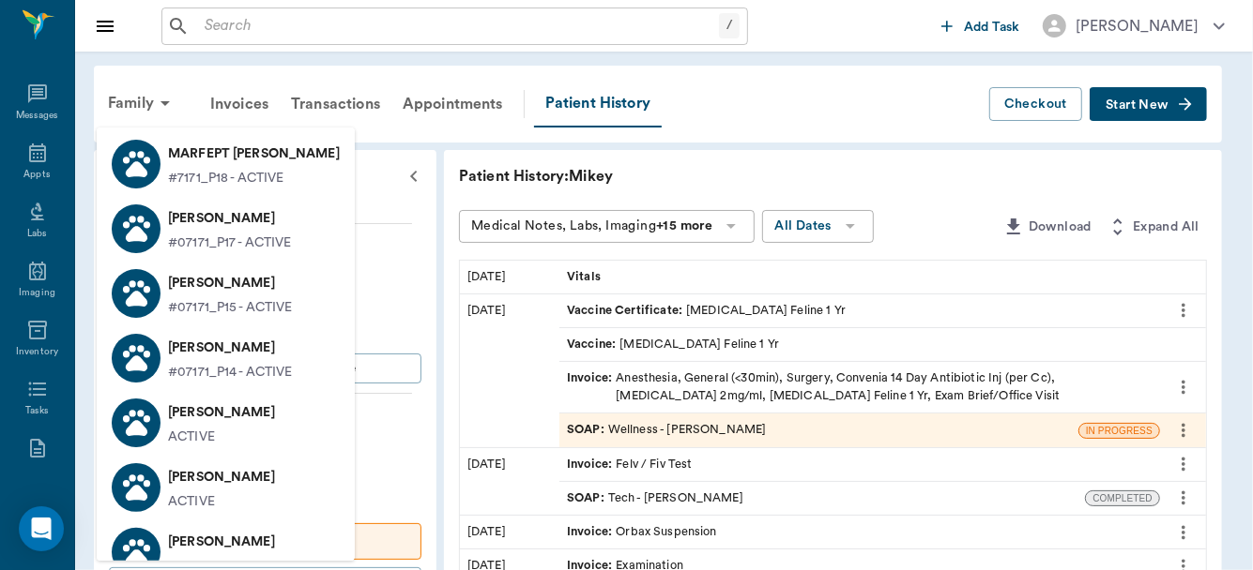
scroll to position [258, 0]
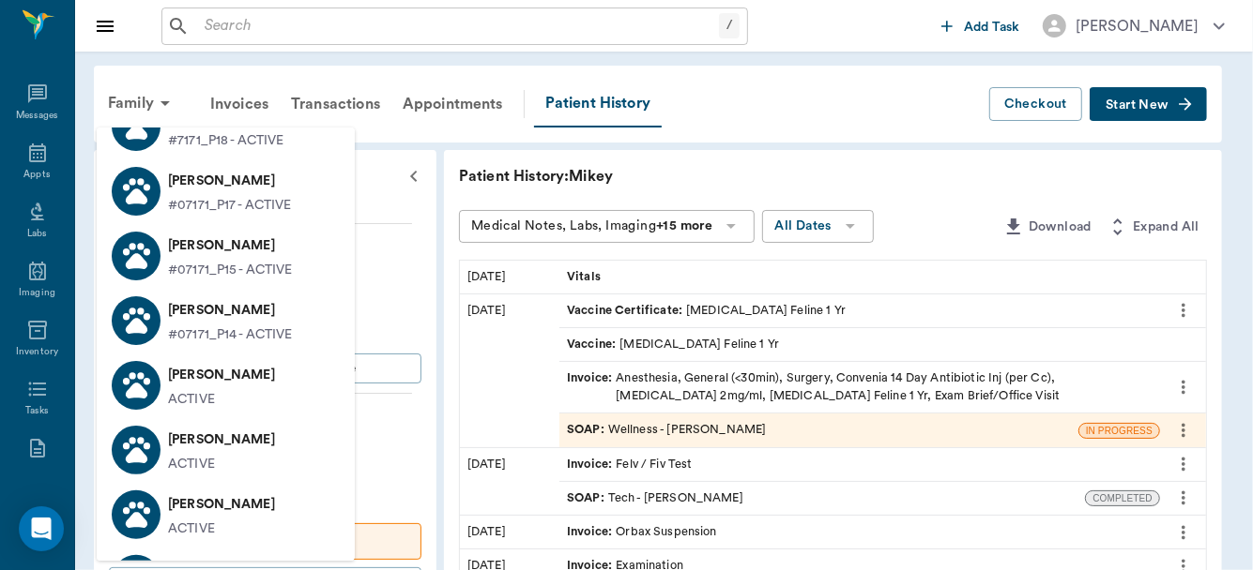
click at [207, 387] on p "[PERSON_NAME]" at bounding box center [221, 375] width 107 height 30
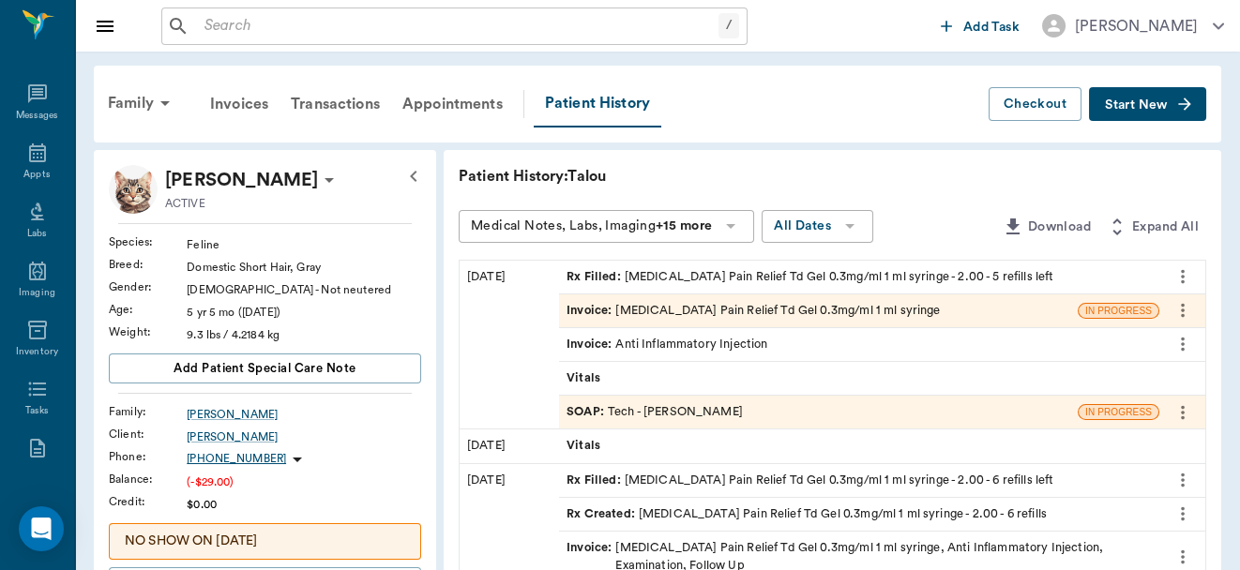
click at [625, 410] on div "SOAP : Tech - [PERSON_NAME]" at bounding box center [655, 412] width 176 height 18
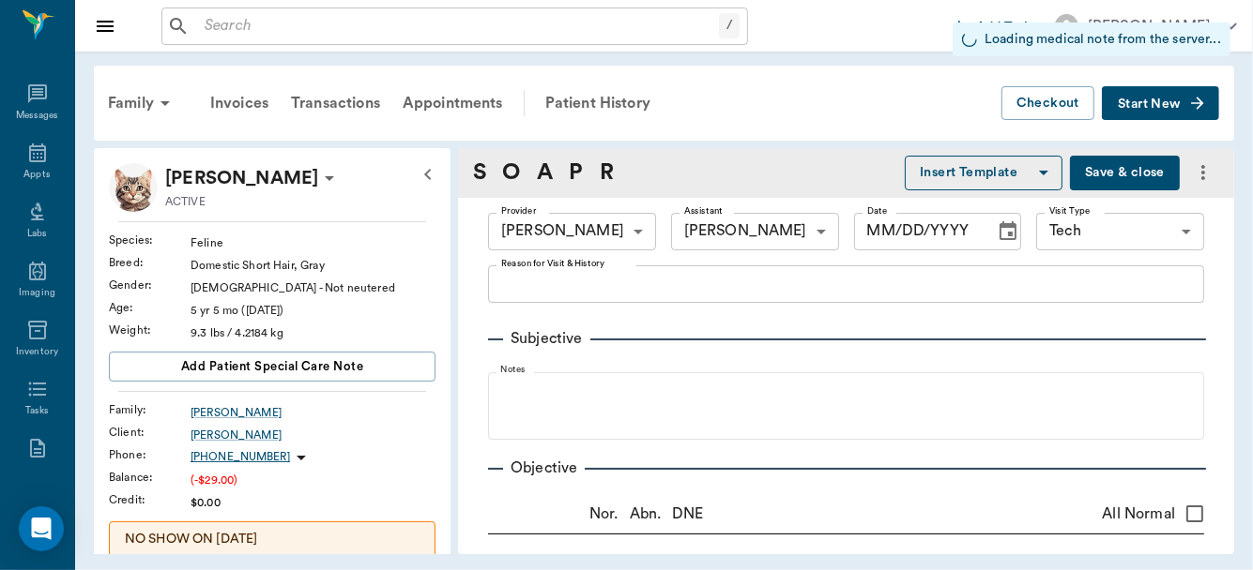
type input "63ec2f075fda476ae8351a4d"
type input "63ec2e7e52e12b0ba117b124"
type input "65d2be4f46e3a538d89b8c1a"
type input "[DATE]"
type textarea "Has oral pain, may need a pain relief injection ([MEDICAL_DATA] is on file) or …"
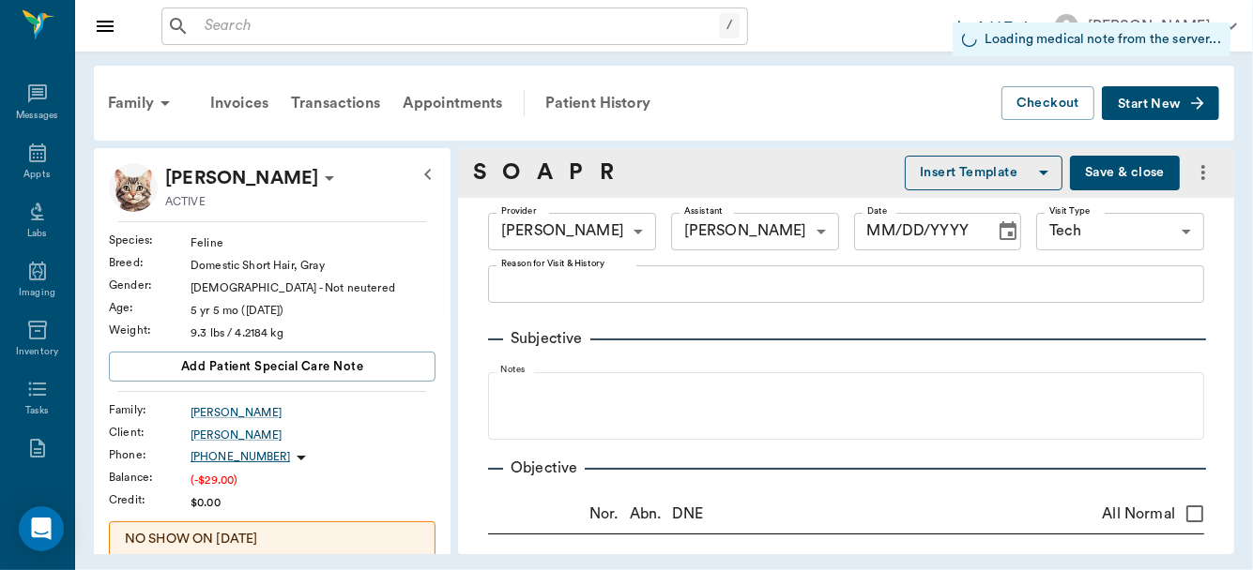
type input "1.00"
type textarea "mp25/dx1"
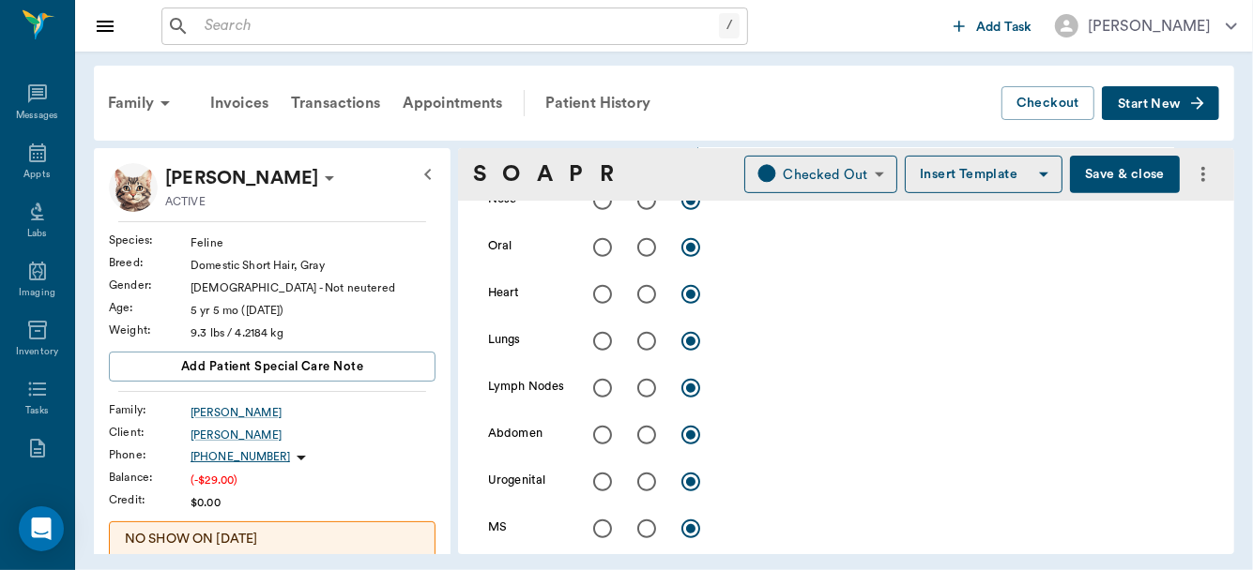
scroll to position [512, 0]
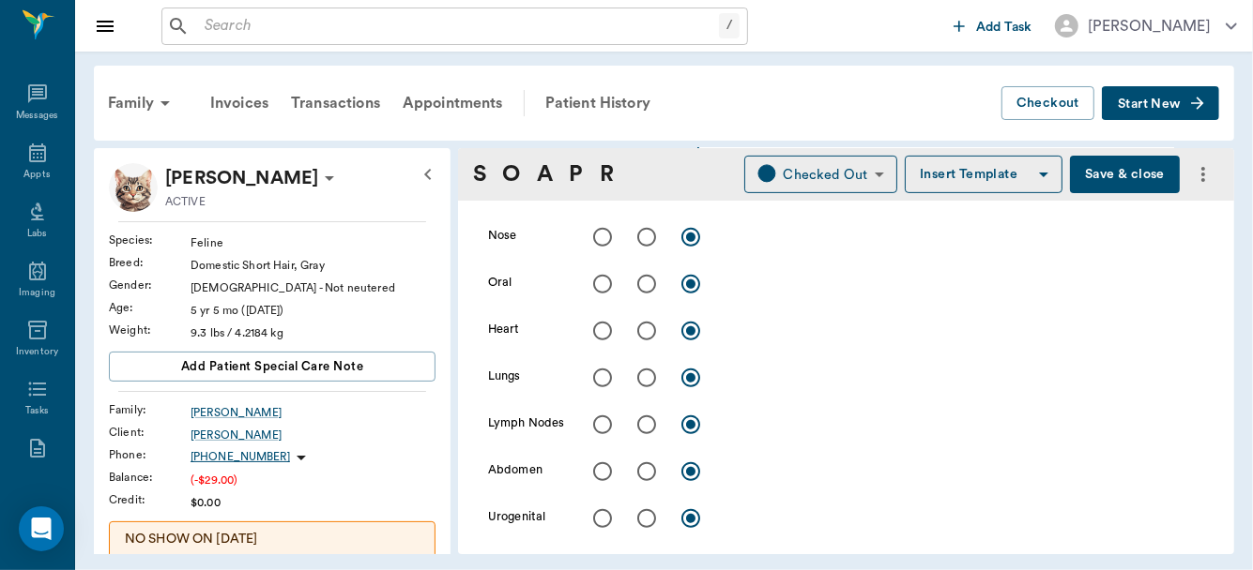
type textarea "Has oral pain, may need a pain relief [MEDICAL_DATA] [PERSON_NAME]"
click at [646, 284] on input "radio" at bounding box center [646, 284] width 39 height 39
radio input "true"
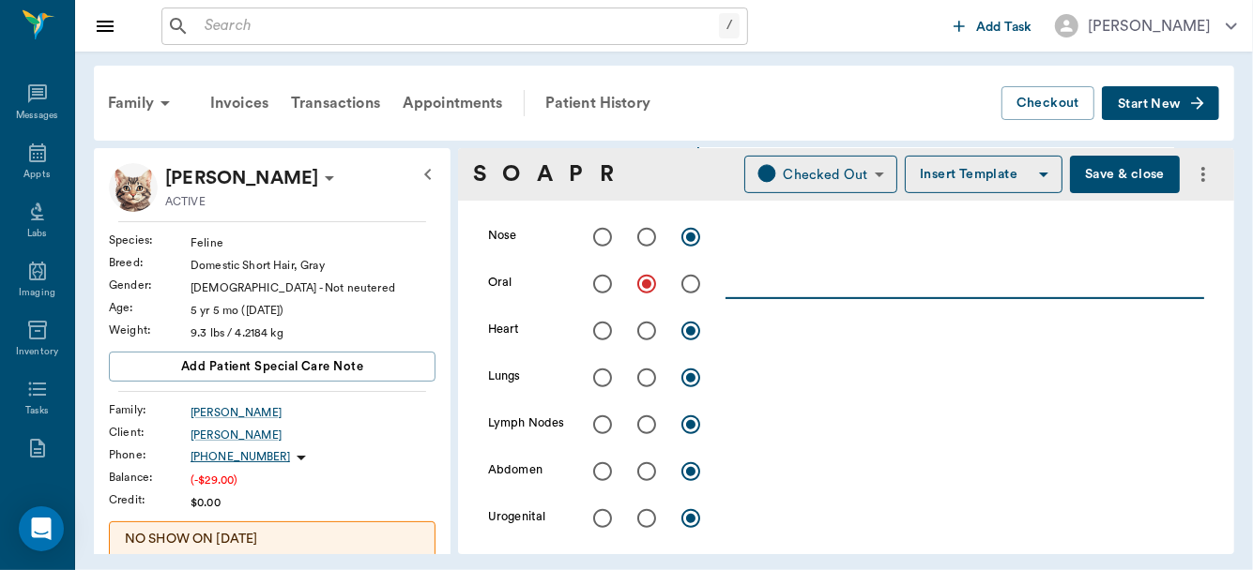
click at [791, 284] on textarea at bounding box center [964, 284] width 478 height 22
type textarea "a"
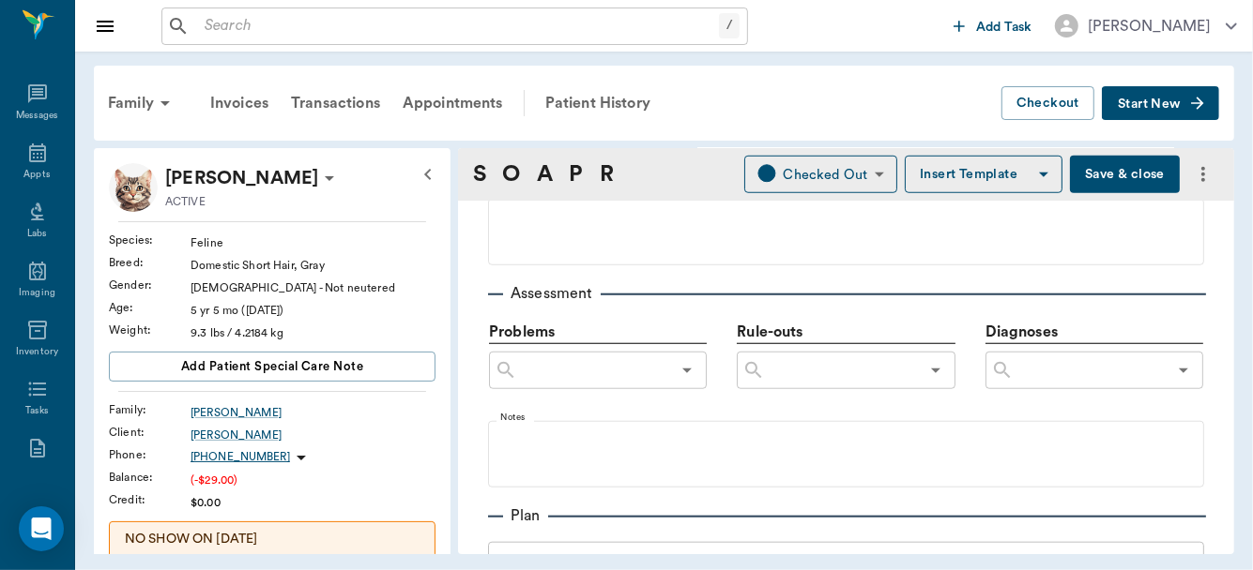
scroll to position [1016, 0]
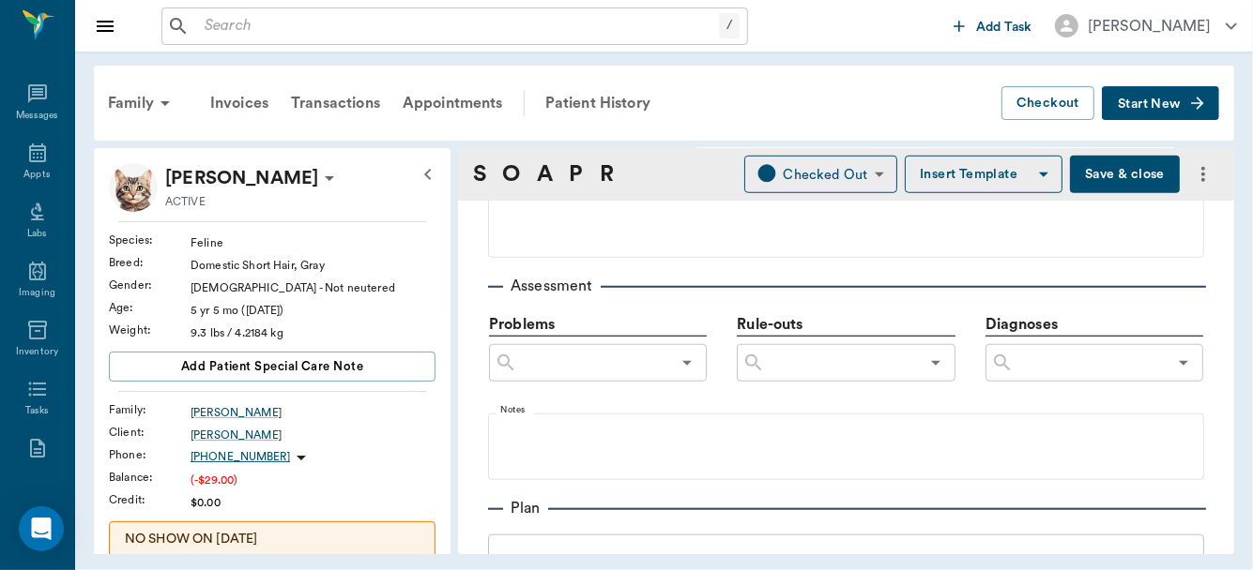
type textarea "[MEDICAL_DATA]"
click at [1072, 361] on input "text" at bounding box center [1089, 363] width 153 height 26
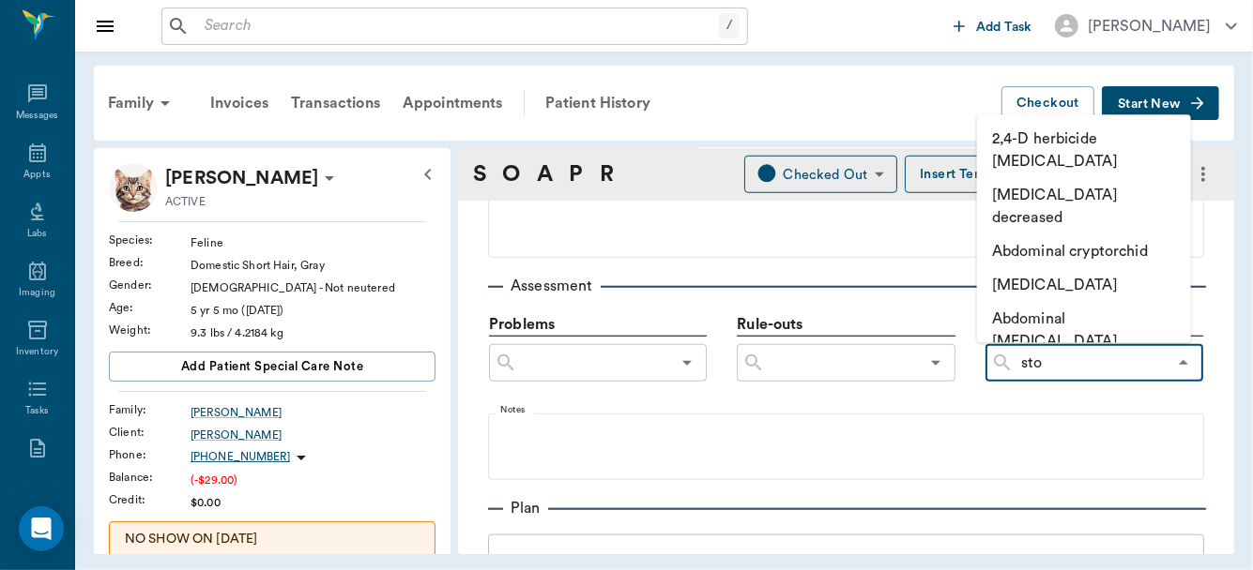
type input "stom"
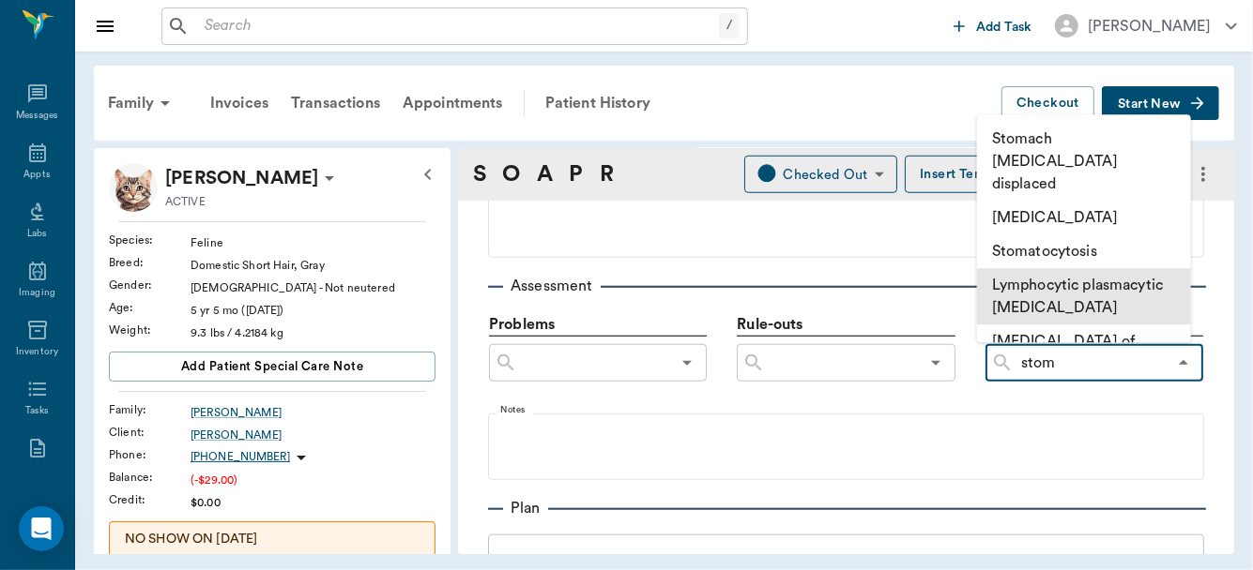
click at [1054, 268] on li "Lymphocytic plasmacytic [MEDICAL_DATA]" at bounding box center [1084, 296] width 214 height 56
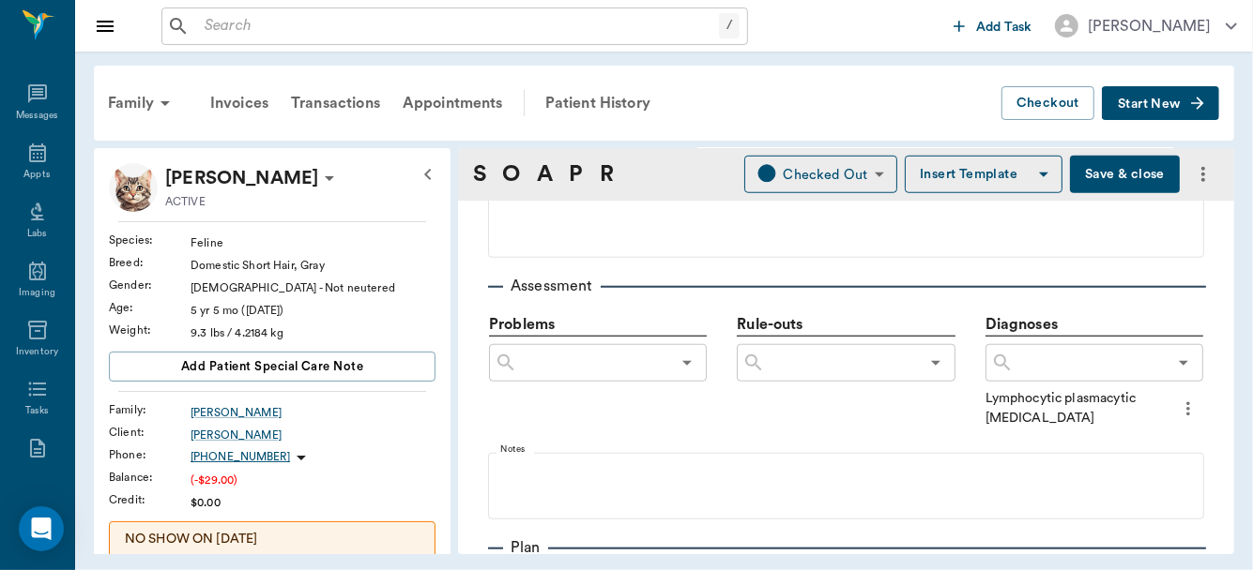
click at [1177, 408] on icon "more" at bounding box center [1187, 409] width 21 height 23
click at [1146, 437] on span "Add to ongoing diagnosis" at bounding box center [1097, 440] width 158 height 20
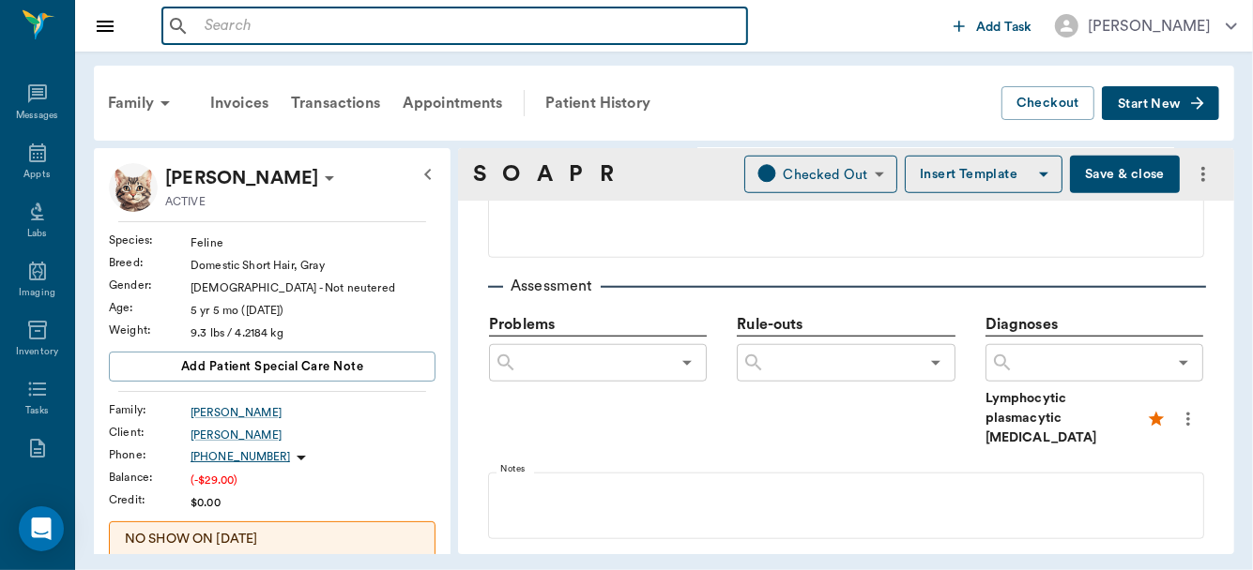
click at [282, 35] on input "text" at bounding box center [468, 26] width 542 height 26
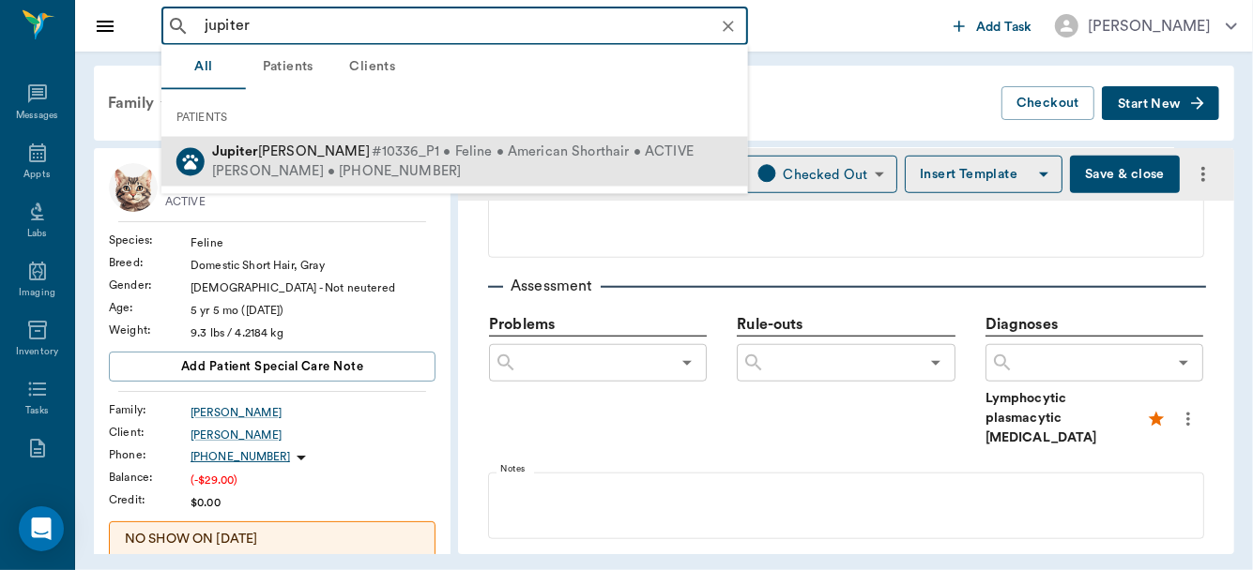
click at [276, 159] on div "[PERSON_NAME] #10336_P1 • Feline • American Shorthair • ACTIVE" at bounding box center [452, 153] width 481 height 20
type input "jupiter"
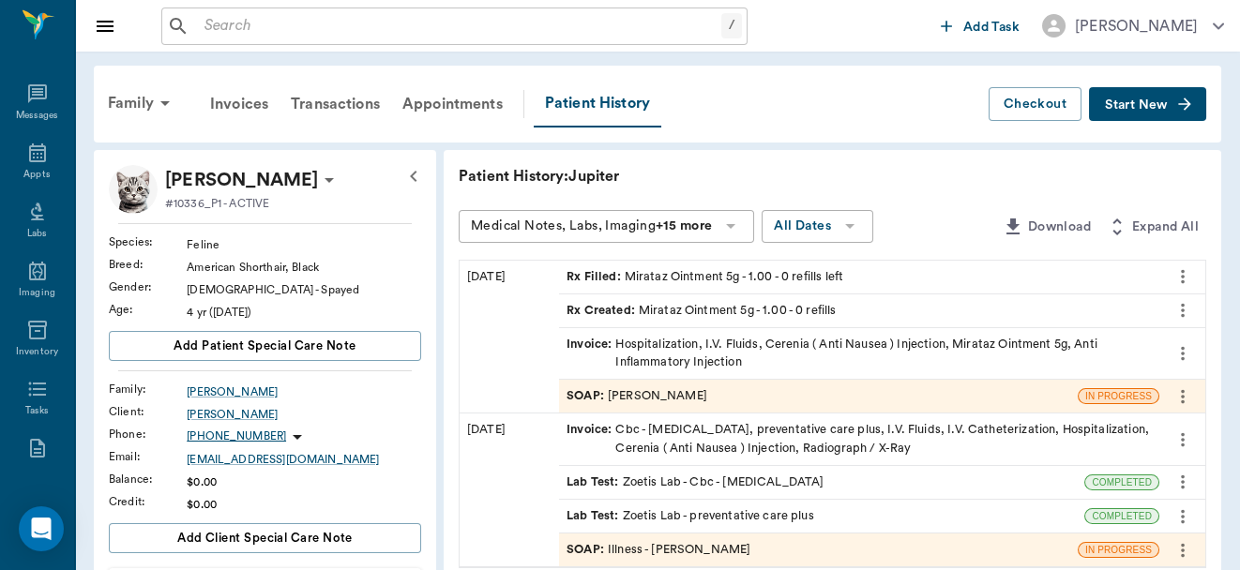
click at [671, 391] on div "SOAP : [PERSON_NAME]" at bounding box center [637, 396] width 141 height 18
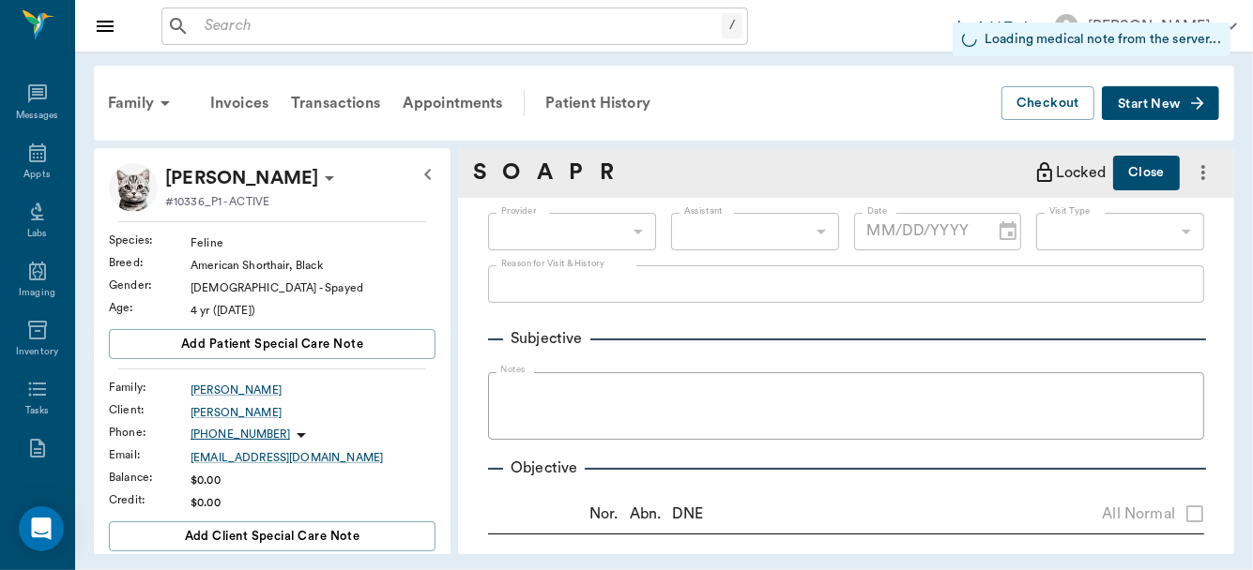
type input "63ec2f075fda476ae8351a4d"
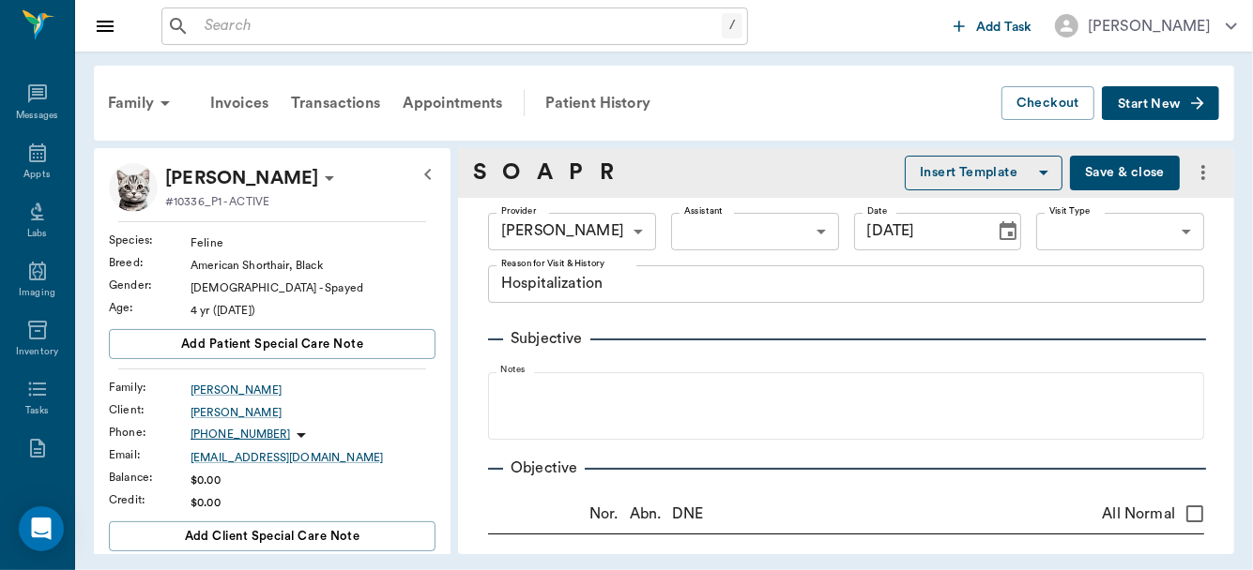
type input "[DATE]"
type textarea "Hospitalization"
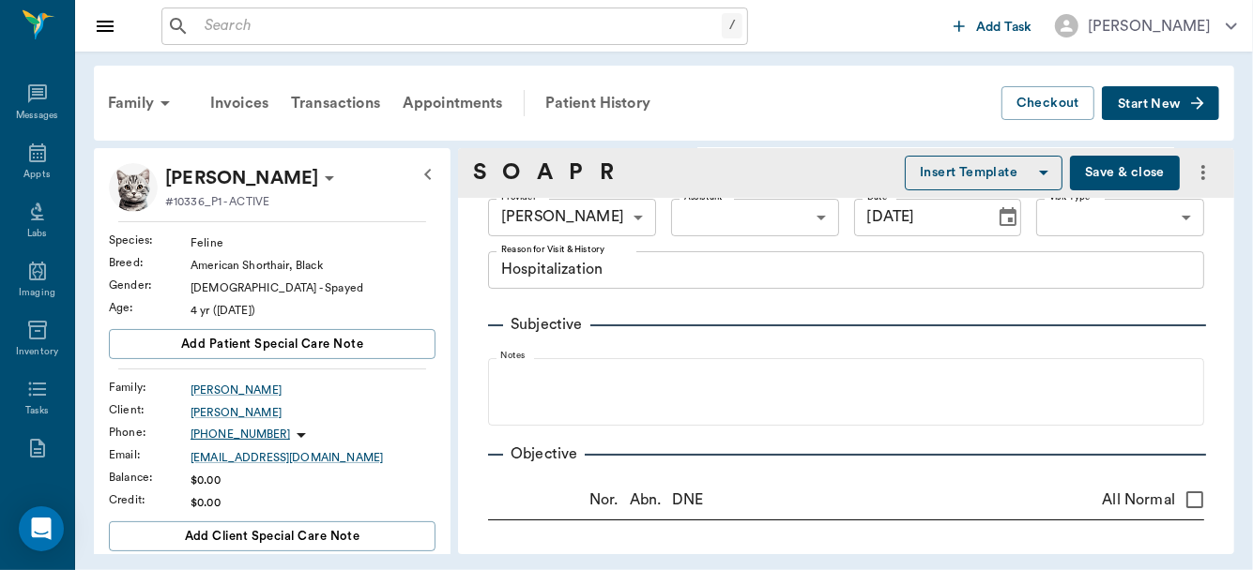
scroll to position [24, 0]
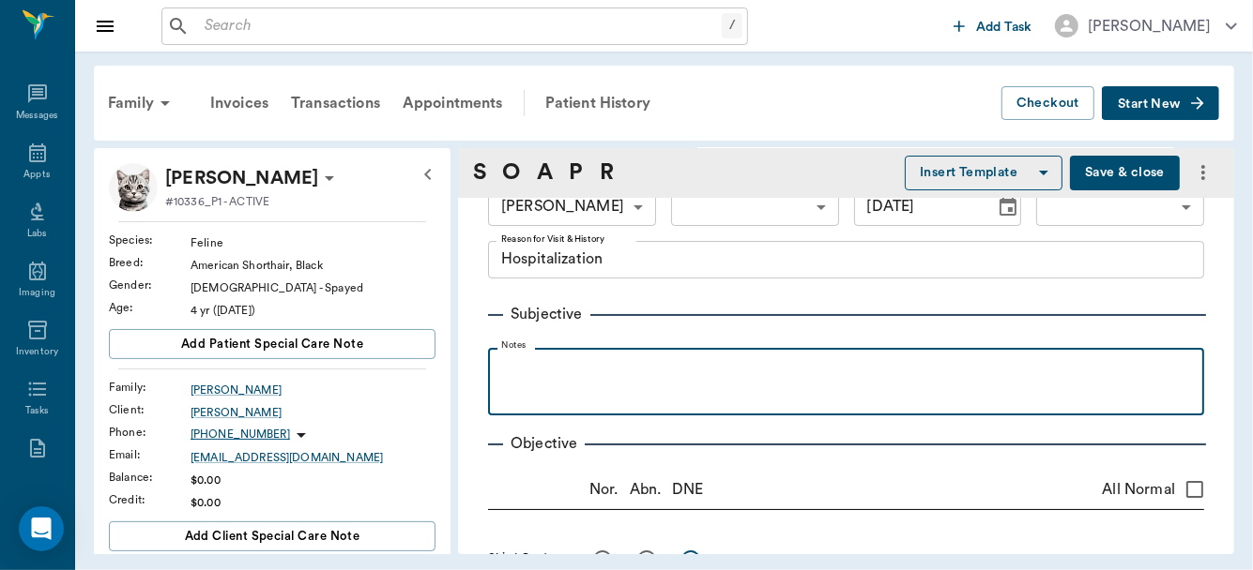
click at [623, 359] on p at bounding box center [845, 368] width 697 height 23
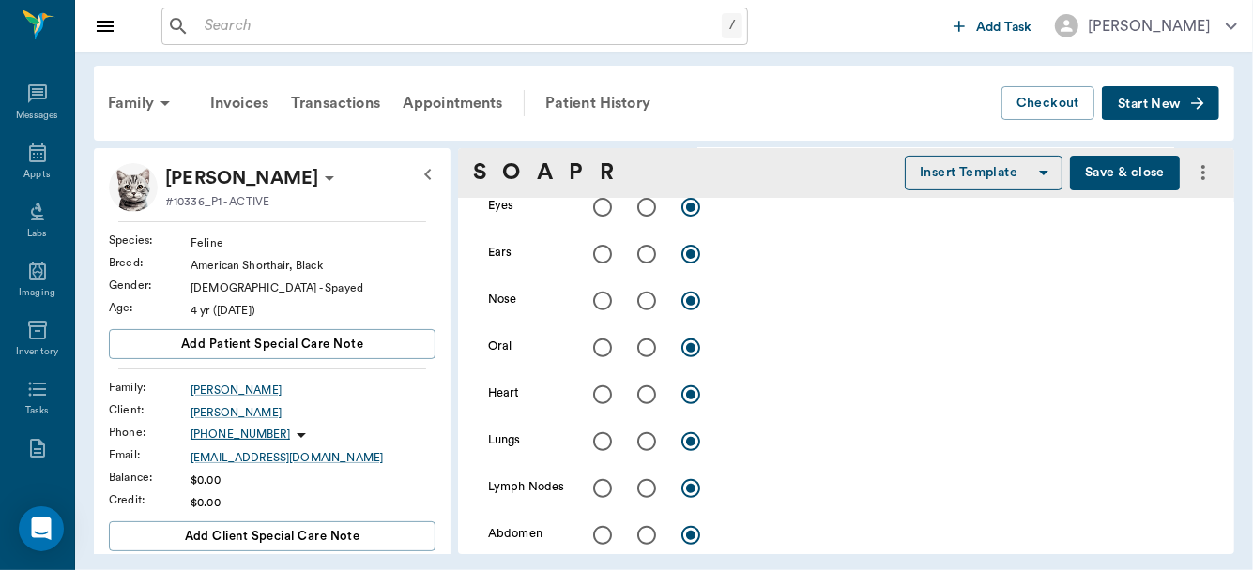
scroll to position [0, 0]
